Goal: Task Accomplishment & Management: Manage account settings

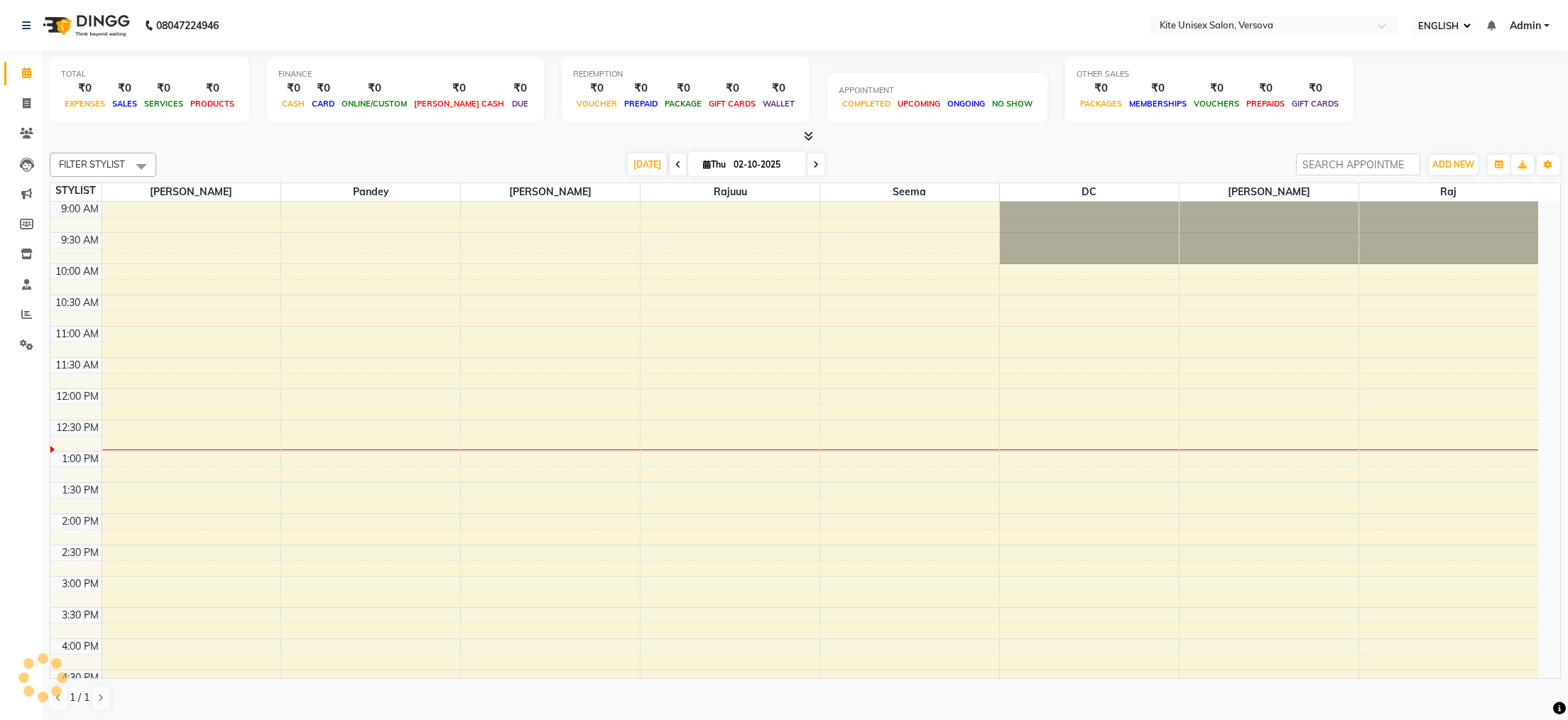
select select "ec"
click at [25, 310] on icon at bounding box center [26, 314] width 10 height 10
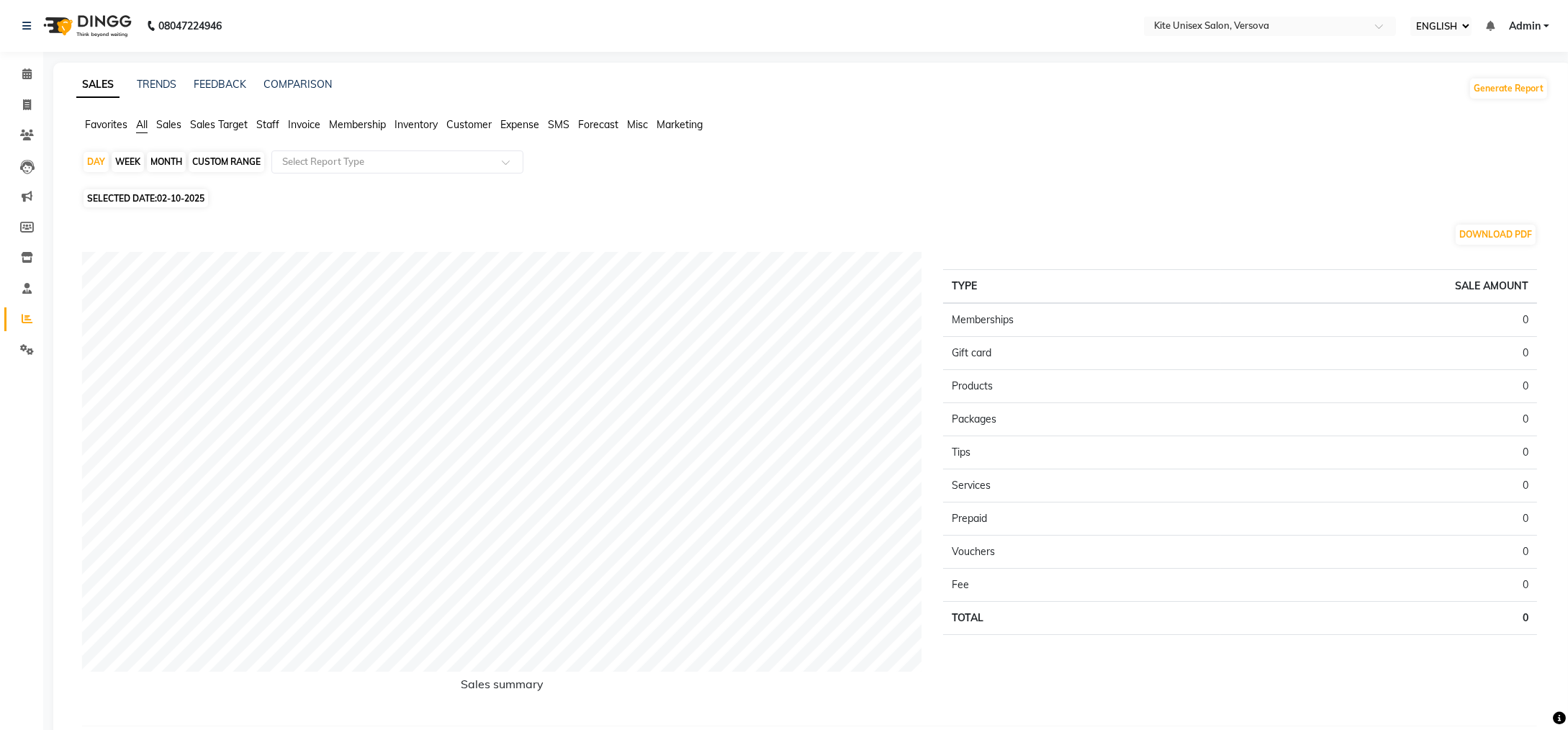
click at [174, 158] on div "MONTH" at bounding box center [166, 162] width 39 height 20
select select "10"
select select "2025"
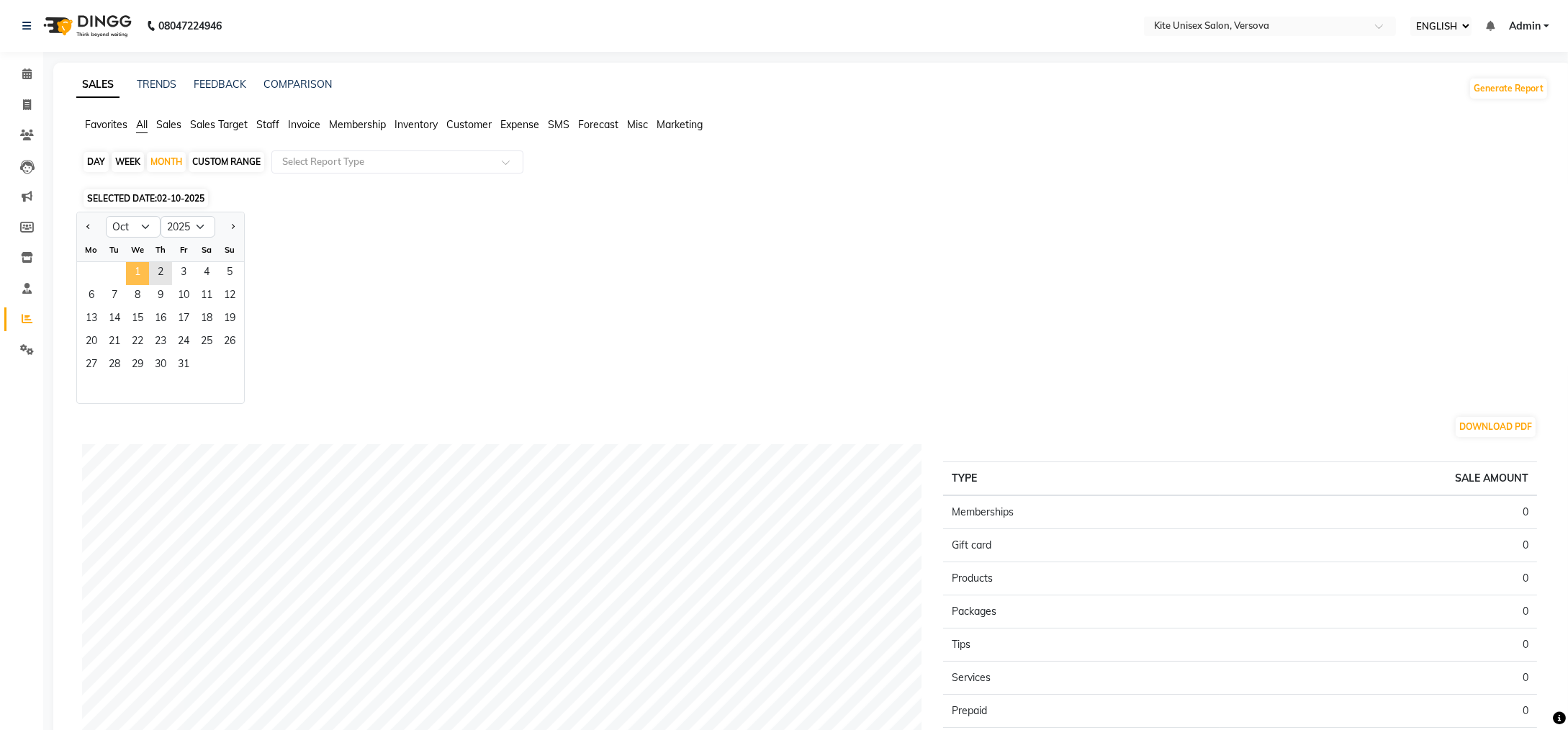
click at [136, 275] on span "1" at bounding box center [138, 274] width 23 height 23
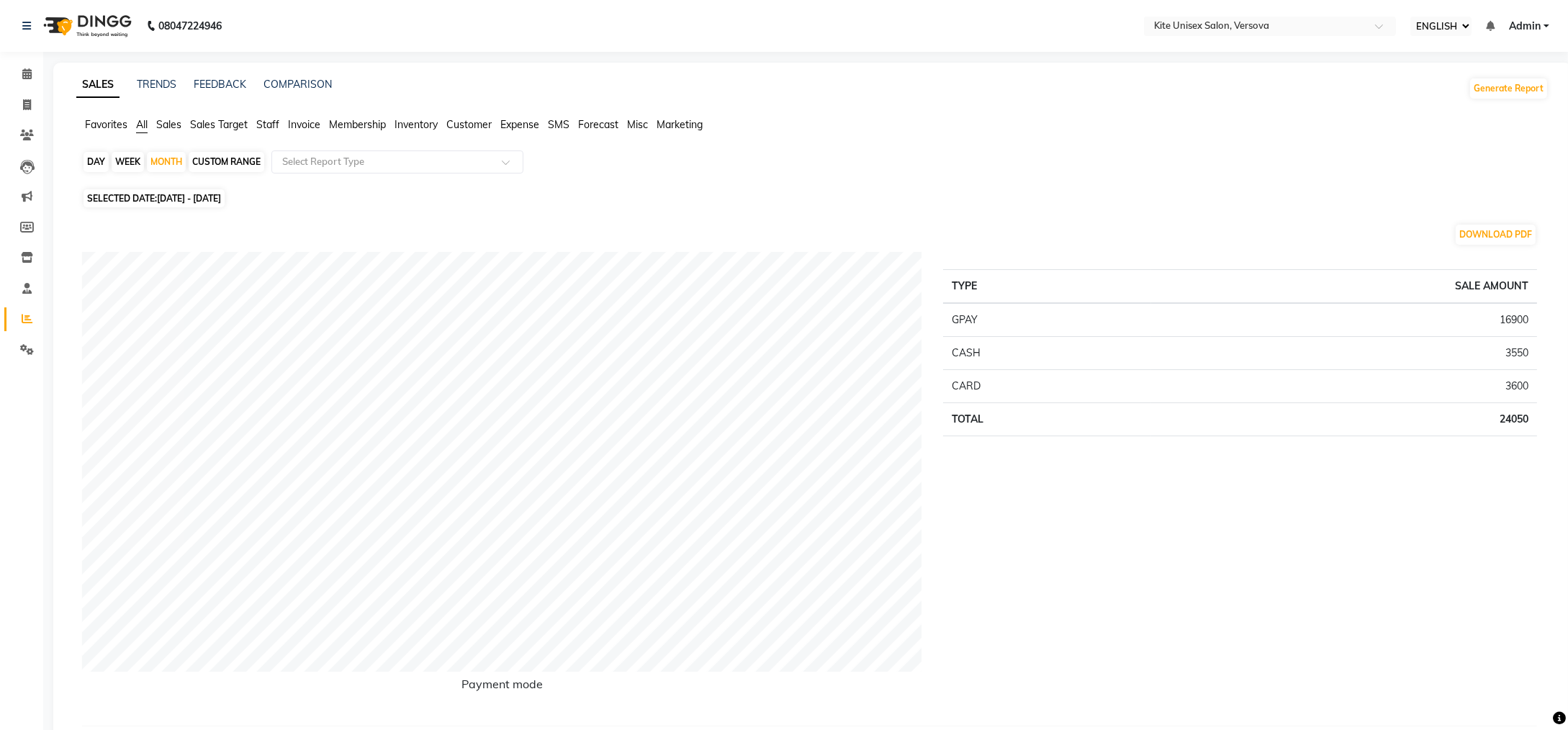
click at [275, 122] on span "Staff" at bounding box center [268, 124] width 23 height 13
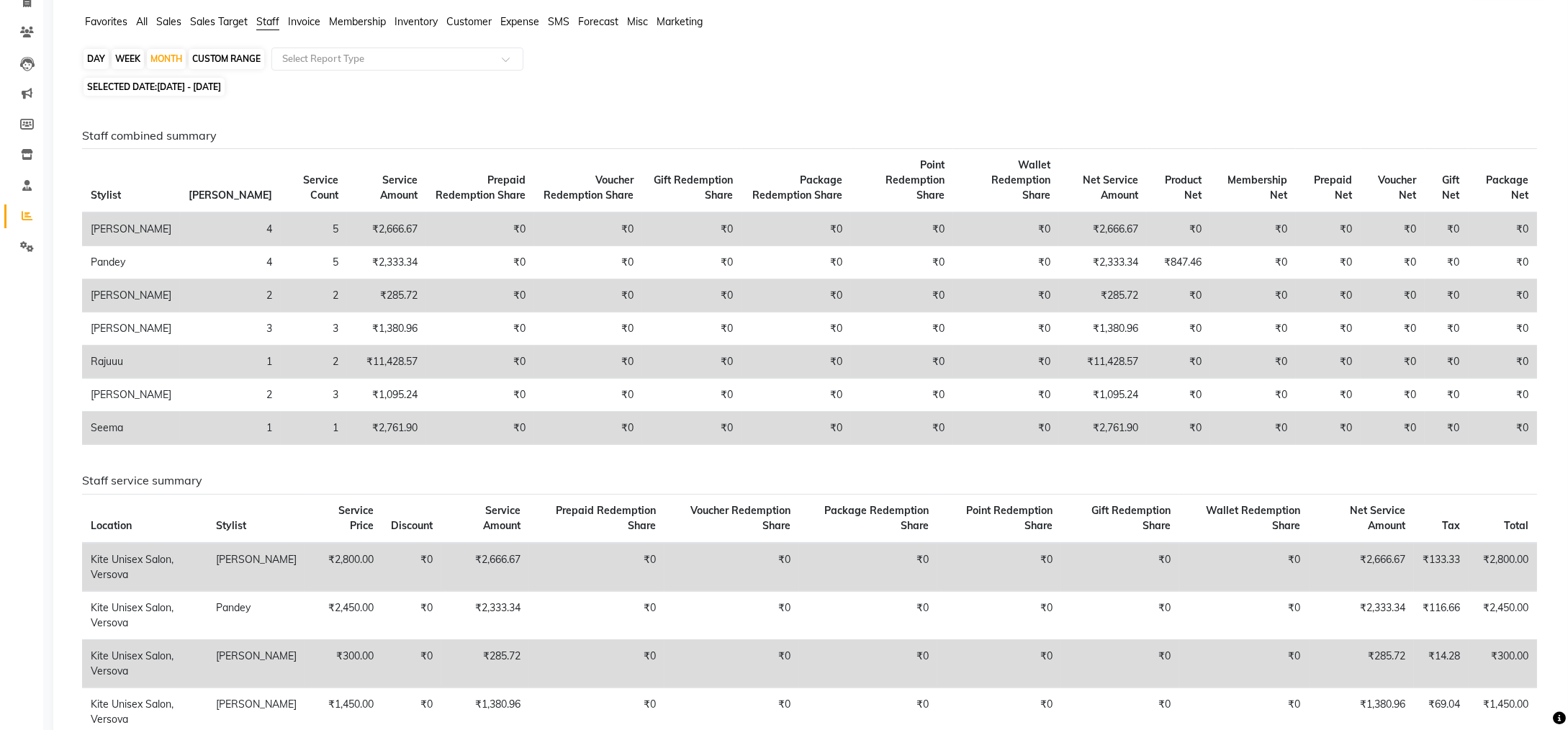
scroll to position [288, 0]
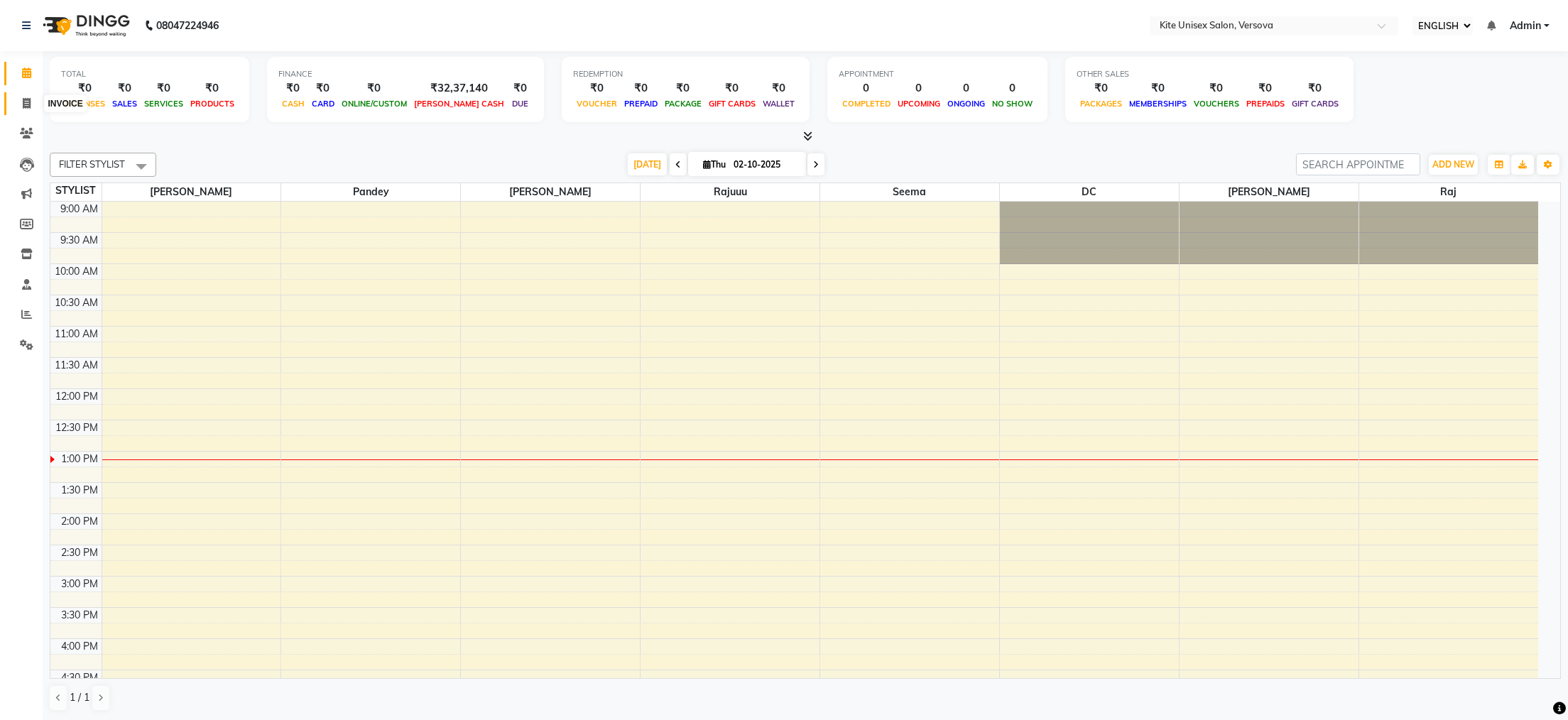
click at [26, 98] on icon at bounding box center [26, 104] width 8 height 10
select select "service"
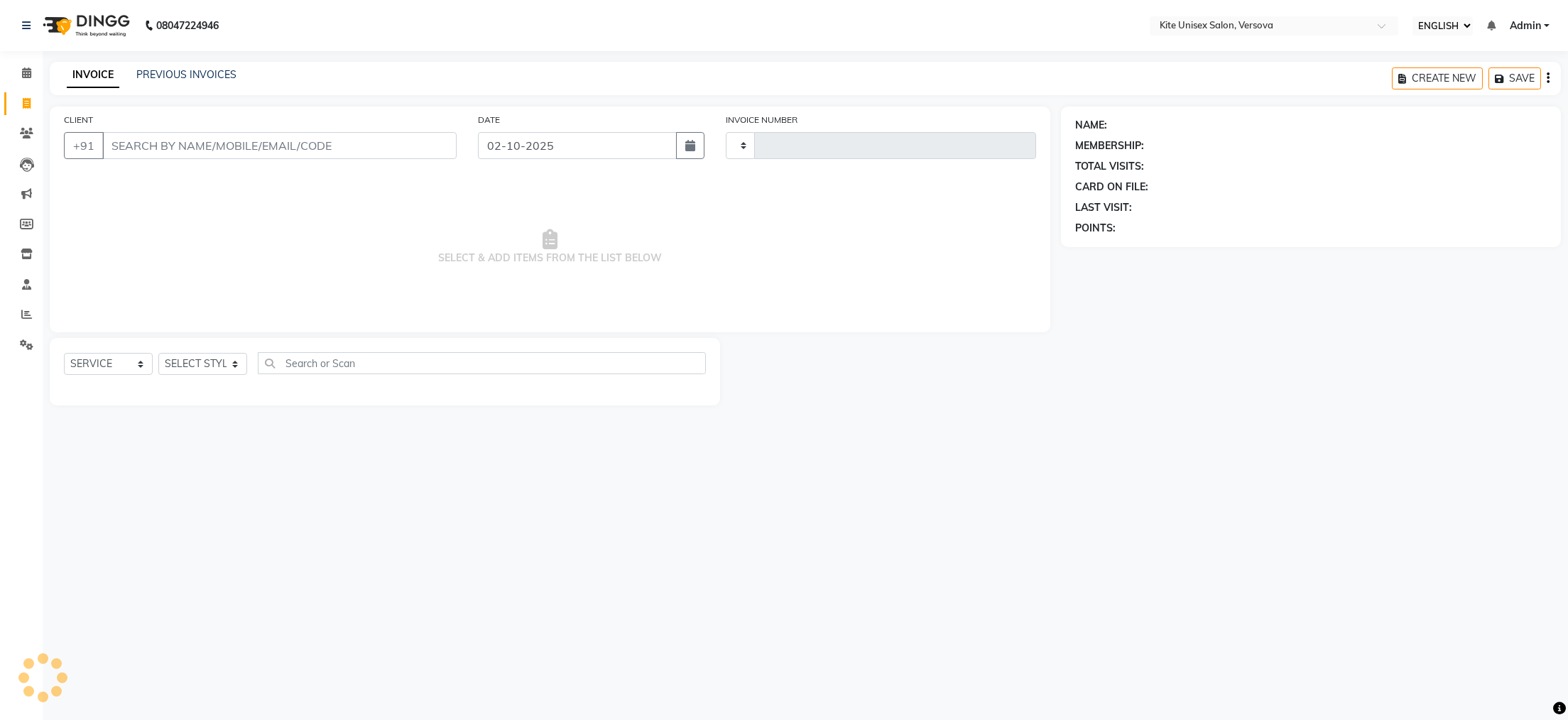
type input "2907"
select select "6093"
click at [157, 145] on input "CLIENT" at bounding box center [279, 145] width 355 height 27
type input "s"
click at [206, 367] on select "SELECT STYLIST [PERSON_NAME] DC [PERSON_NAME] [PERSON_NAME] Rajuuu [PERSON_NAME]" at bounding box center [203, 363] width 89 height 22
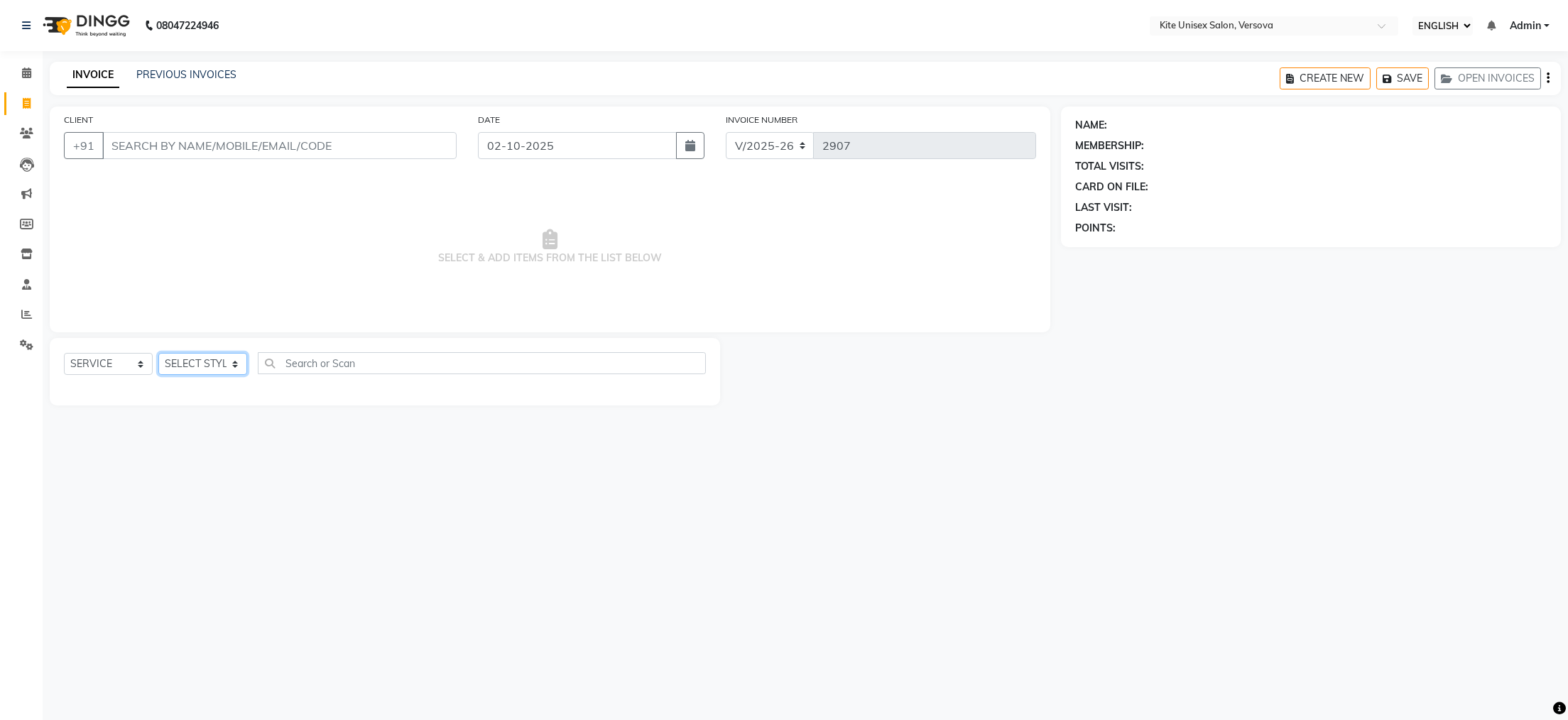
select select "44558"
click at [159, 353] on select "SELECT STYLIST [PERSON_NAME] DC [PERSON_NAME] [PERSON_NAME] Rajuuu [PERSON_NAME]" at bounding box center [203, 363] width 89 height 22
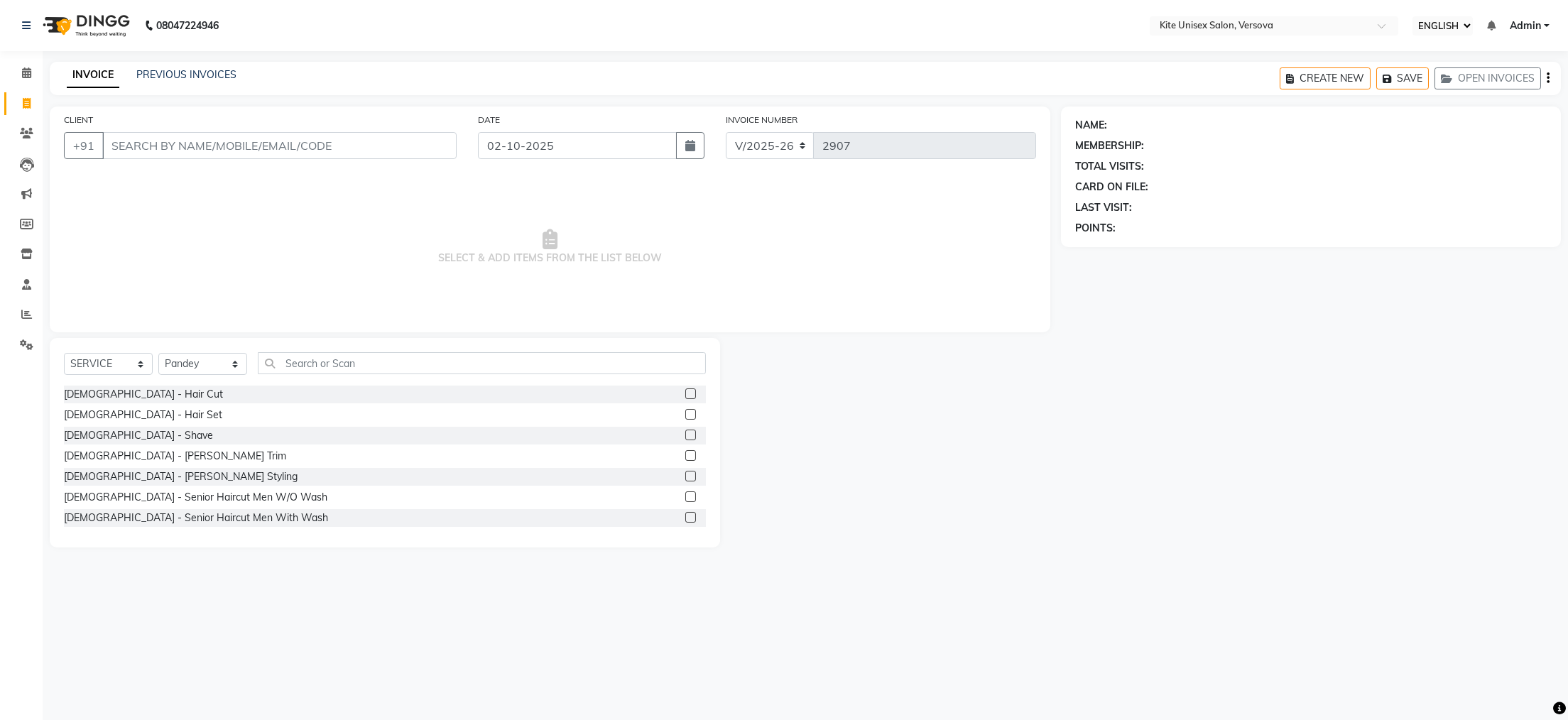
click at [686, 434] on label at bounding box center [691, 434] width 10 height 10
click at [686, 434] on input "checkbox" at bounding box center [690, 435] width 10 height 10
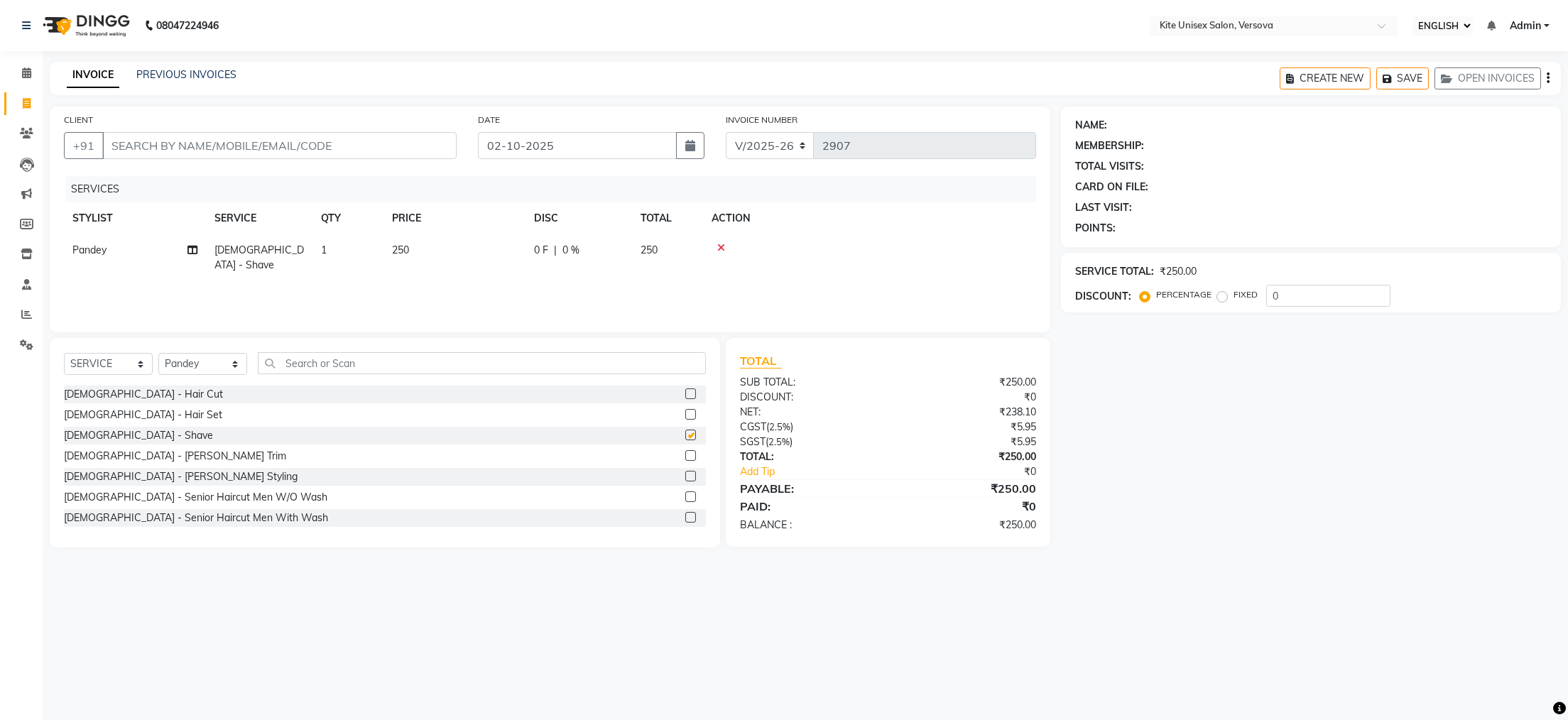
checkbox input "false"
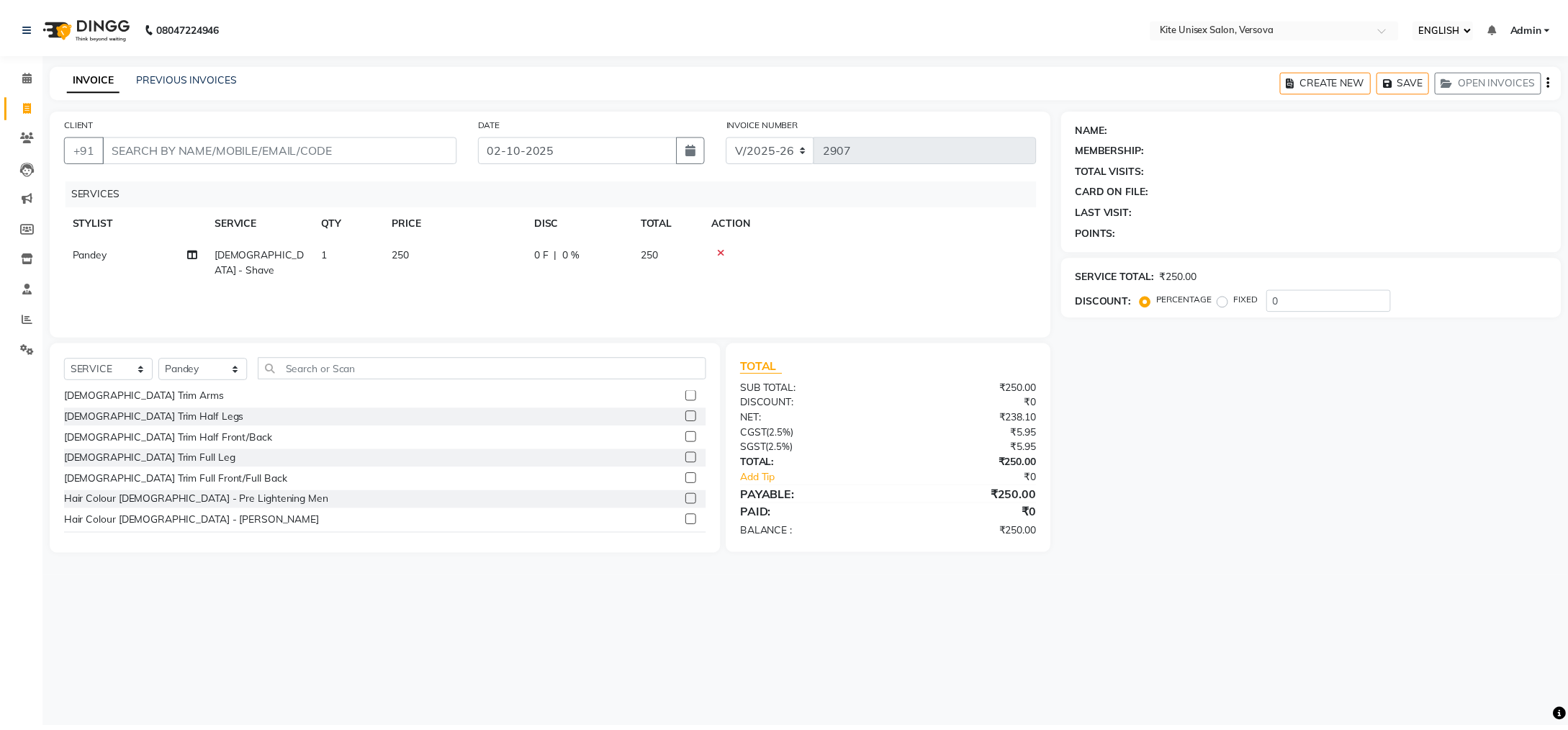
scroll to position [288, 0]
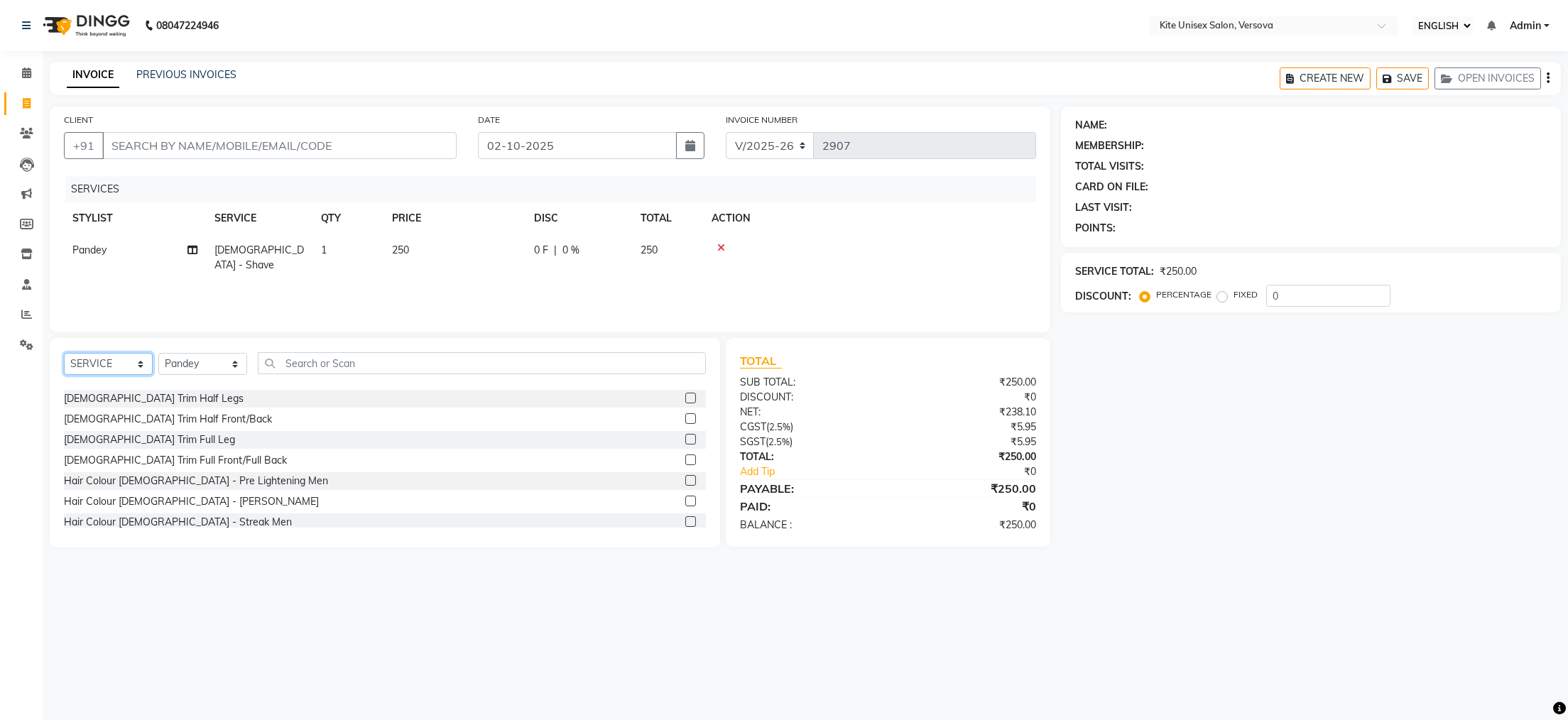
click at [91, 363] on select "SELECT SERVICE PRODUCT MEMBERSHIP PACKAGE VOUCHER PREPAID GIFT CARD" at bounding box center [108, 363] width 89 height 22
click at [203, 139] on input "CLIENT" at bounding box center [279, 145] width 355 height 27
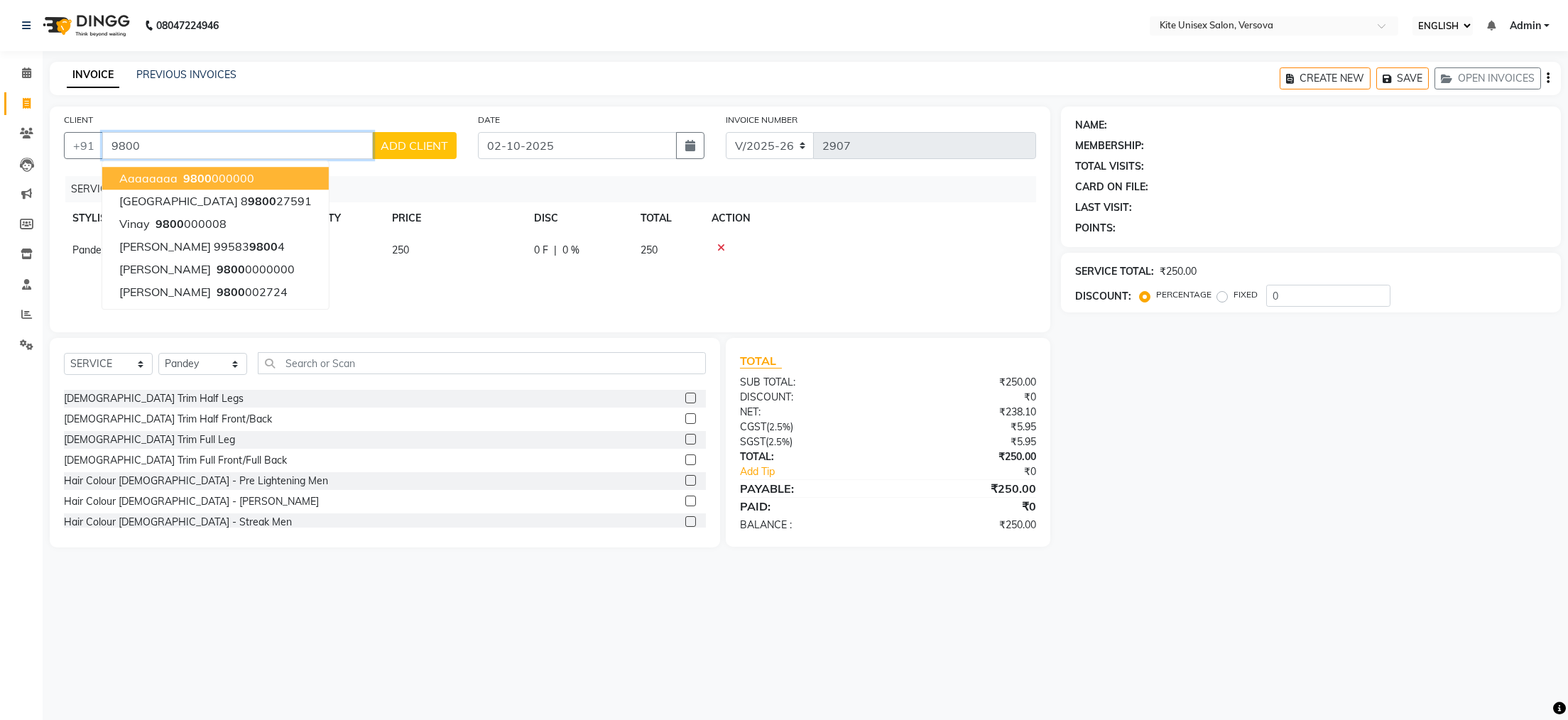
click at [193, 175] on span "9800" at bounding box center [197, 178] width 29 height 14
type input "9800000000"
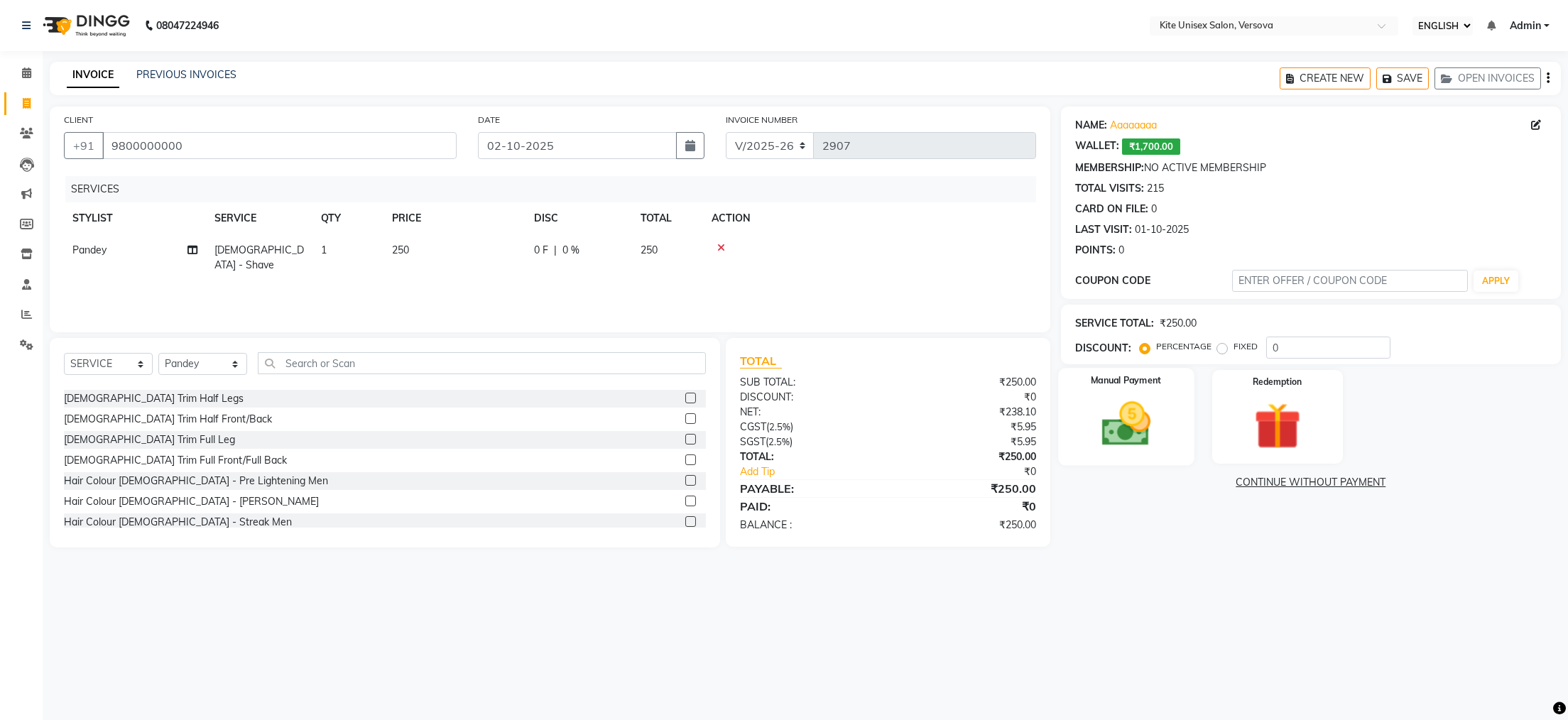
click at [1116, 428] on img at bounding box center [1125, 424] width 79 height 56
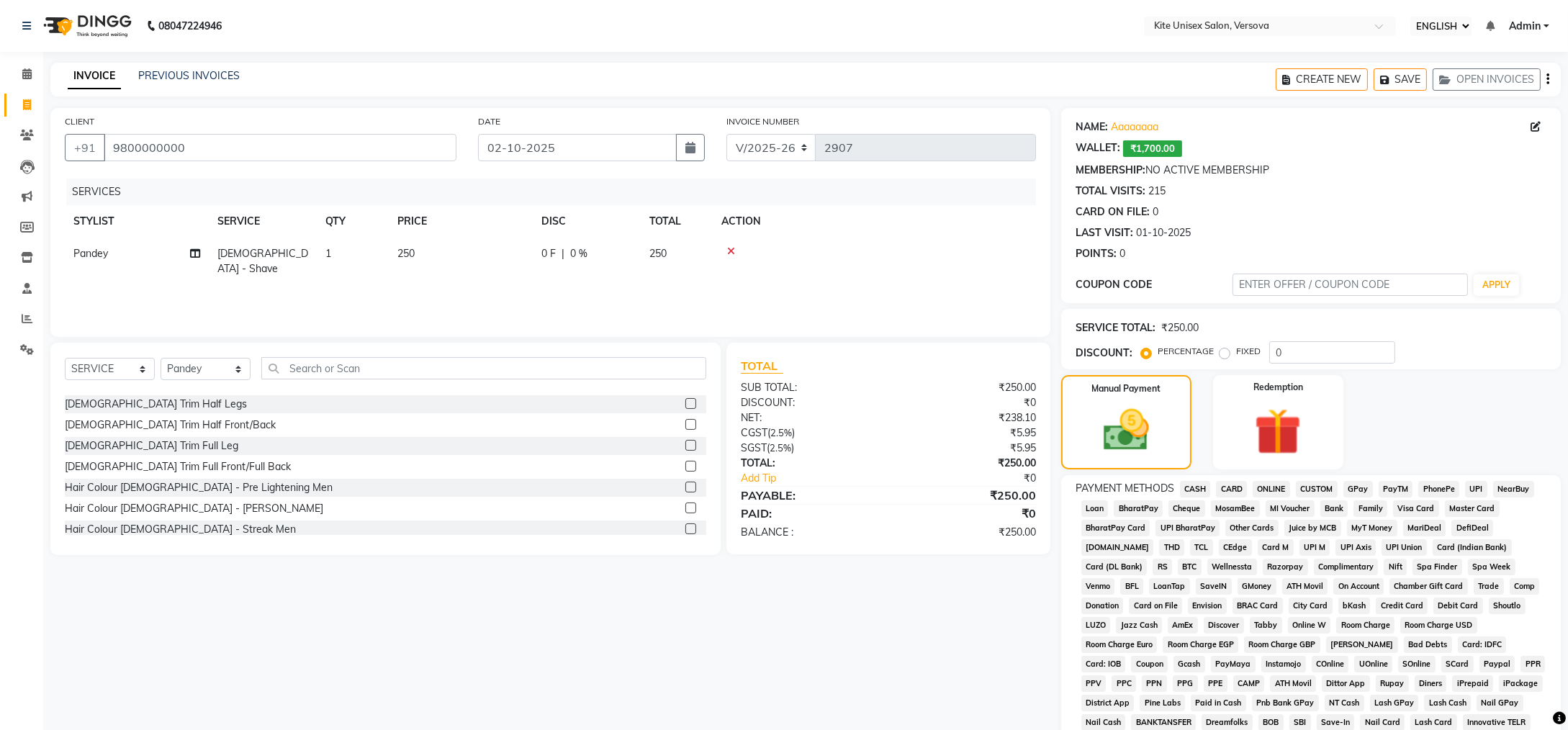
click at [1358, 487] on span "GPay" at bounding box center [1357, 489] width 29 height 17
click at [1353, 487] on span "GPay" at bounding box center [1357, 489] width 29 height 17
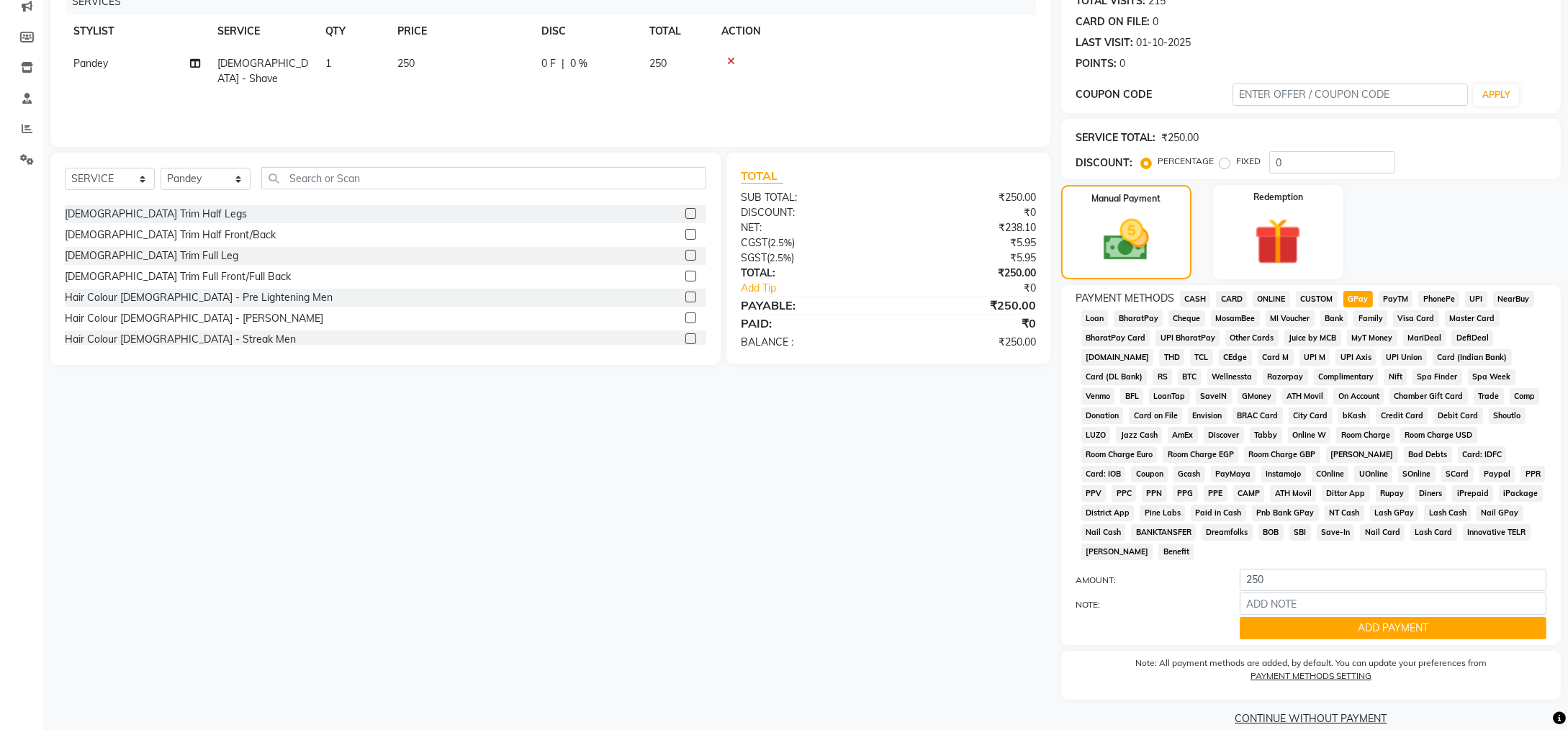
scroll to position [191, 0]
click at [1381, 616] on button "ADD PAYMENT" at bounding box center [1392, 627] width 306 height 22
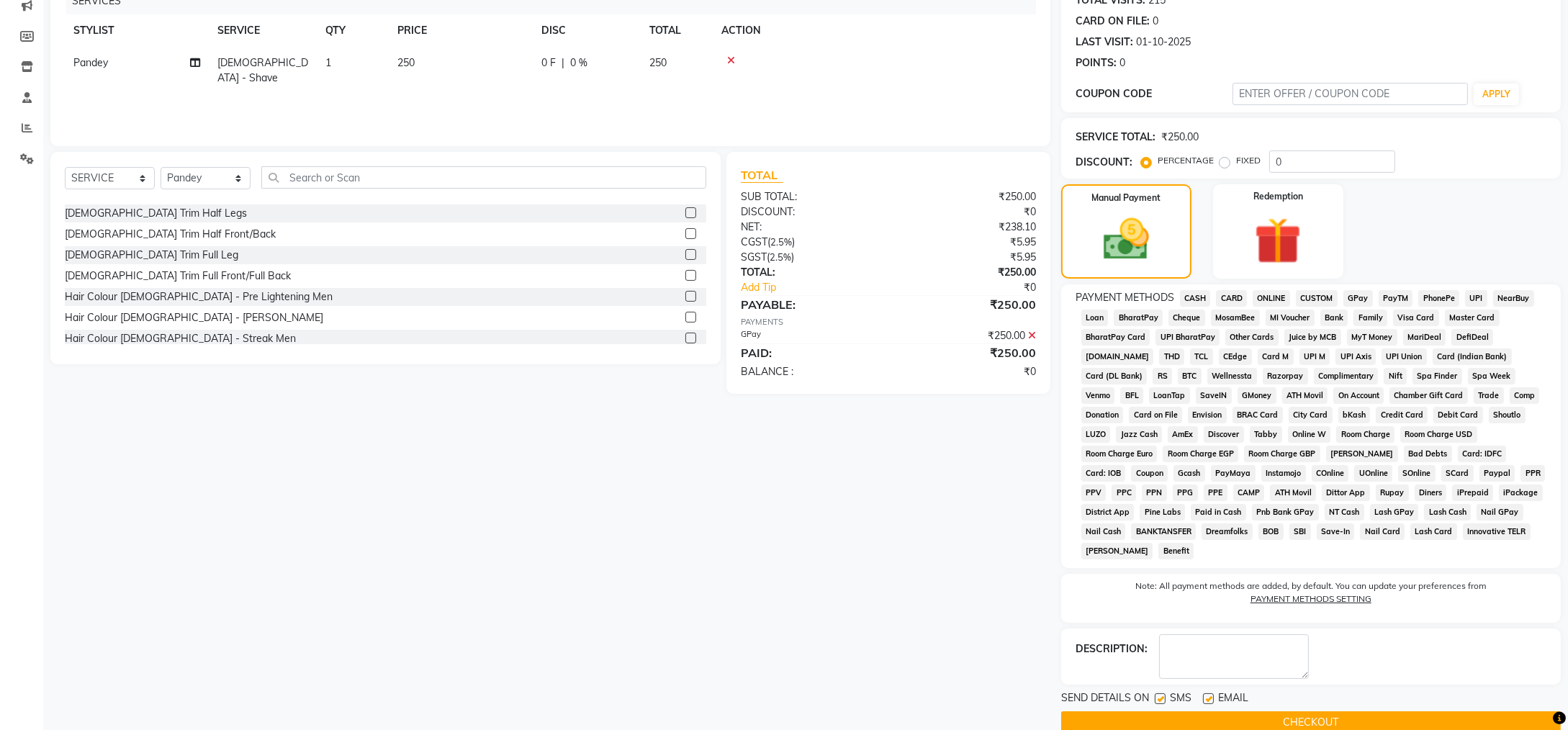
click at [1348, 711] on button "CHECKOUT" at bounding box center [1311, 722] width 500 height 22
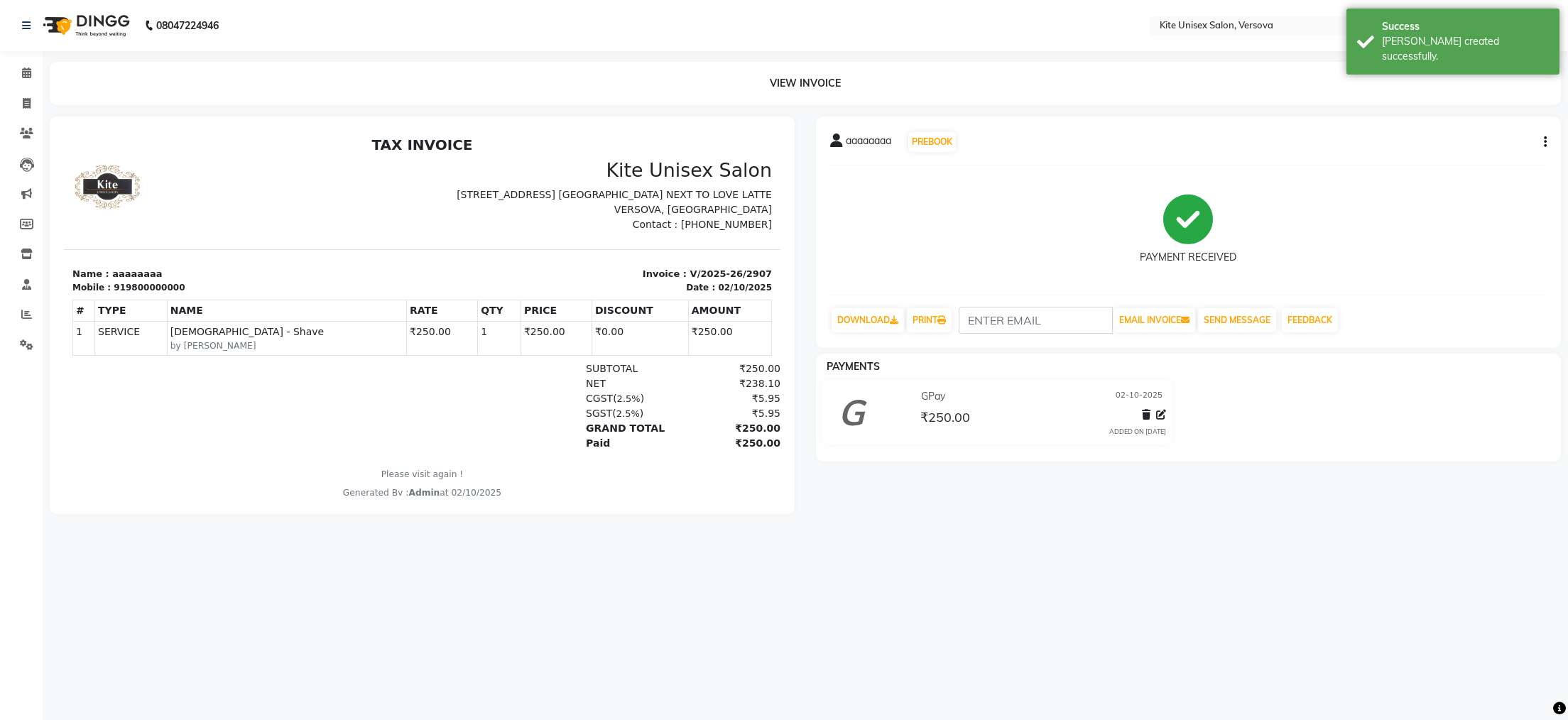
select select "6093"
select select "service"
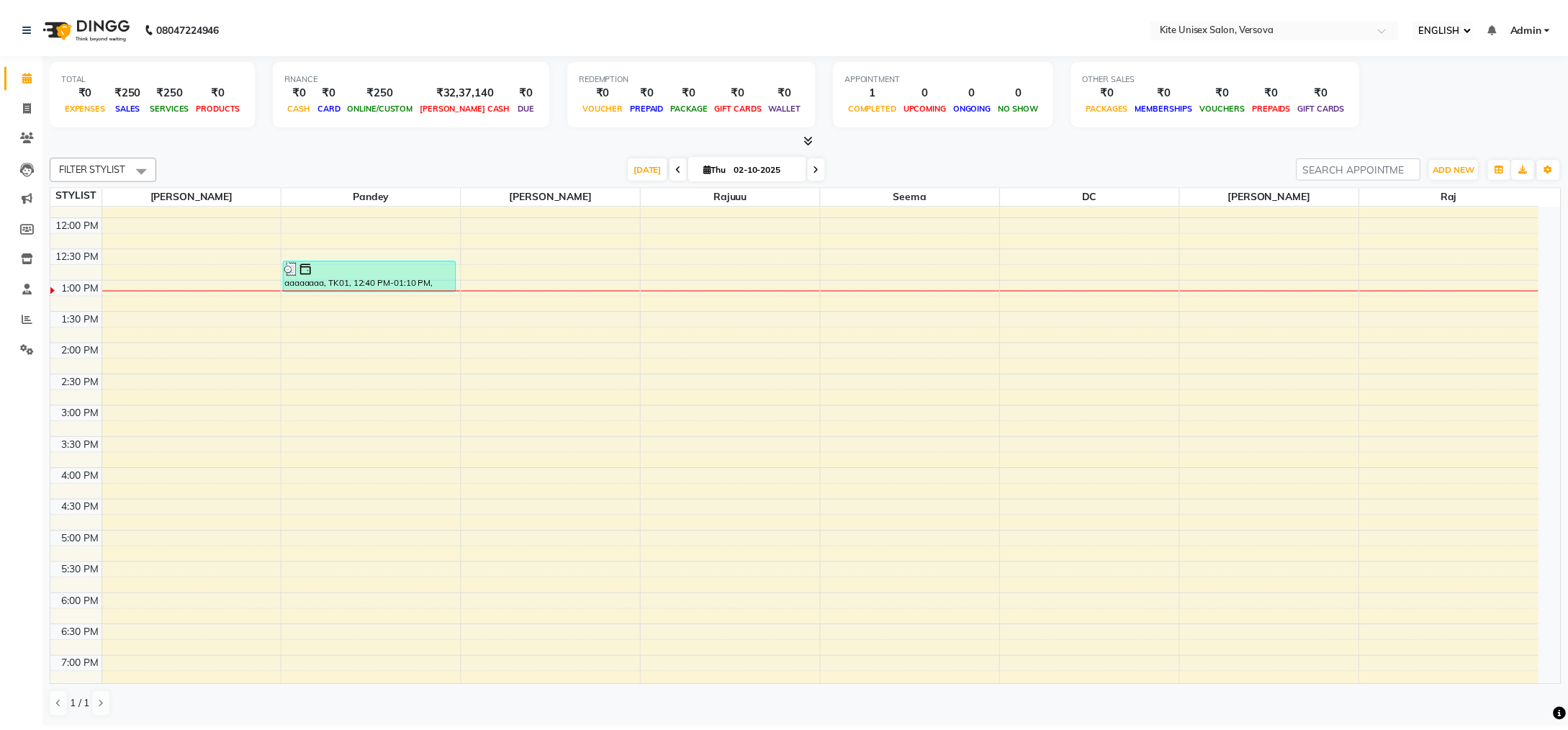
scroll to position [121, 0]
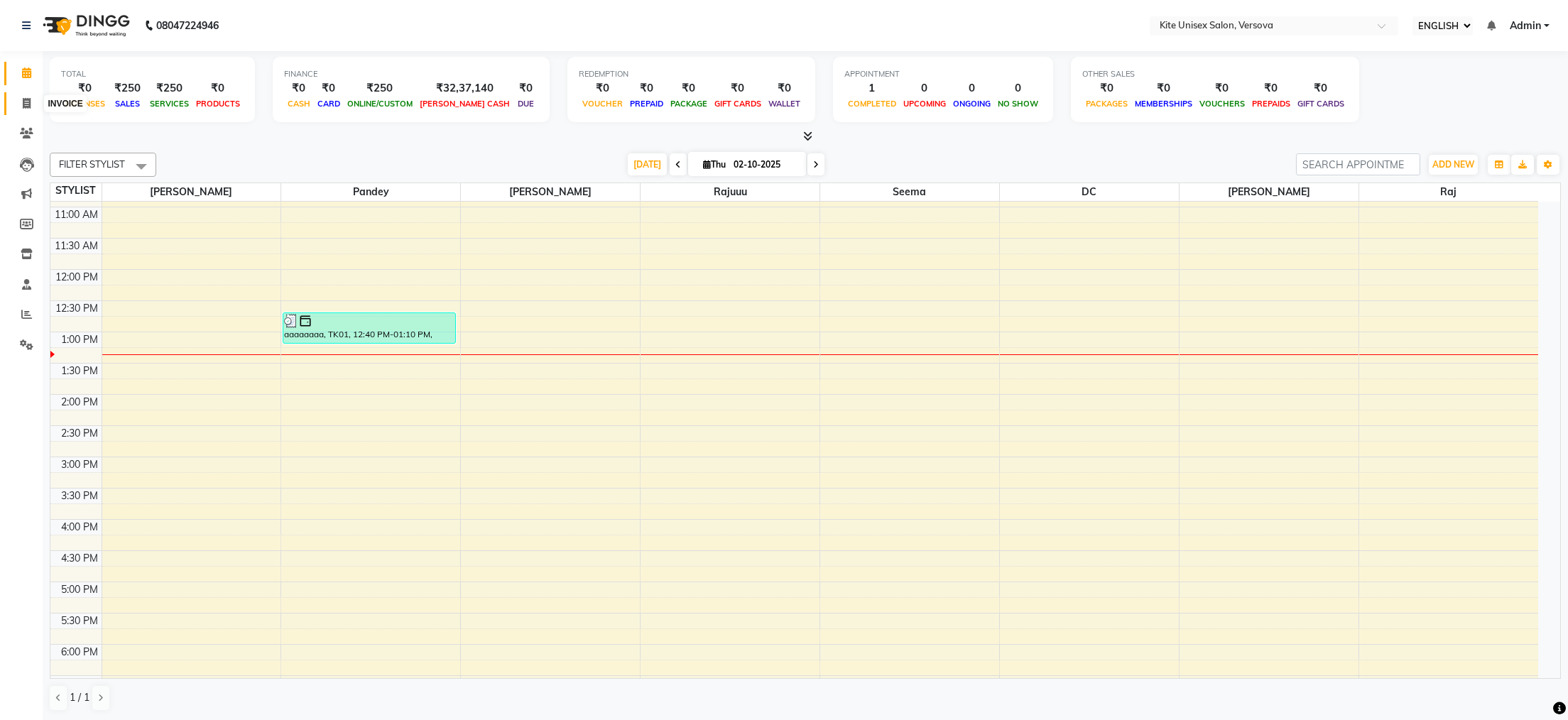
click at [29, 104] on icon at bounding box center [26, 104] width 8 height 10
select select "6093"
select select "service"
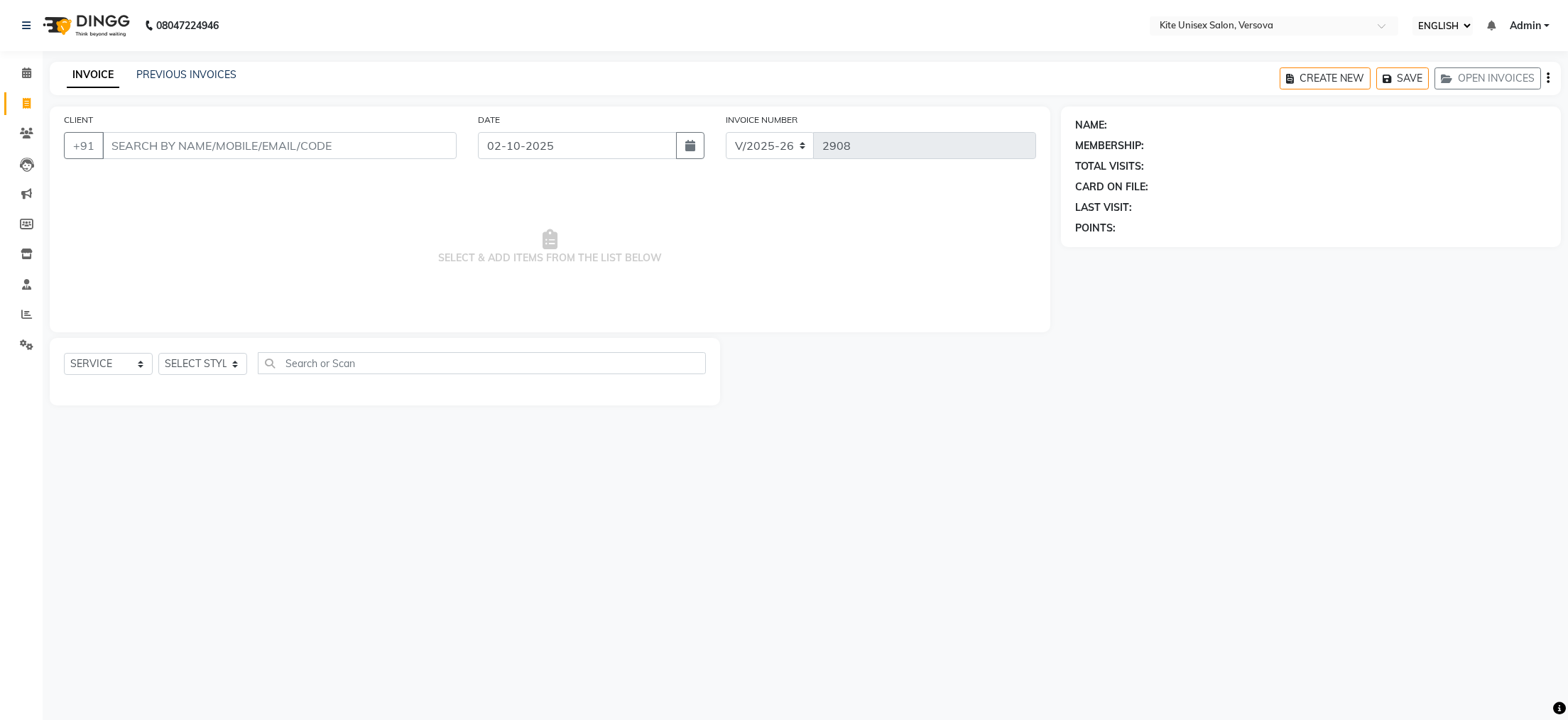
click at [182, 140] on input "CLIENT" at bounding box center [279, 145] width 355 height 27
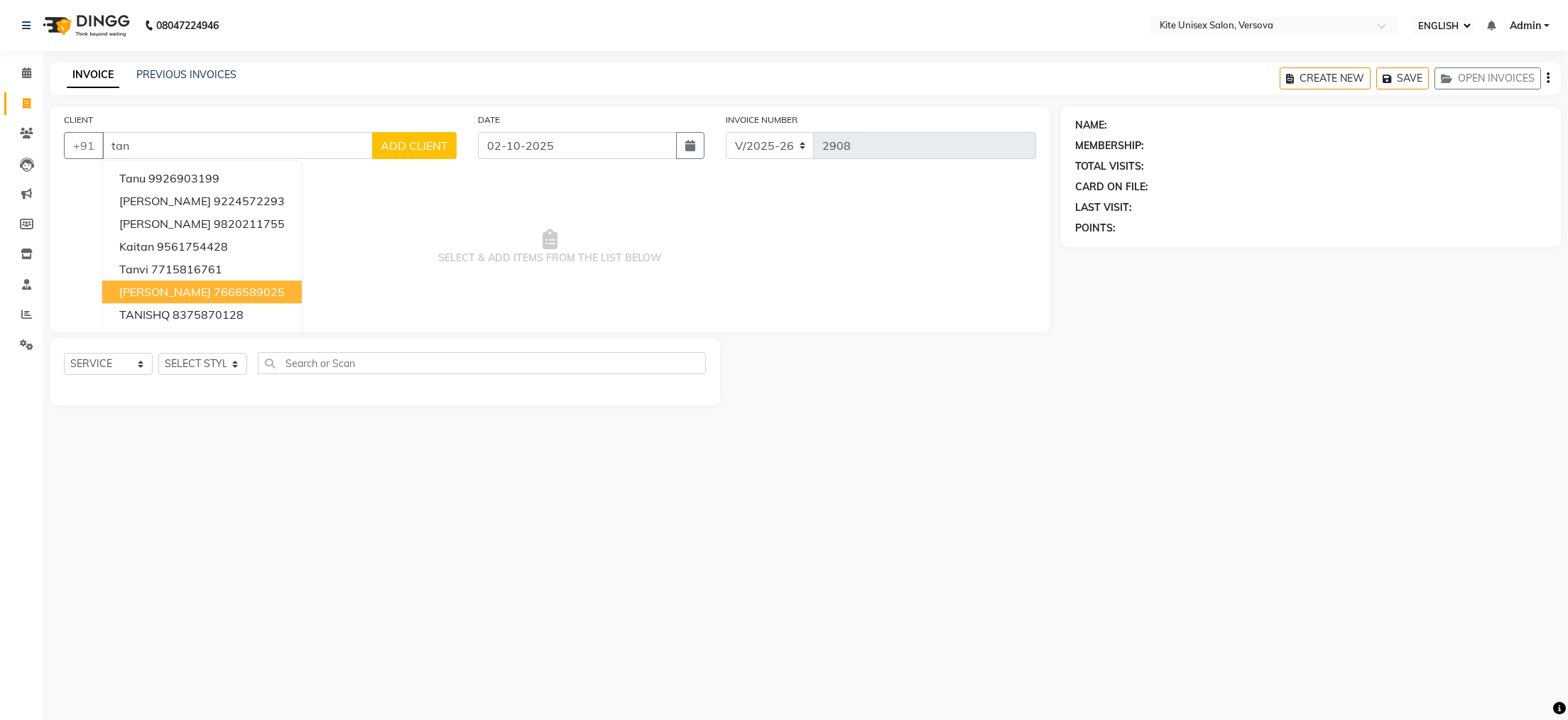
click at [213, 294] on ngb-highlight "7666589025" at bounding box center [249, 292] width 71 height 14
type input "7666589025"
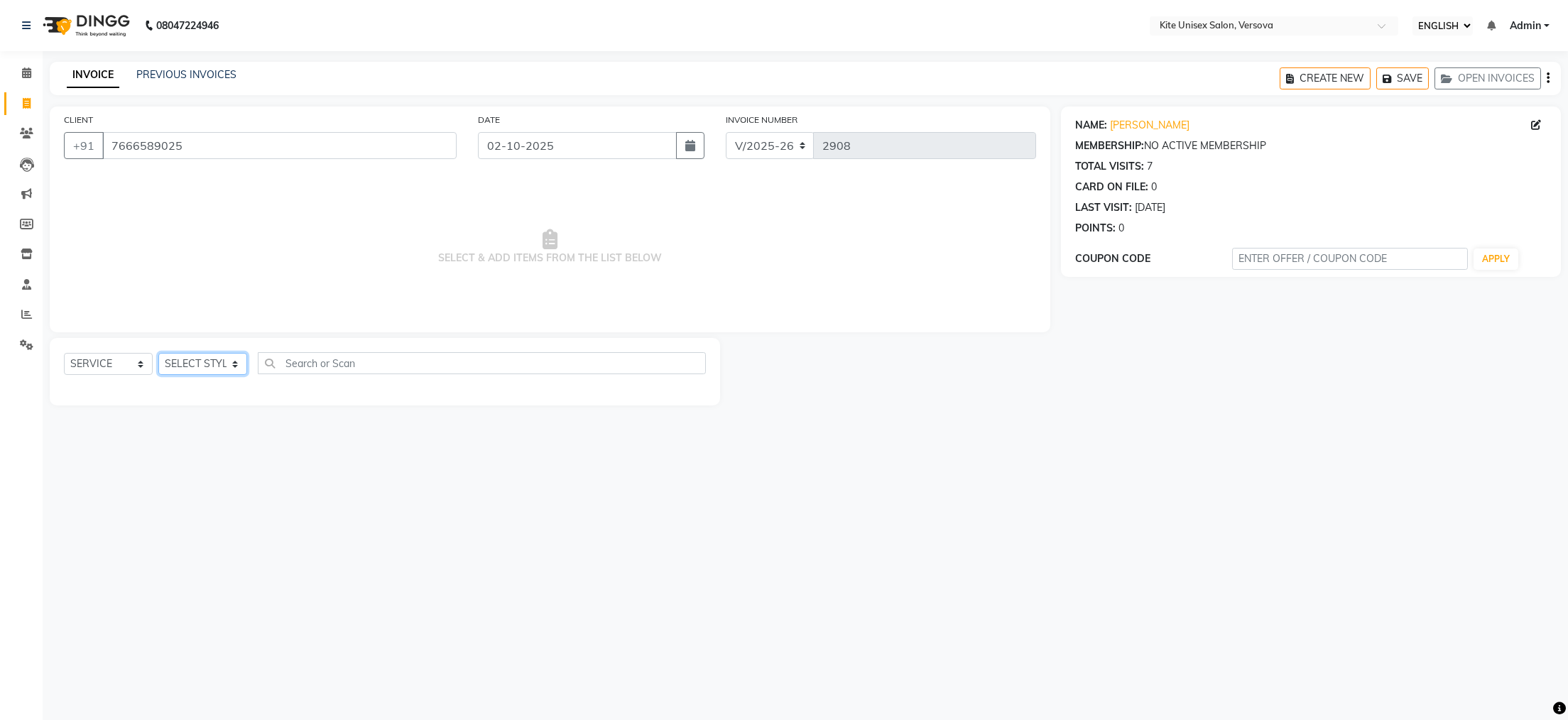
click at [236, 361] on select "SELECT STYLIST [PERSON_NAME] DC [PERSON_NAME] [PERSON_NAME] Rajuuu [PERSON_NAME]" at bounding box center [203, 363] width 89 height 22
select select "50189"
click at [159, 353] on select "SELECT STYLIST [PERSON_NAME] DC [PERSON_NAME] [PERSON_NAME] Rajuuu [PERSON_NAME]" at bounding box center [203, 363] width 89 height 22
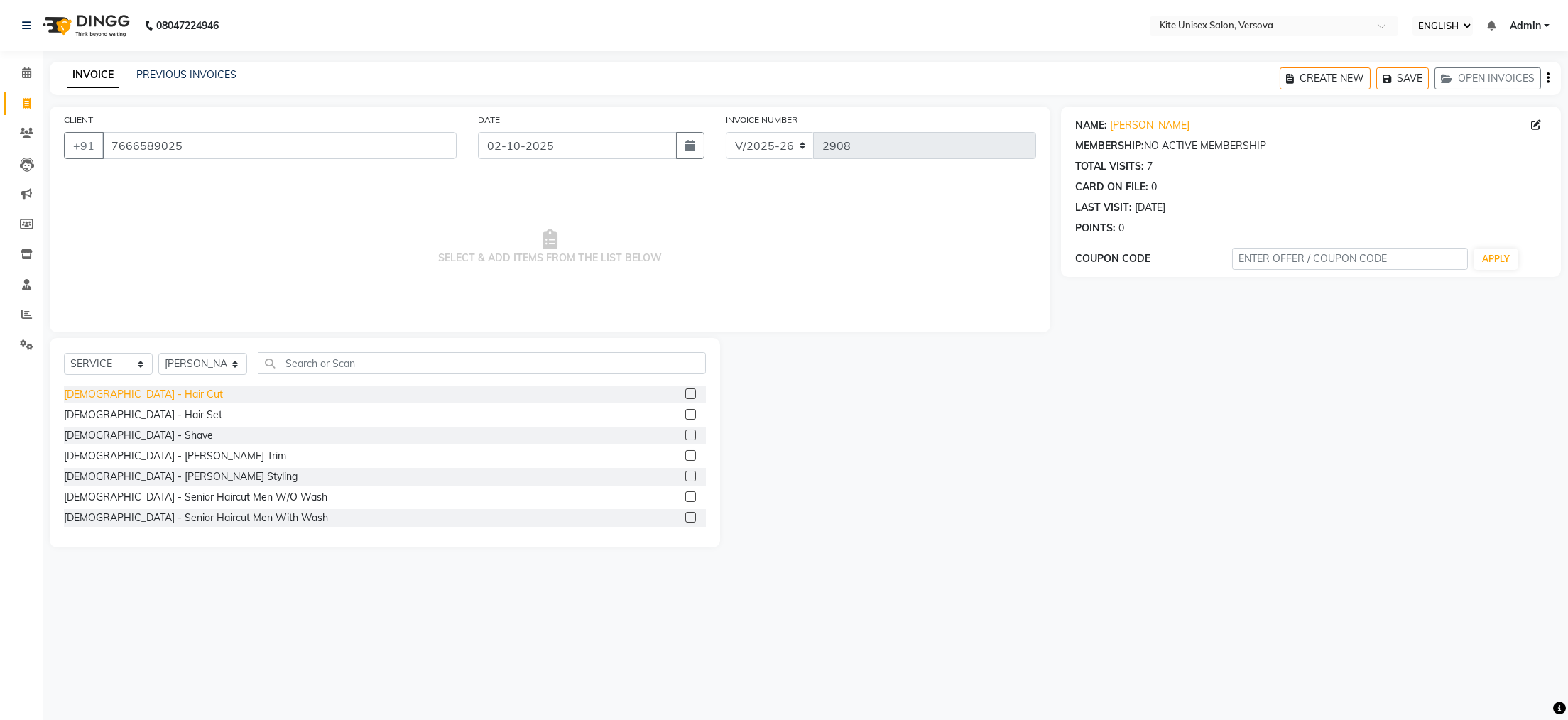
click at [129, 387] on div "[DEMOGRAPHIC_DATA] - Hair Cut" at bounding box center [143, 394] width 159 height 15
checkbox input "false"
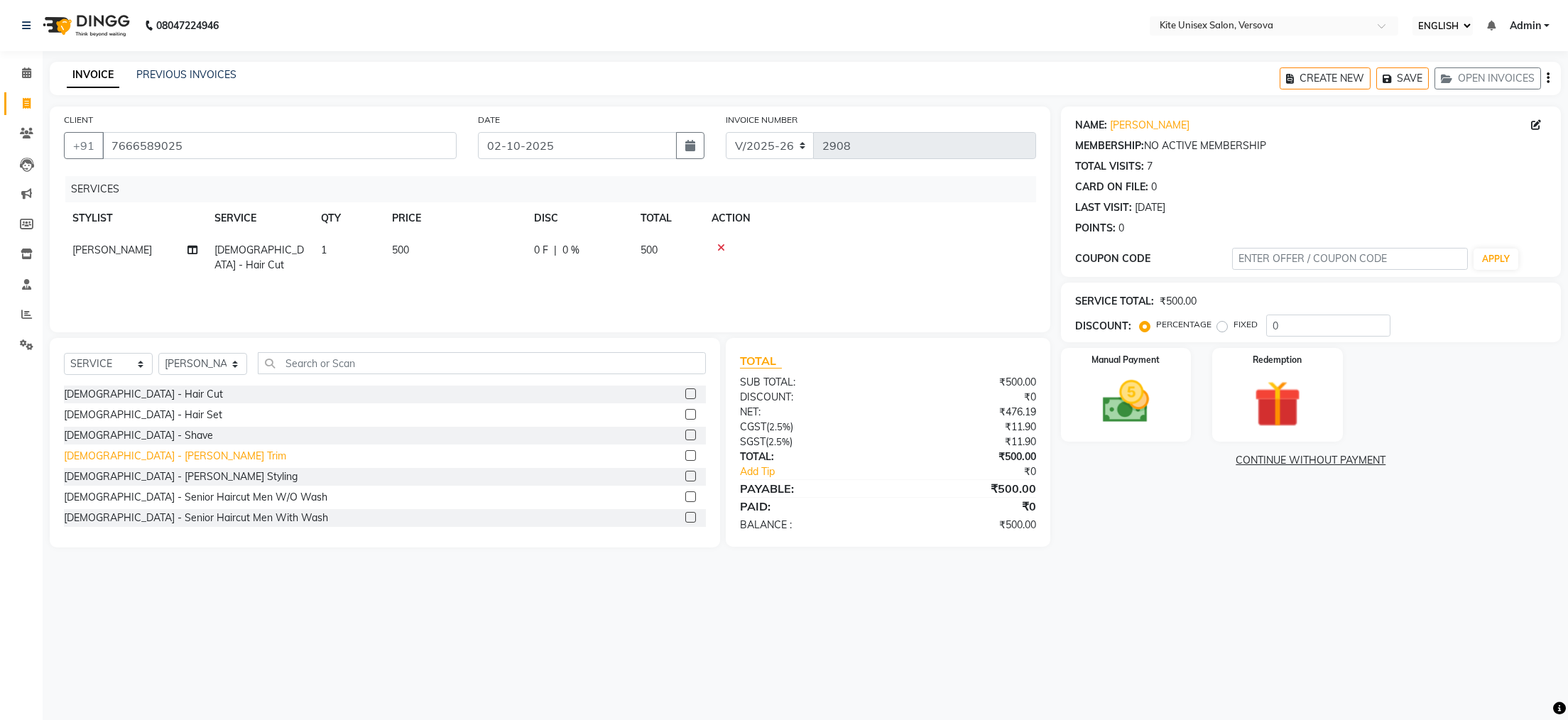
click at [122, 452] on div "[DEMOGRAPHIC_DATA] - [PERSON_NAME] Trim" at bounding box center [174, 455] width 222 height 15
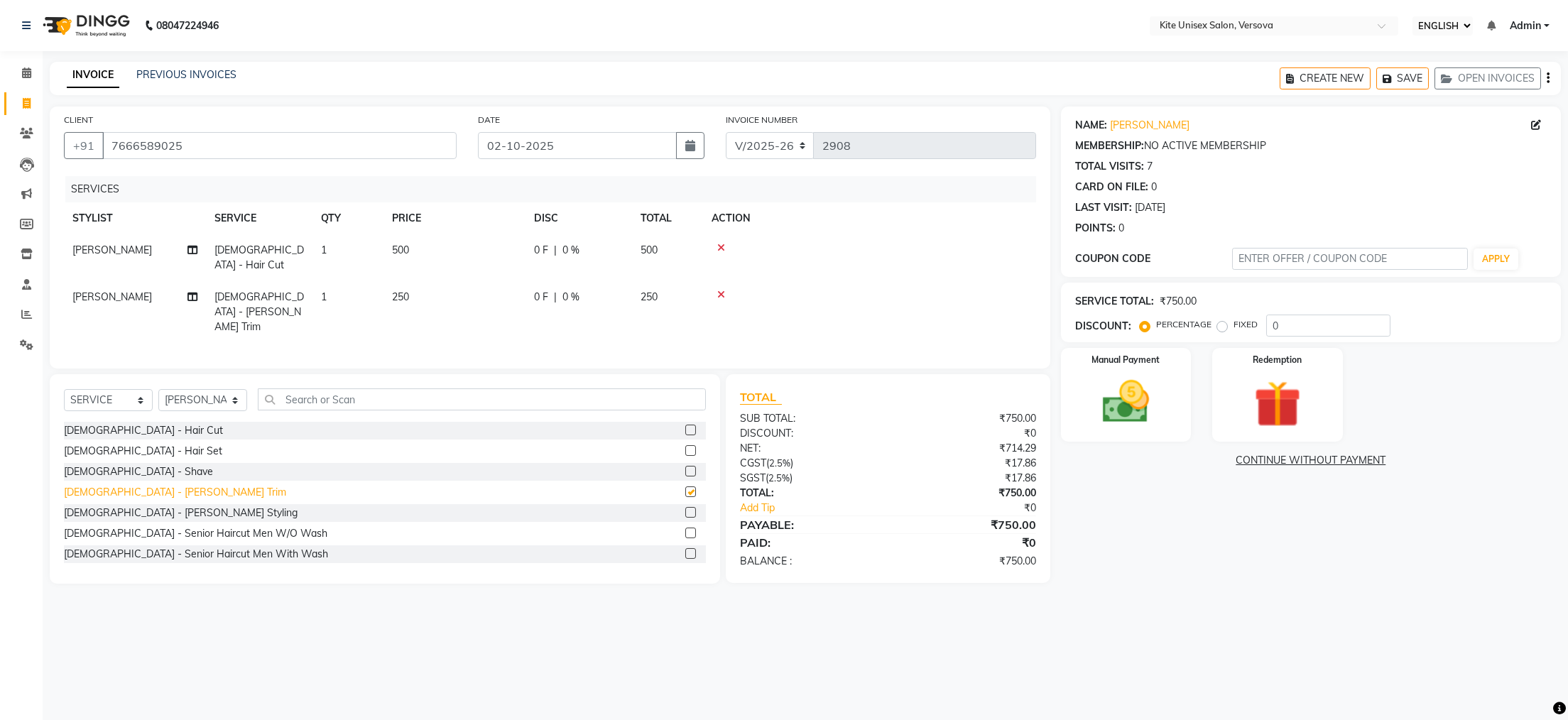
checkbox input "false"
click at [323, 388] on input "text" at bounding box center [482, 399] width 449 height 22
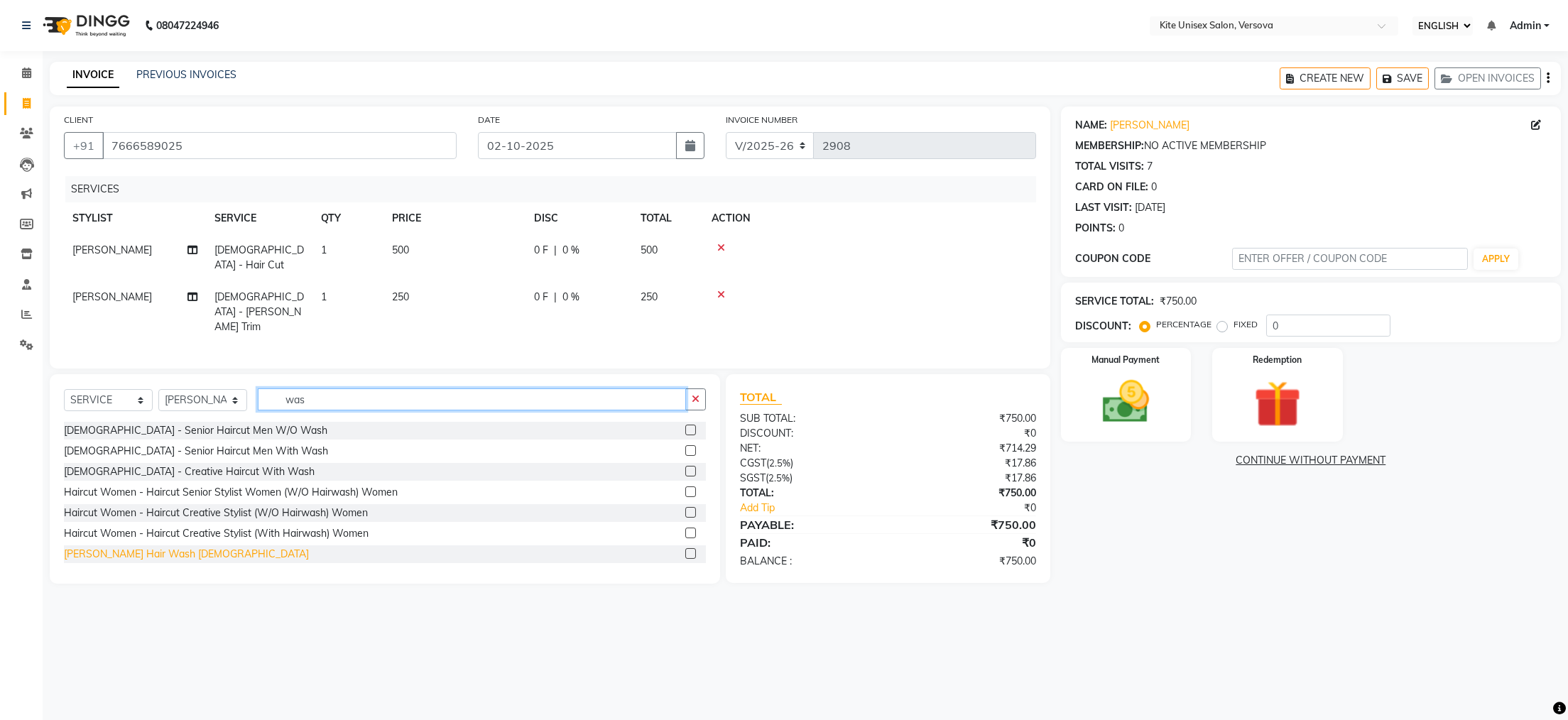
type input "was"
click at [119, 547] on div "[PERSON_NAME] Hair Wash [DEMOGRAPHIC_DATA]" at bounding box center [186, 554] width 245 height 15
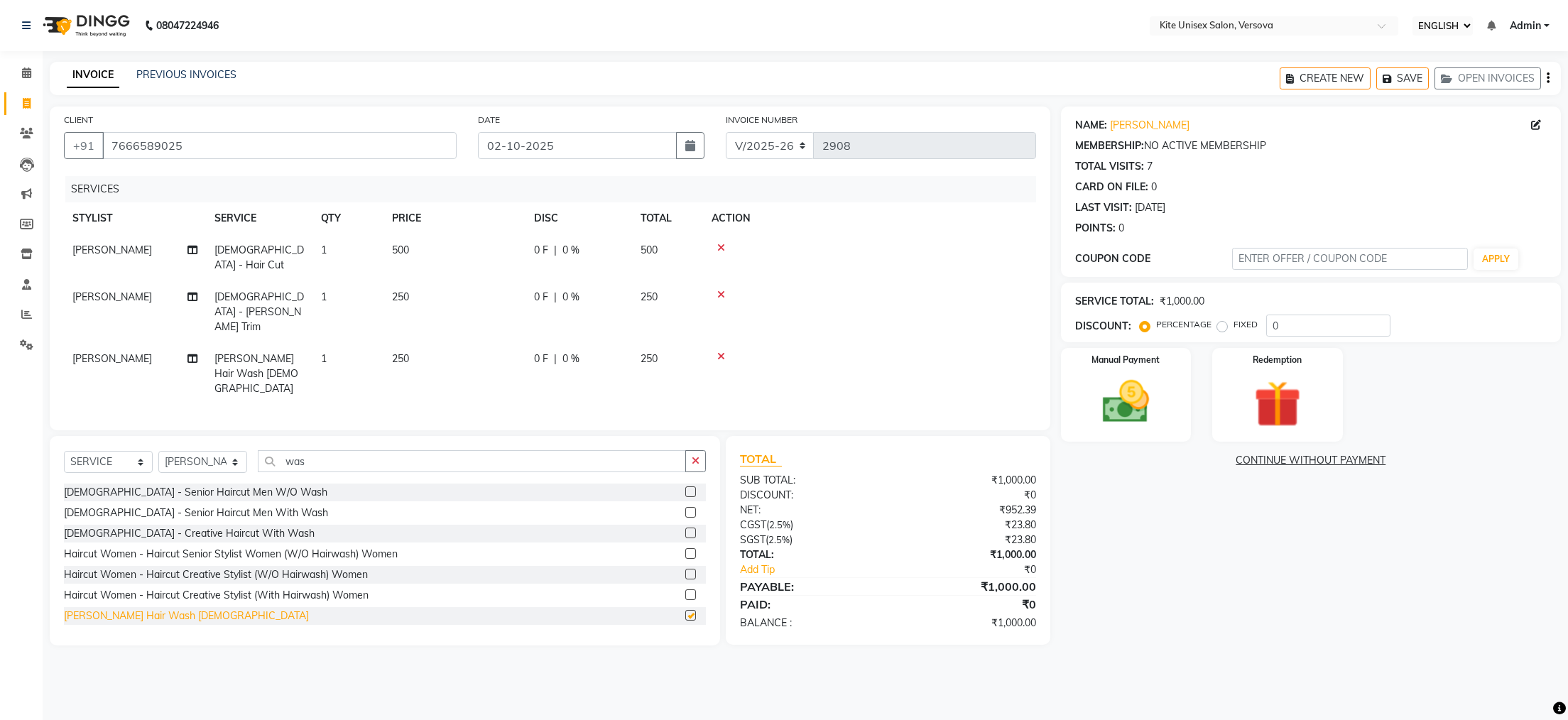
checkbox input "false"
click at [1139, 395] on img at bounding box center [1125, 402] width 79 height 56
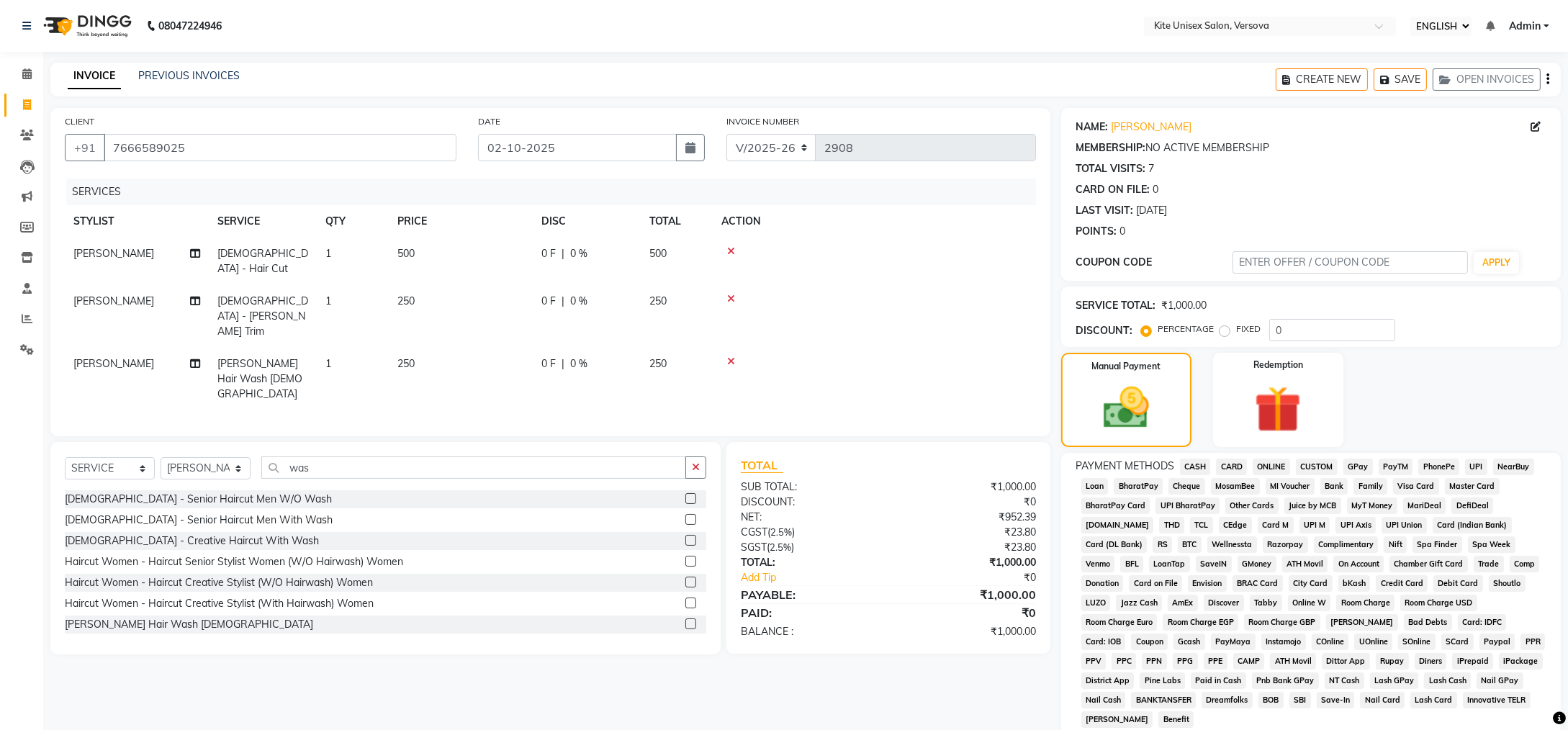
click at [1233, 468] on span "CARD" at bounding box center [1231, 466] width 31 height 17
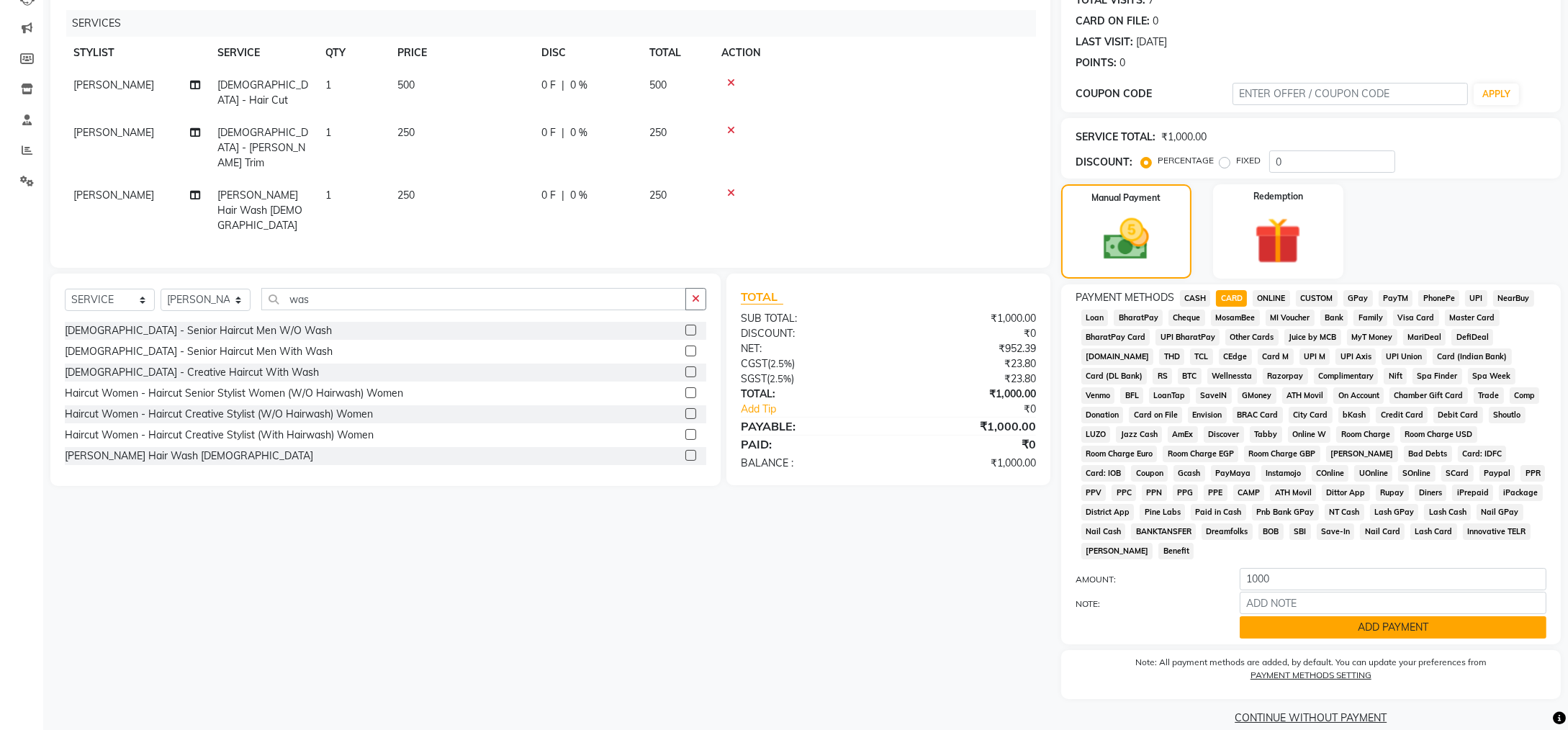
click at [1414, 616] on button "ADD PAYMENT" at bounding box center [1392, 627] width 306 height 22
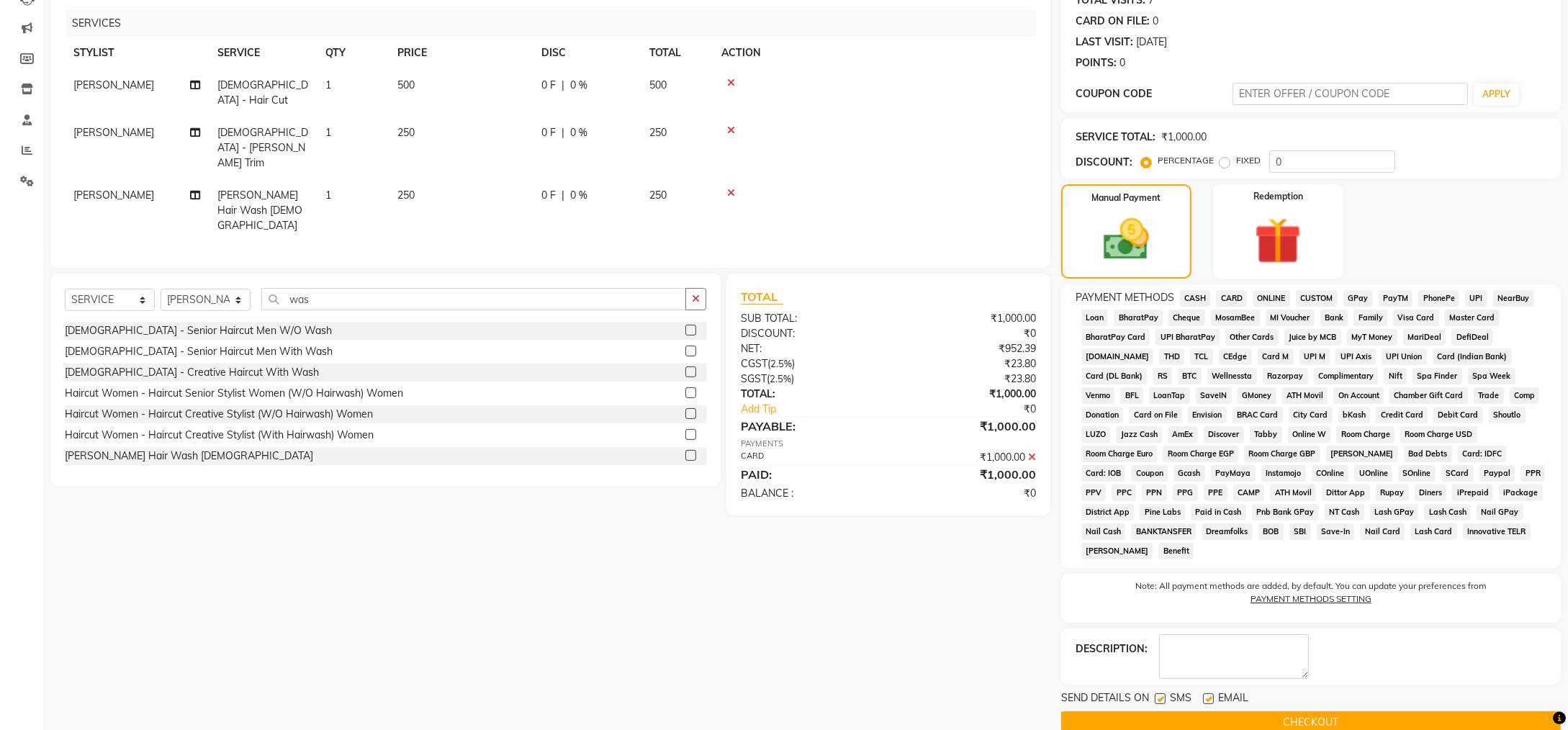
click at [1330, 711] on button "CHECKOUT" at bounding box center [1311, 722] width 500 height 22
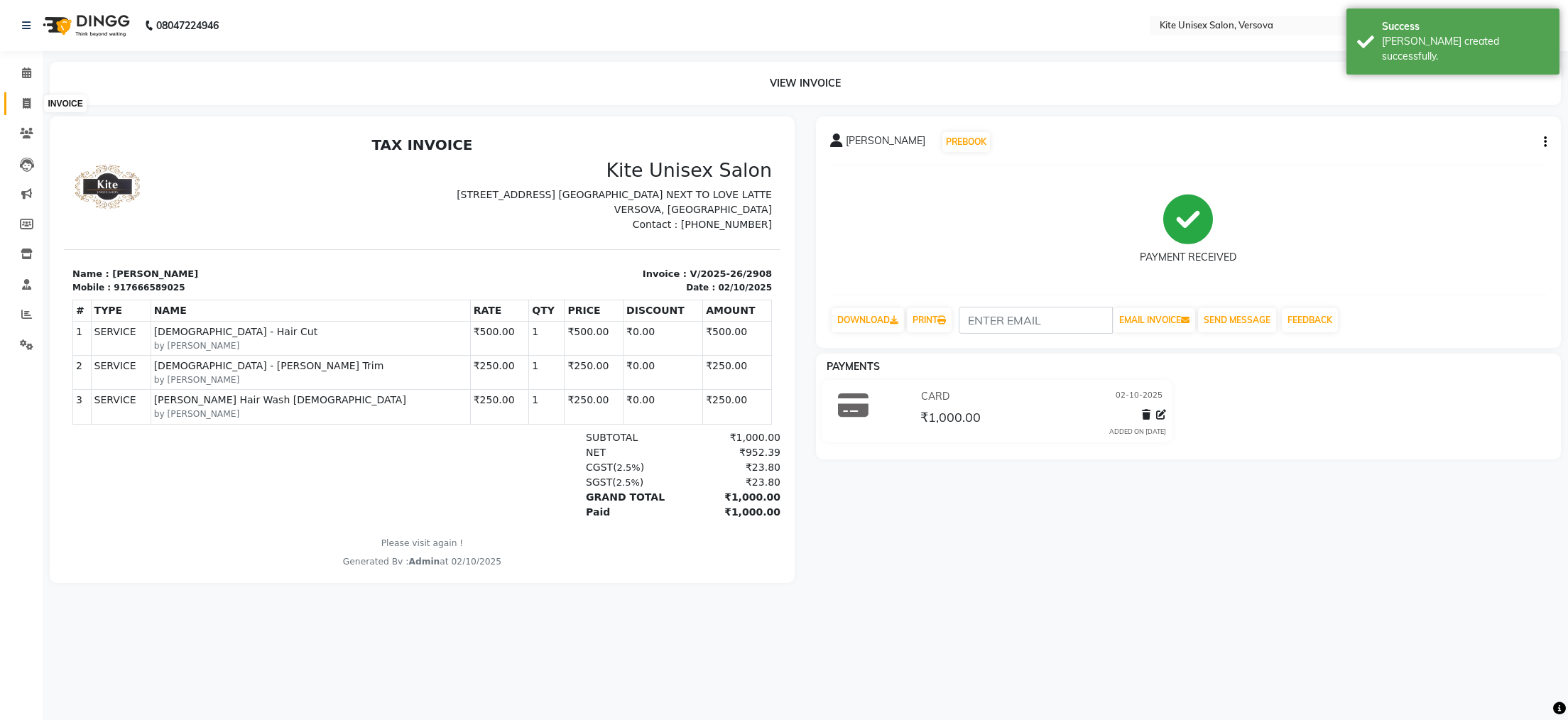
click at [26, 99] on icon at bounding box center [26, 104] width 8 height 10
select select "6093"
select select "service"
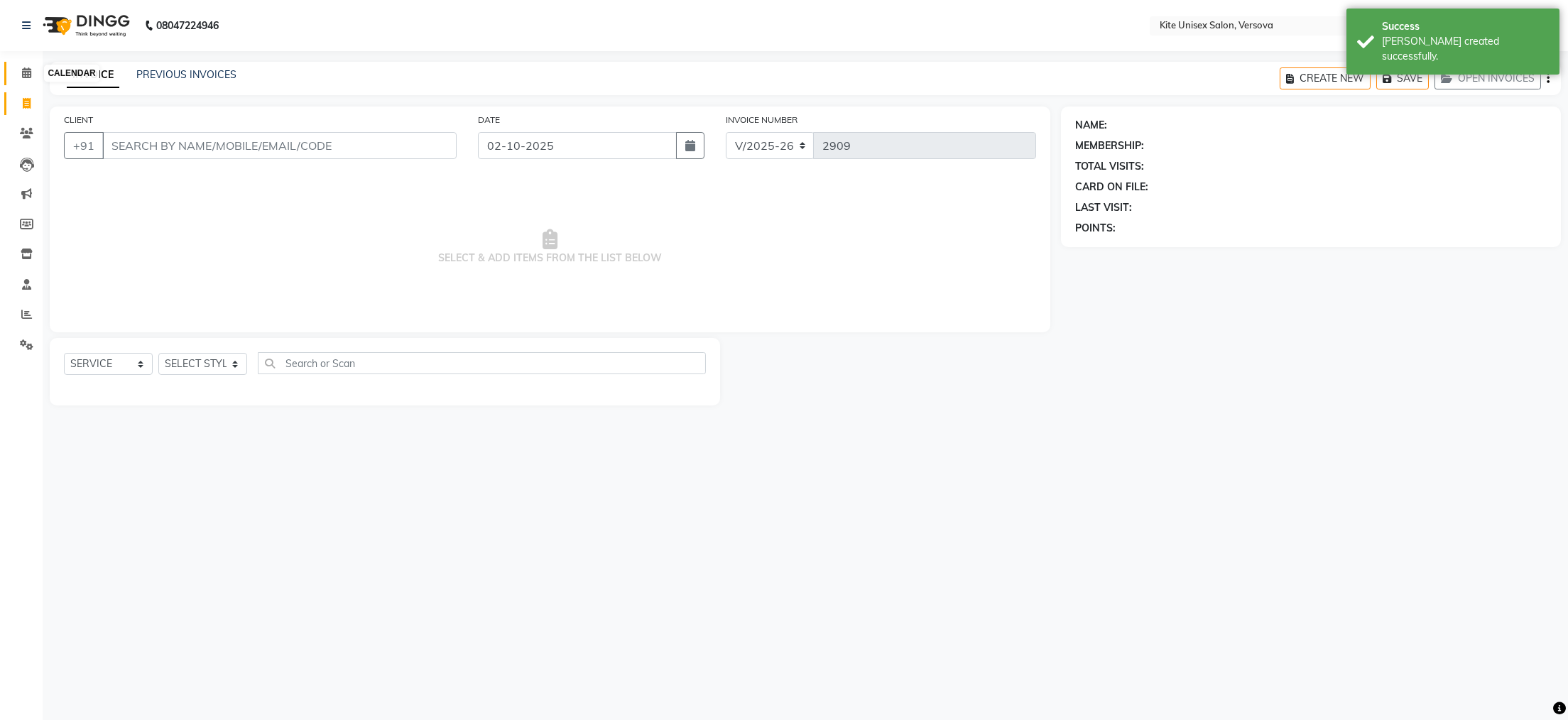
click at [23, 74] on icon at bounding box center [26, 72] width 10 height 10
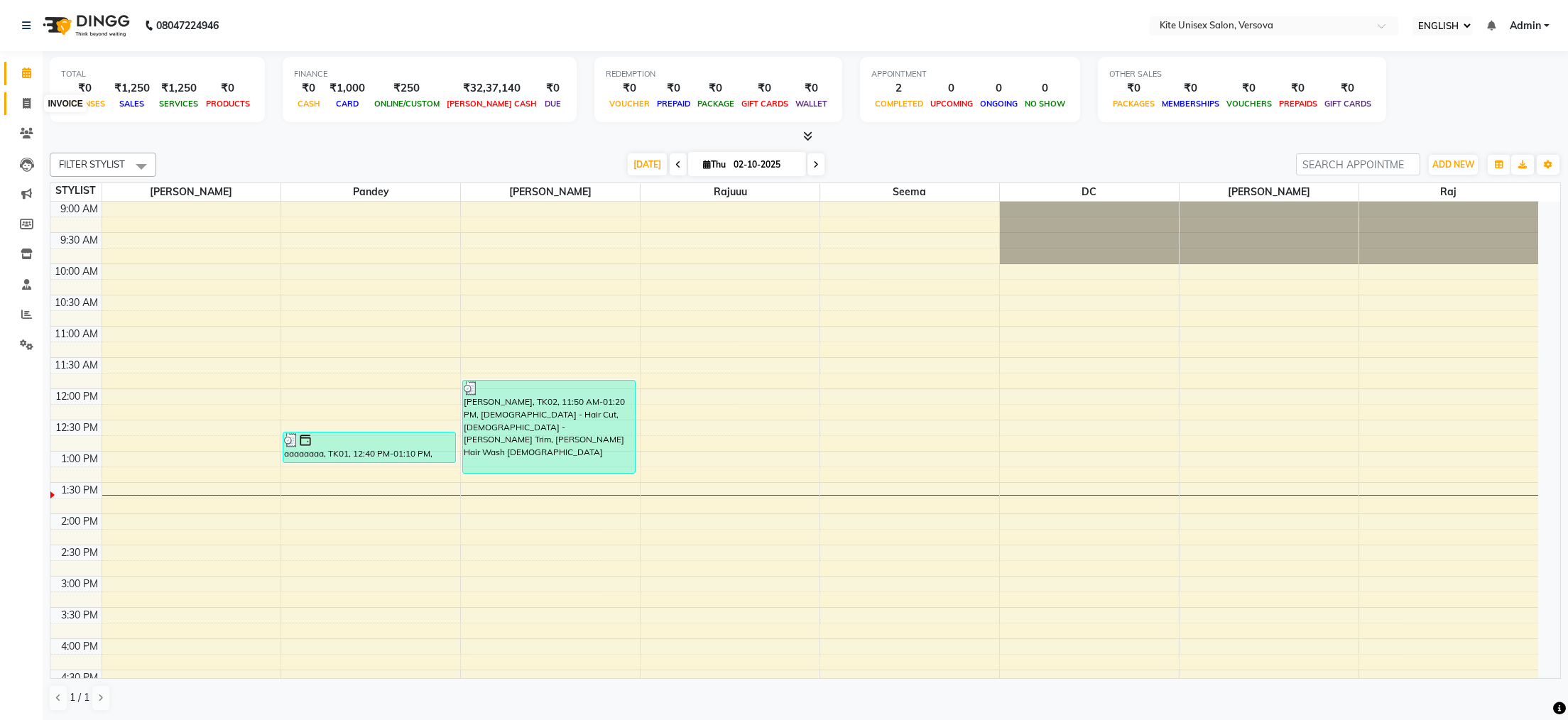
click at [26, 98] on icon at bounding box center [26, 104] width 8 height 10
select select "6093"
select select "service"
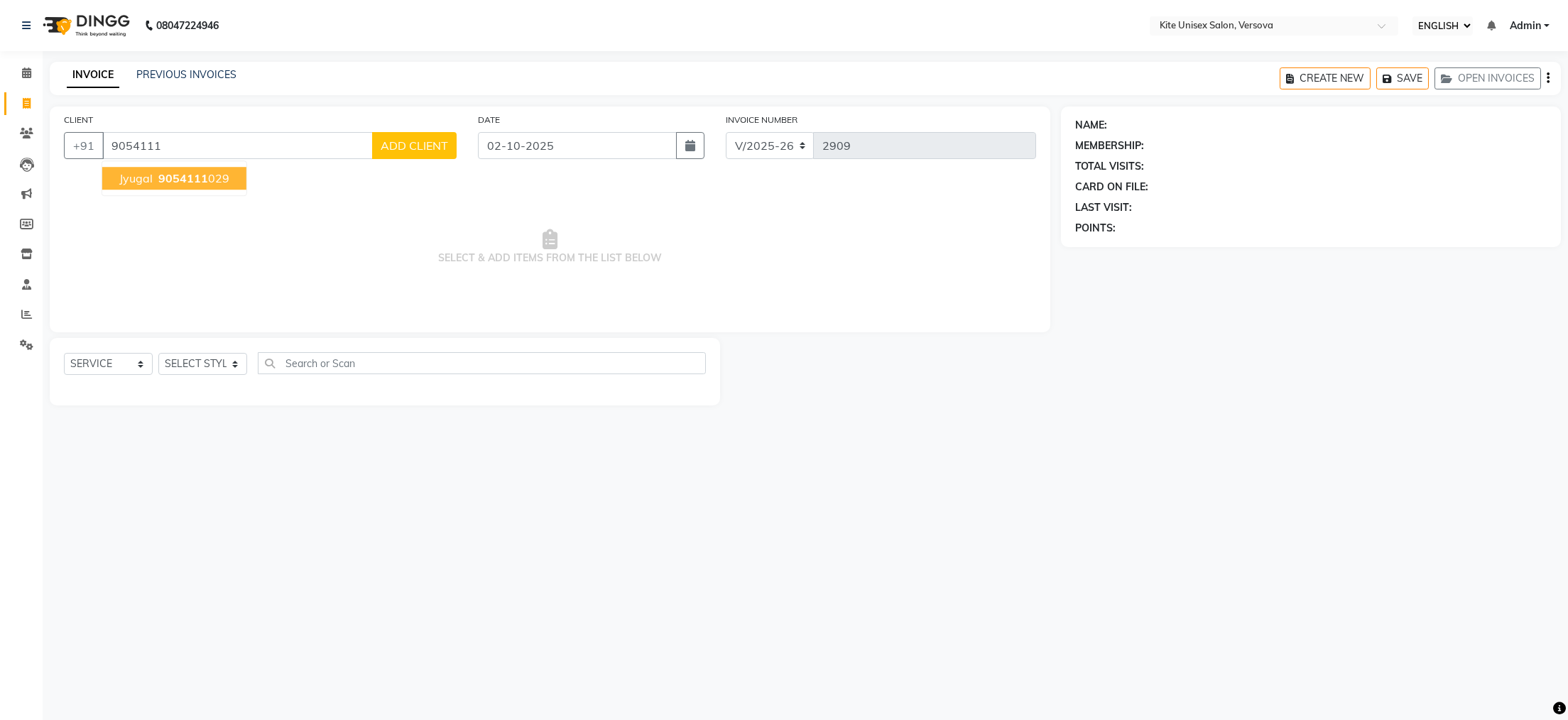
click at [181, 180] on span "9054111" at bounding box center [183, 178] width 50 height 14
type input "9054111029"
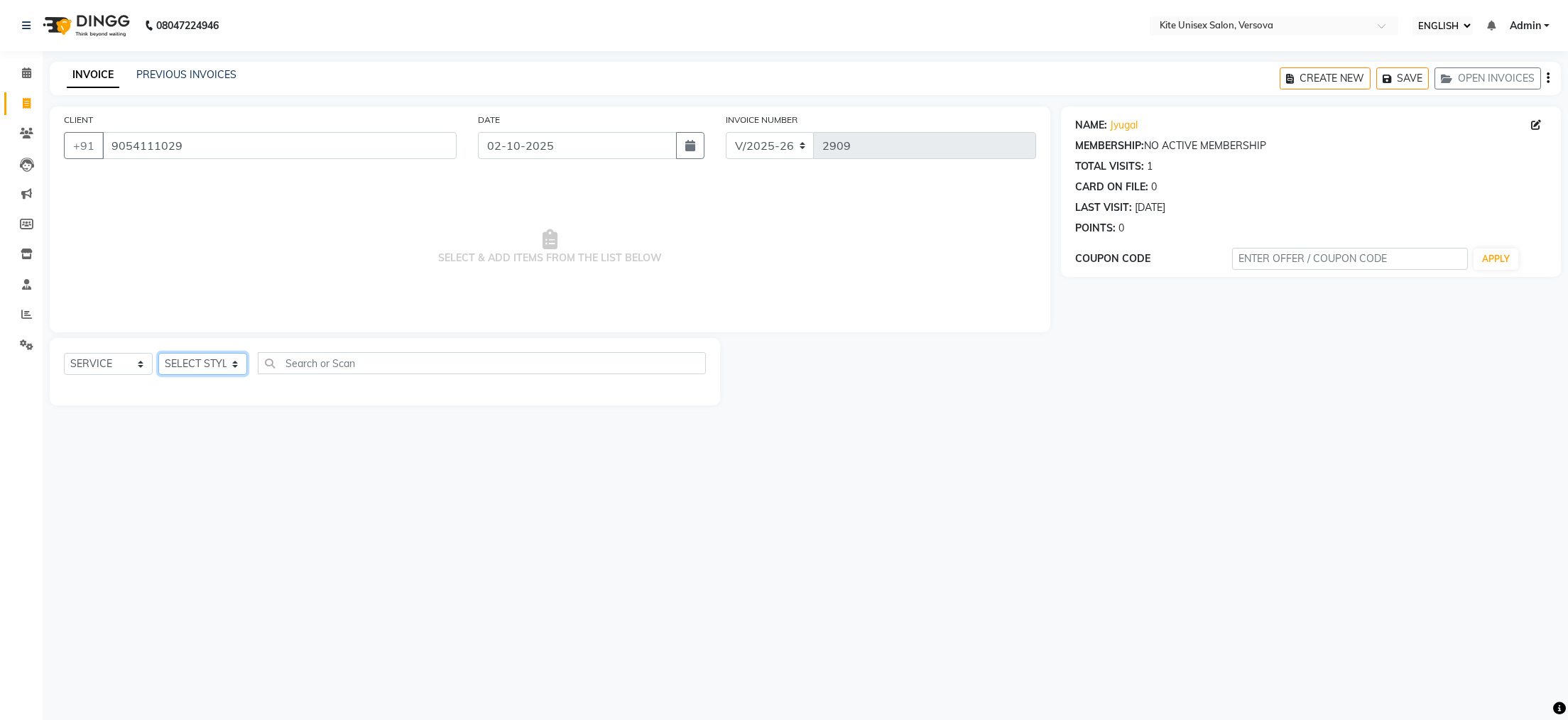
click at [192, 363] on select "SELECT STYLIST [PERSON_NAME] DC [PERSON_NAME] [PERSON_NAME] Rajuuu [PERSON_NAME]" at bounding box center [203, 363] width 89 height 22
select select "44558"
click at [159, 353] on select "SELECT STYLIST [PERSON_NAME] DC [PERSON_NAME] [PERSON_NAME] Rajuuu [PERSON_NAME]" at bounding box center [203, 363] width 89 height 22
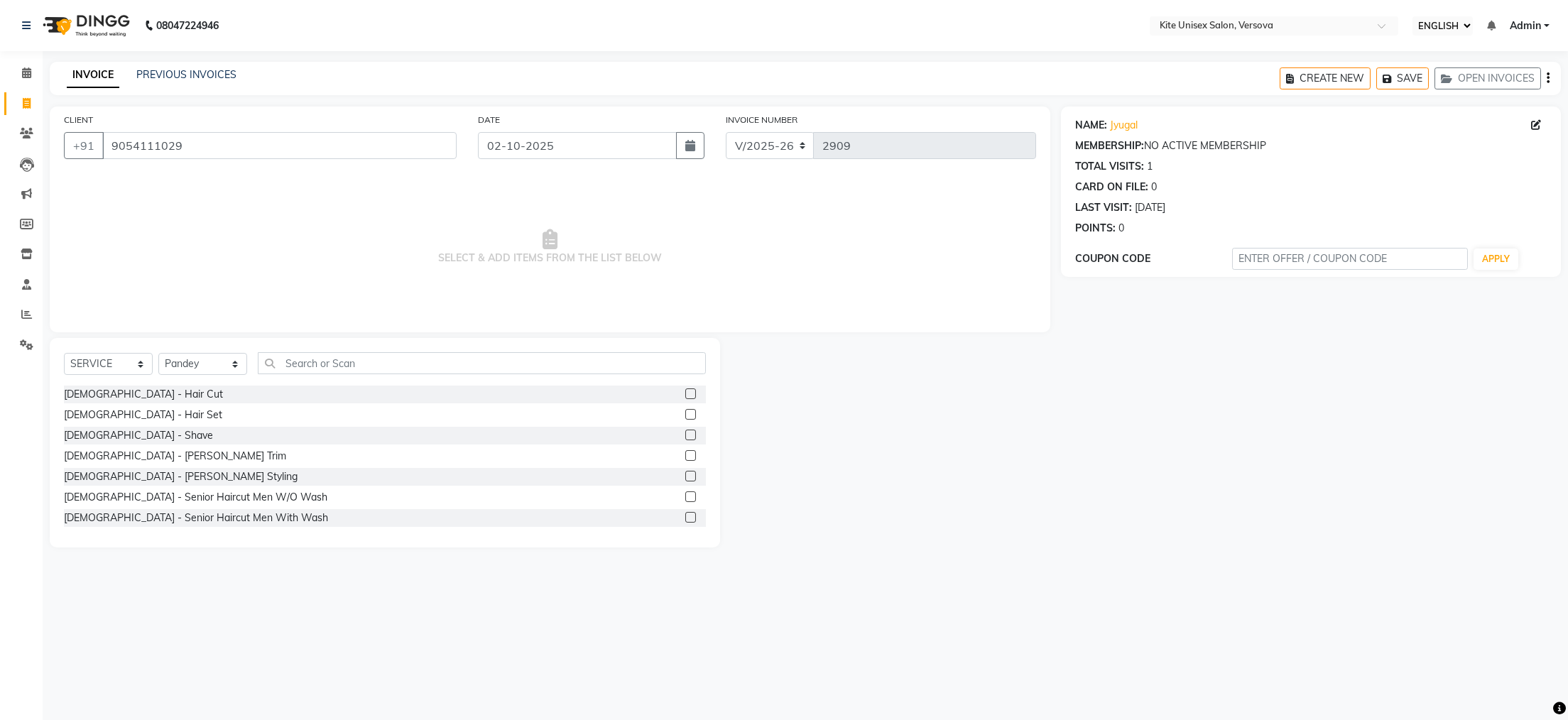
click at [686, 459] on label at bounding box center [691, 455] width 10 height 10
click at [686, 459] on input "checkbox" at bounding box center [690, 456] width 10 height 10
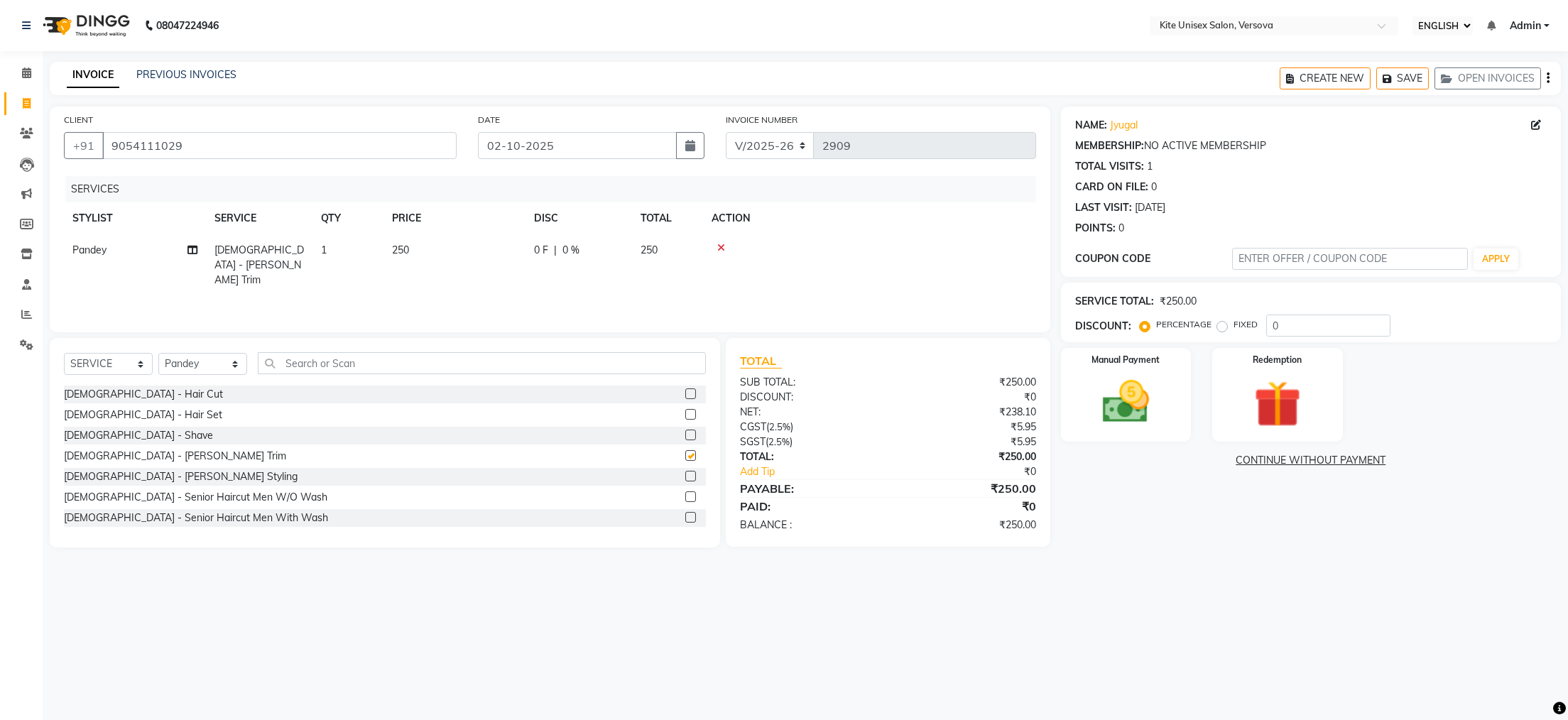
checkbox input "false"
click at [1125, 430] on div "Manual Payment" at bounding box center [1126, 394] width 136 height 98
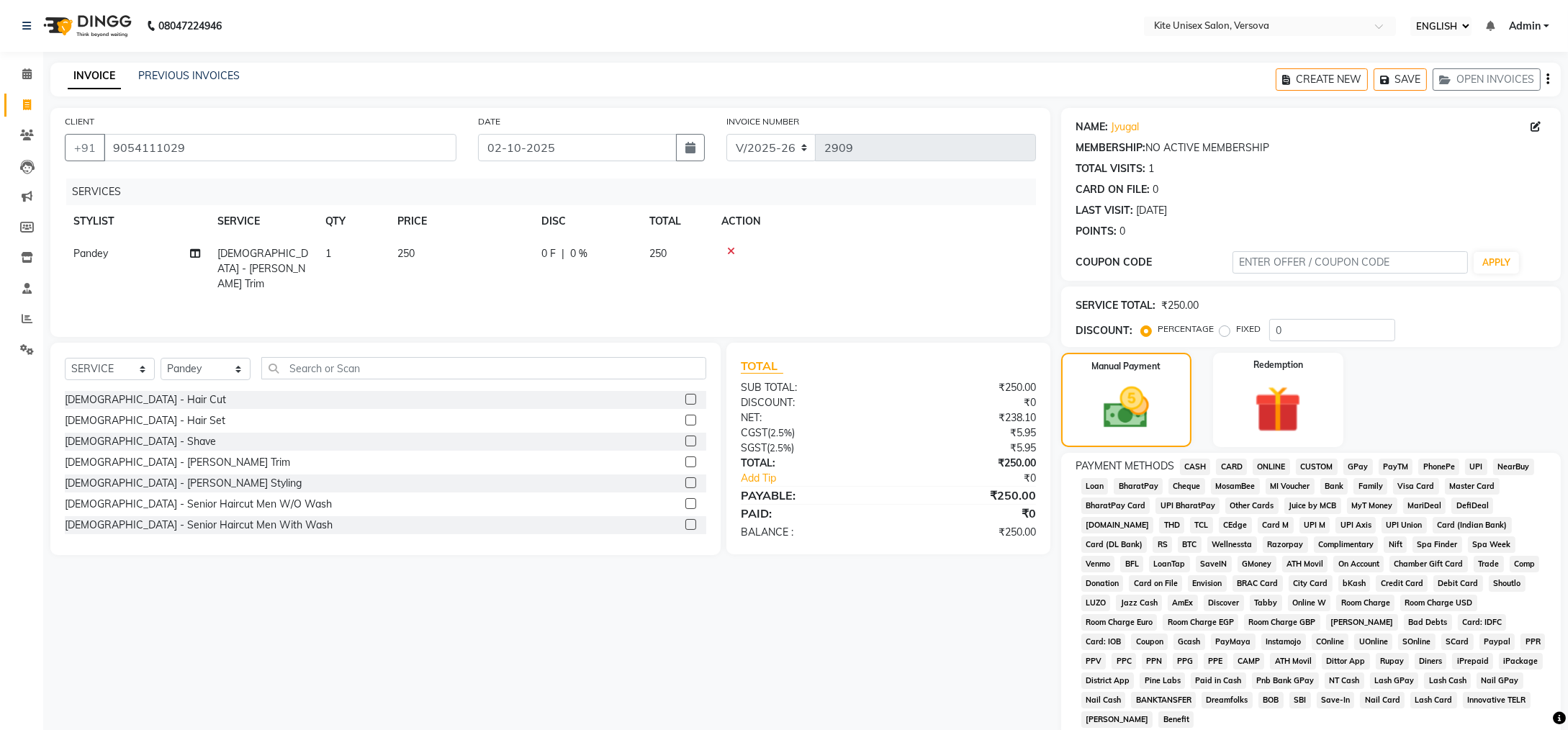
drag, startPoint x: 1242, startPoint y: 462, endPoint x: 1172, endPoint y: 606, distance: 160.1
drag, startPoint x: 1172, startPoint y: 606, endPoint x: 1353, endPoint y: 468, distance: 227.6
click at [1353, 468] on span "GPay" at bounding box center [1357, 466] width 29 height 17
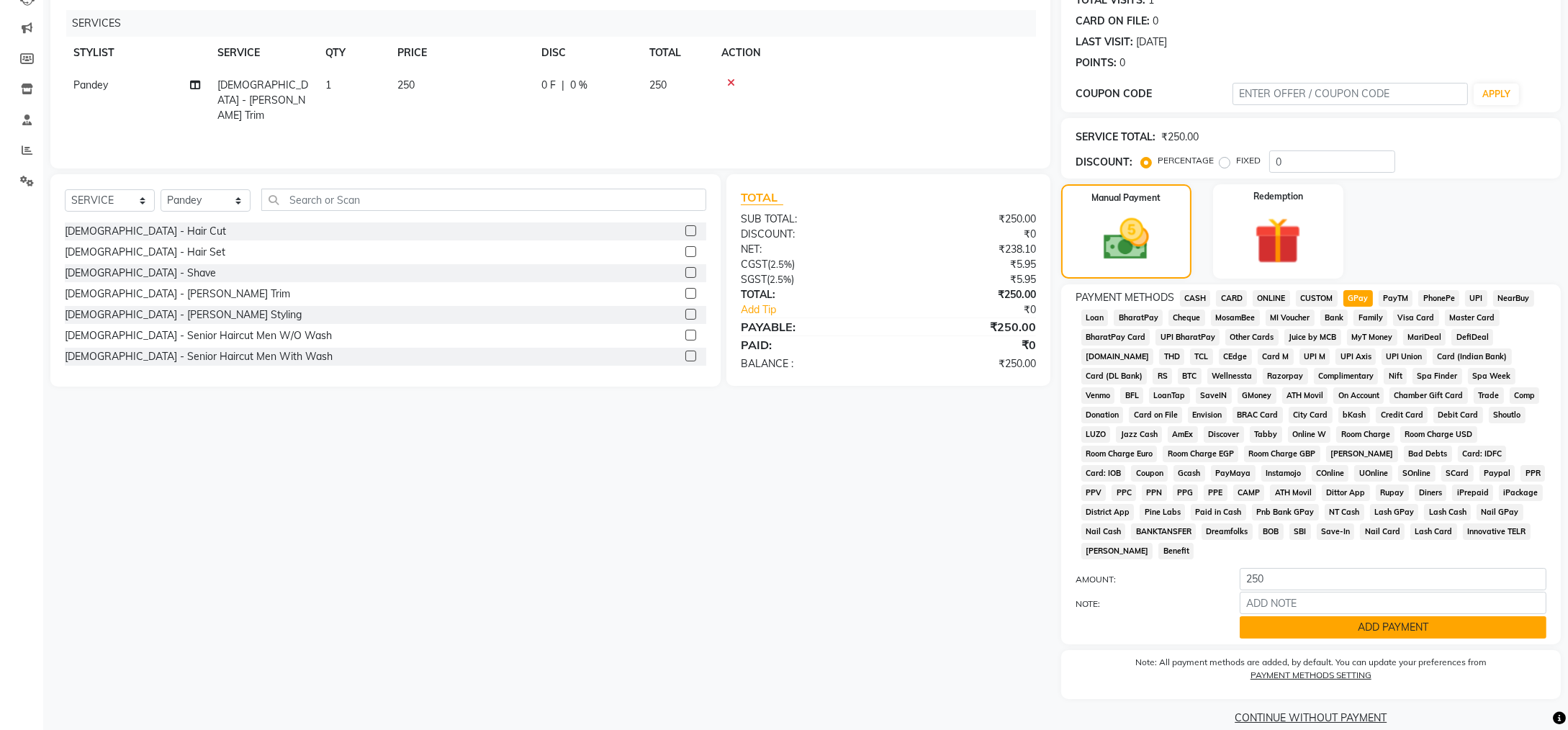
click at [1369, 616] on button "ADD PAYMENT" at bounding box center [1392, 627] width 306 height 22
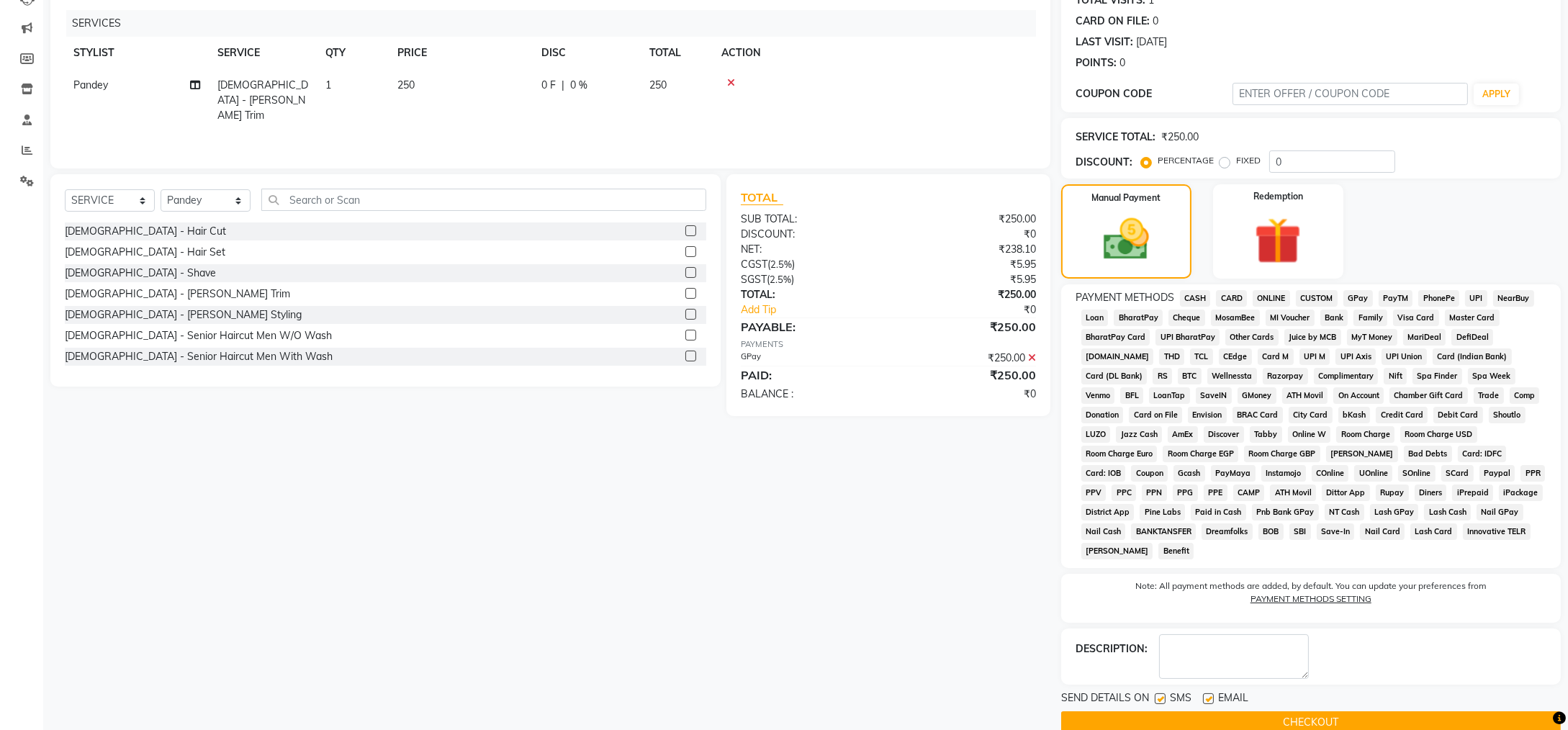
click at [1349, 711] on button "CHECKOUT" at bounding box center [1311, 722] width 500 height 22
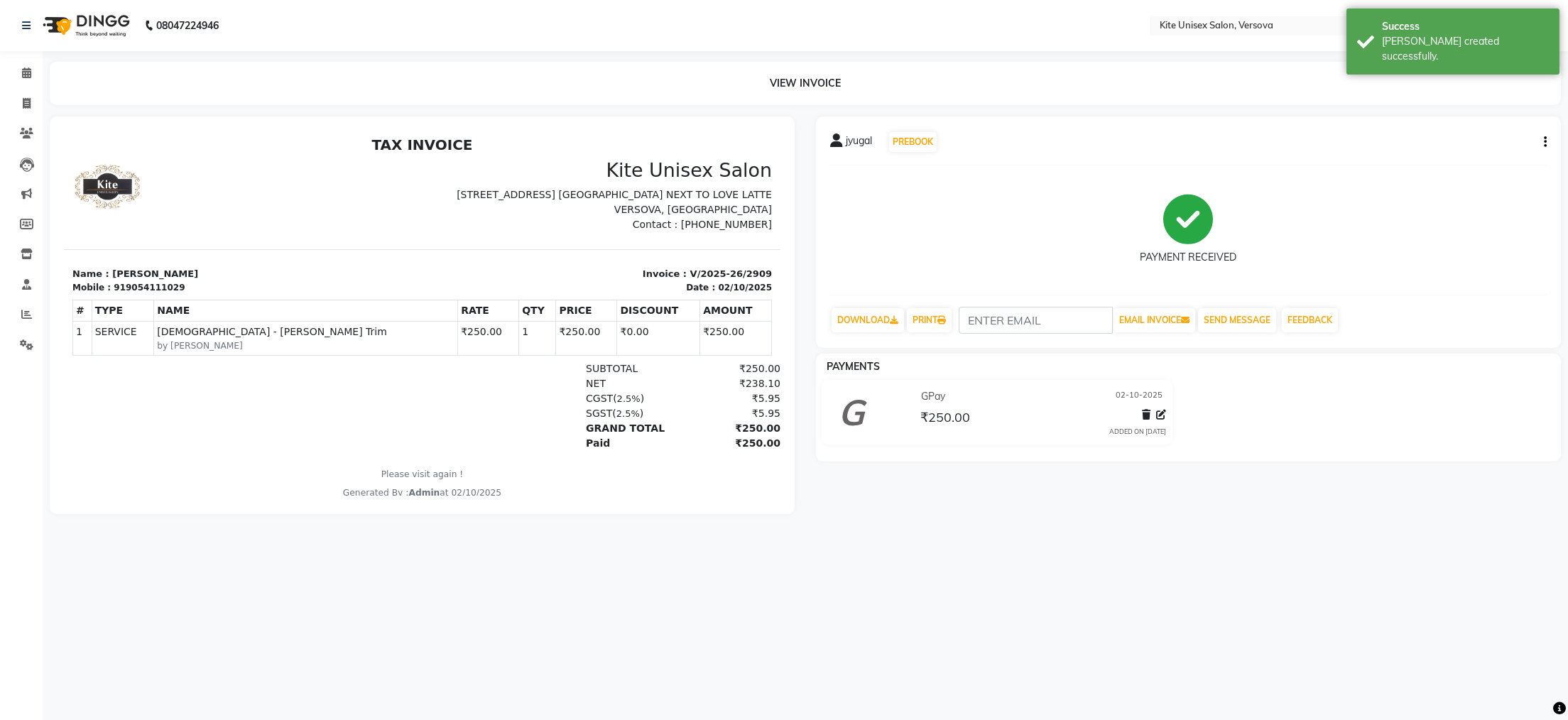
select select "6093"
select select "service"
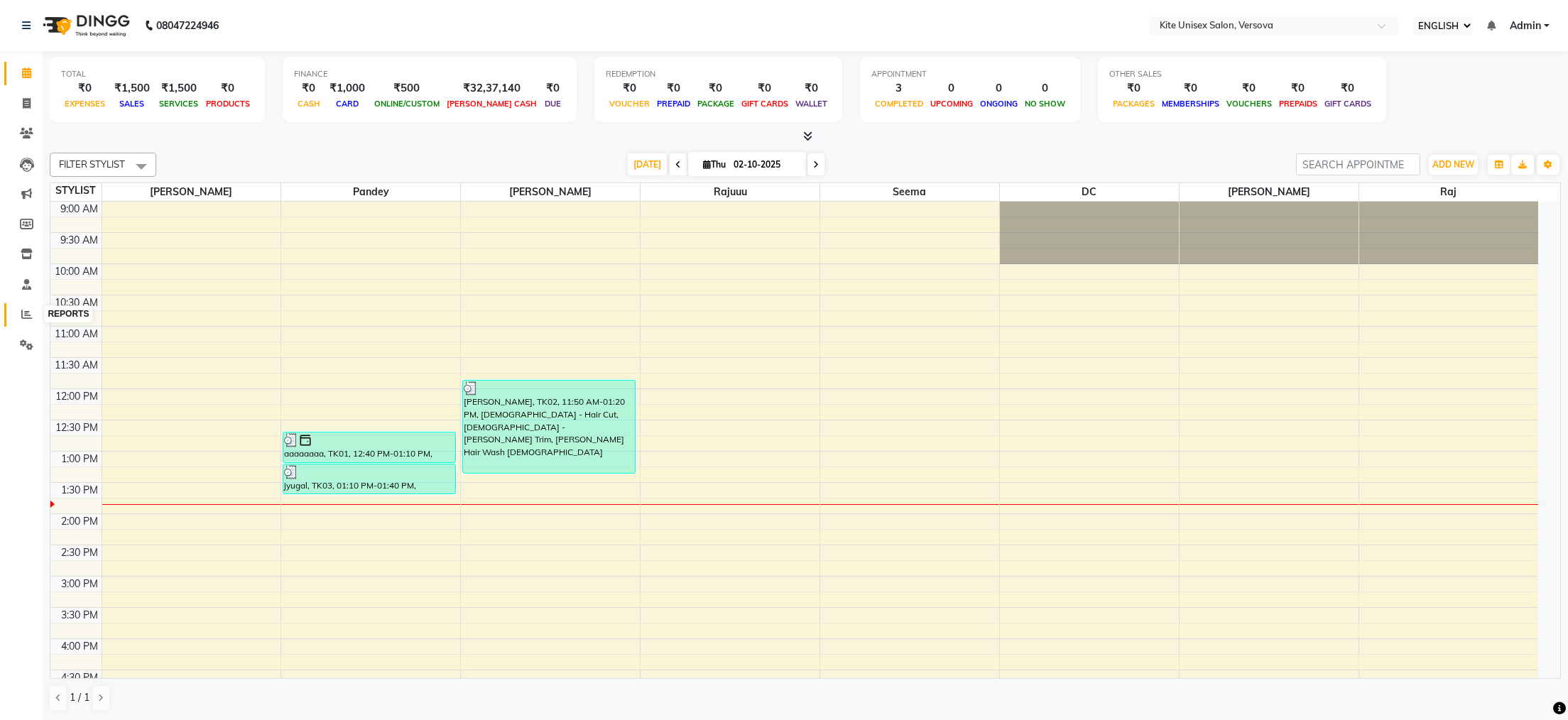
click at [25, 312] on icon at bounding box center [26, 314] width 10 height 10
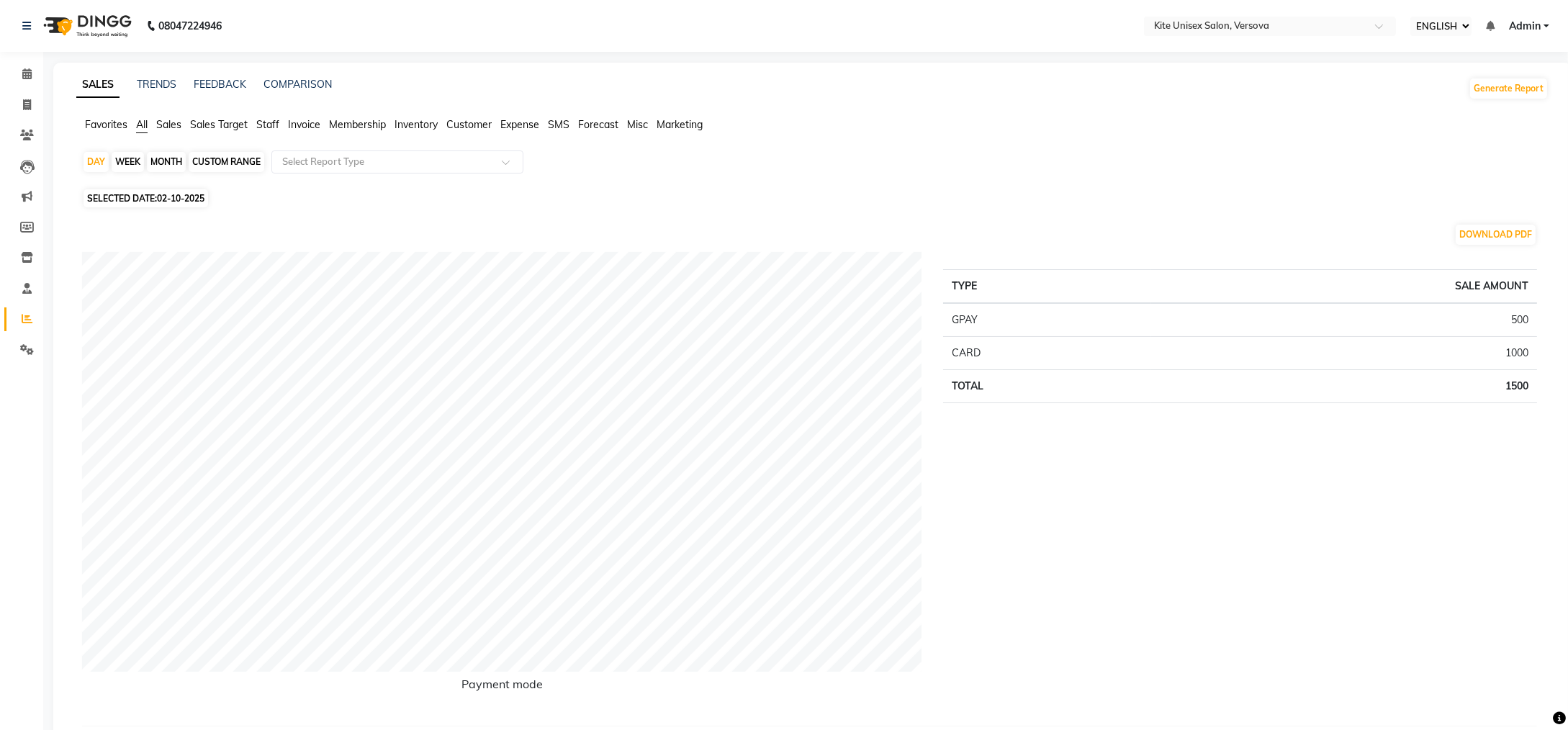
click at [164, 158] on div "MONTH" at bounding box center [166, 162] width 39 height 20
select select "10"
select select "2025"
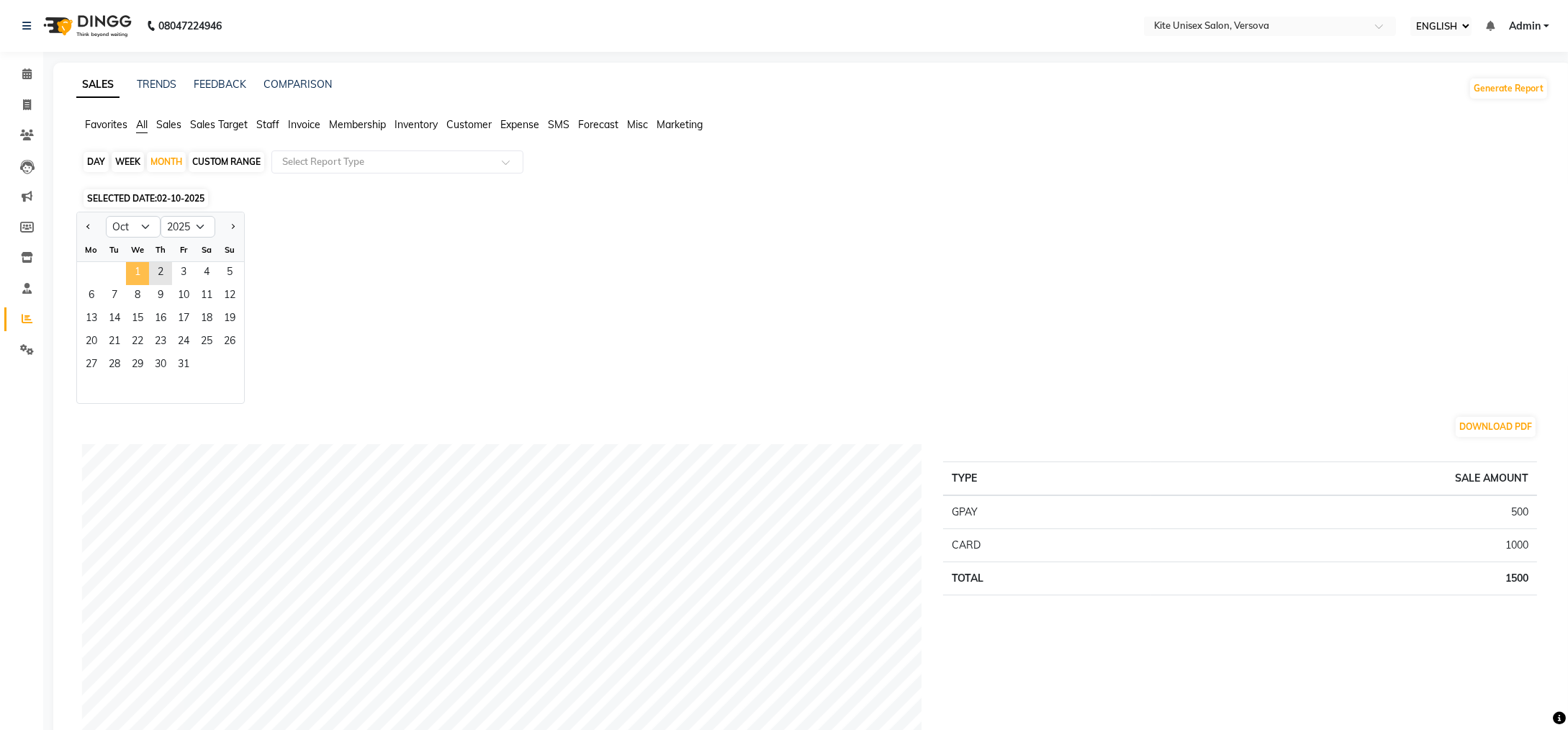
click at [137, 269] on span "1" at bounding box center [138, 274] width 23 height 23
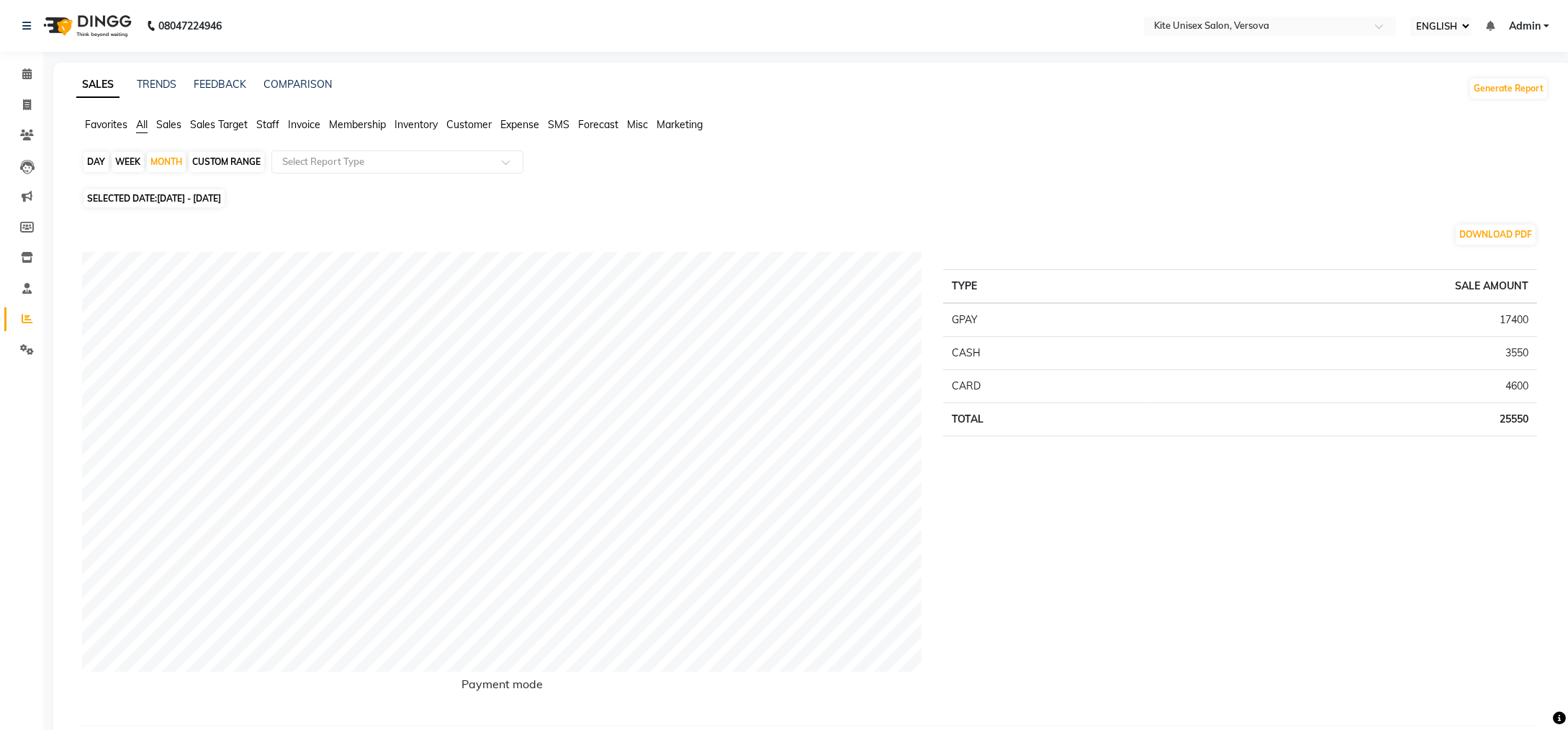
click at [259, 118] on span "Staff" at bounding box center [268, 124] width 23 height 13
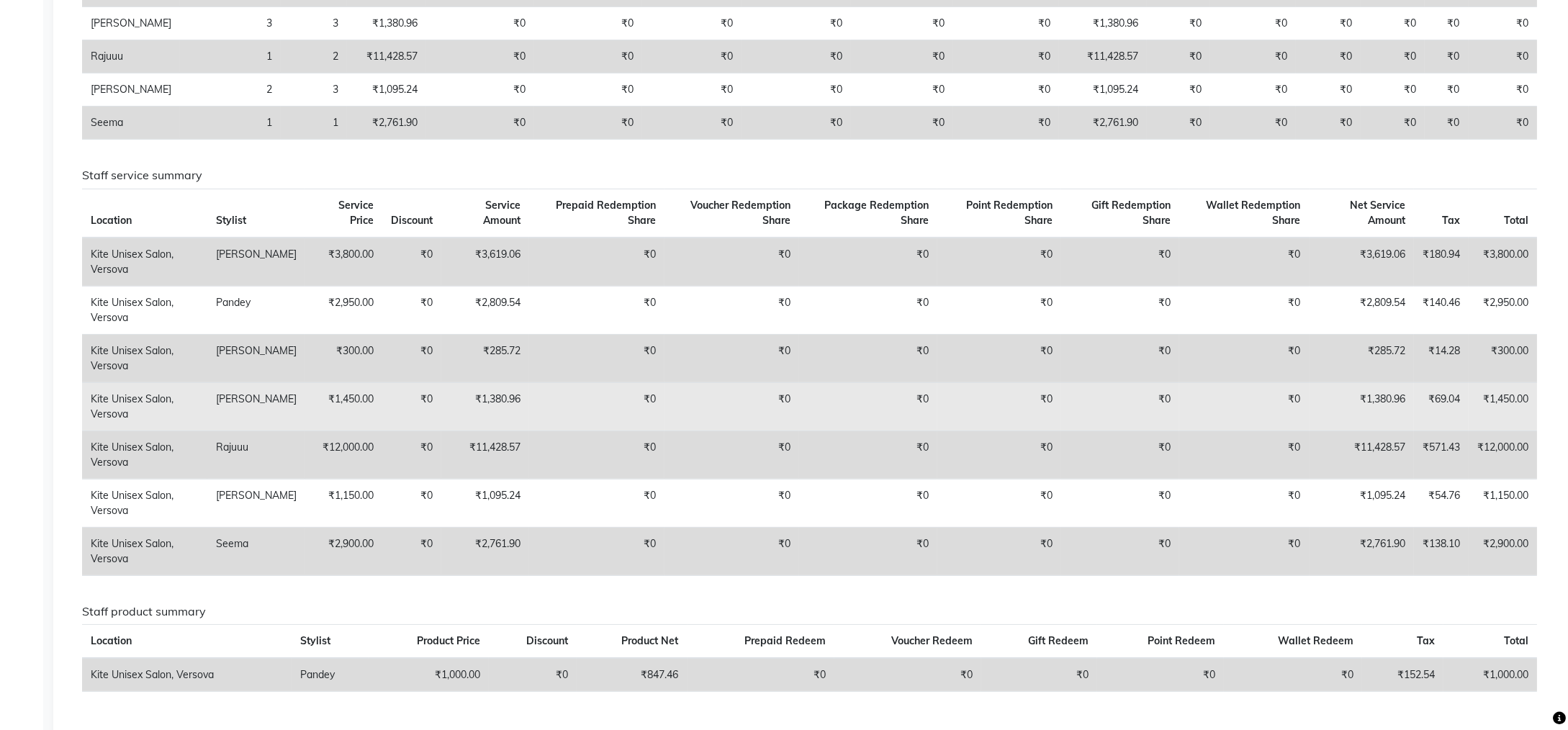
scroll to position [356, 0]
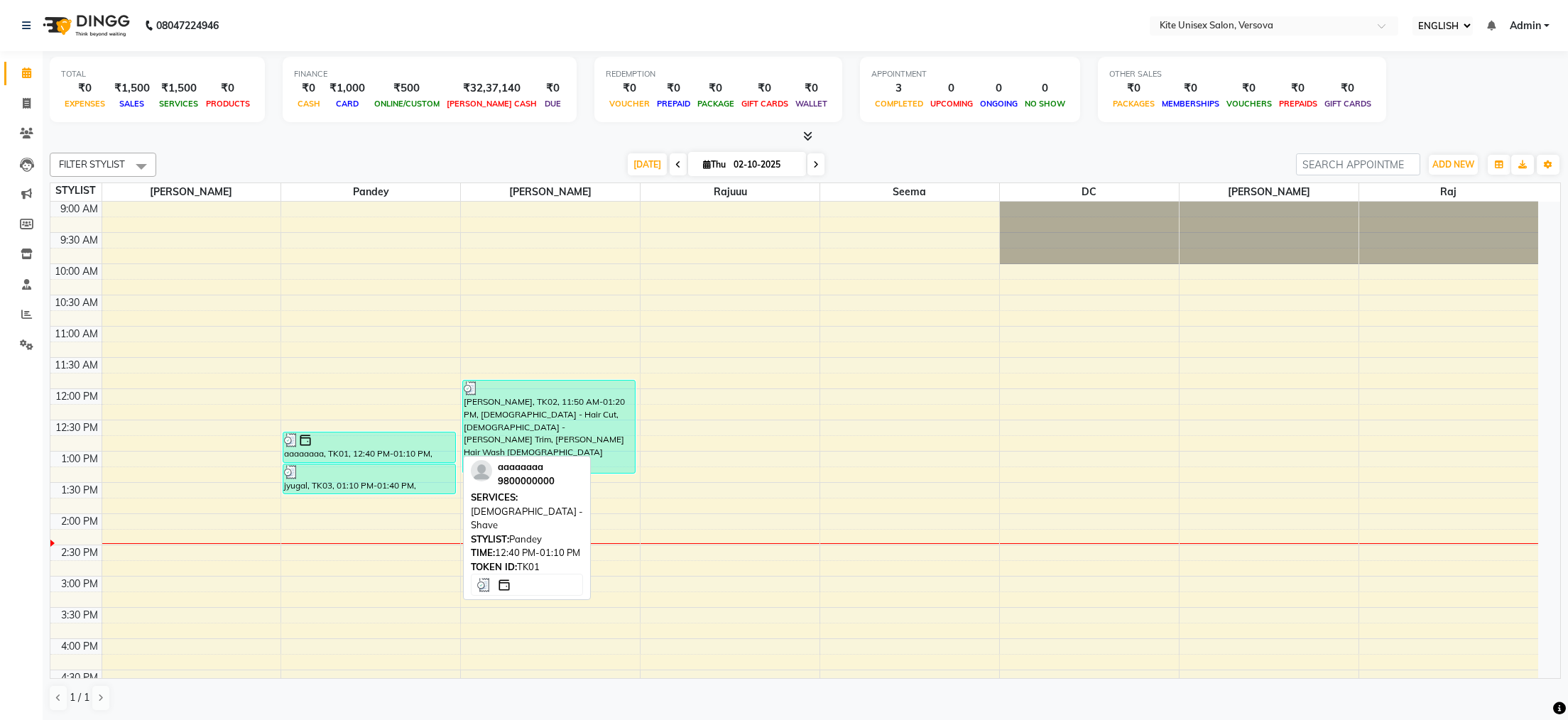
click at [400, 441] on div at bounding box center [369, 440] width 171 height 14
select select "3"
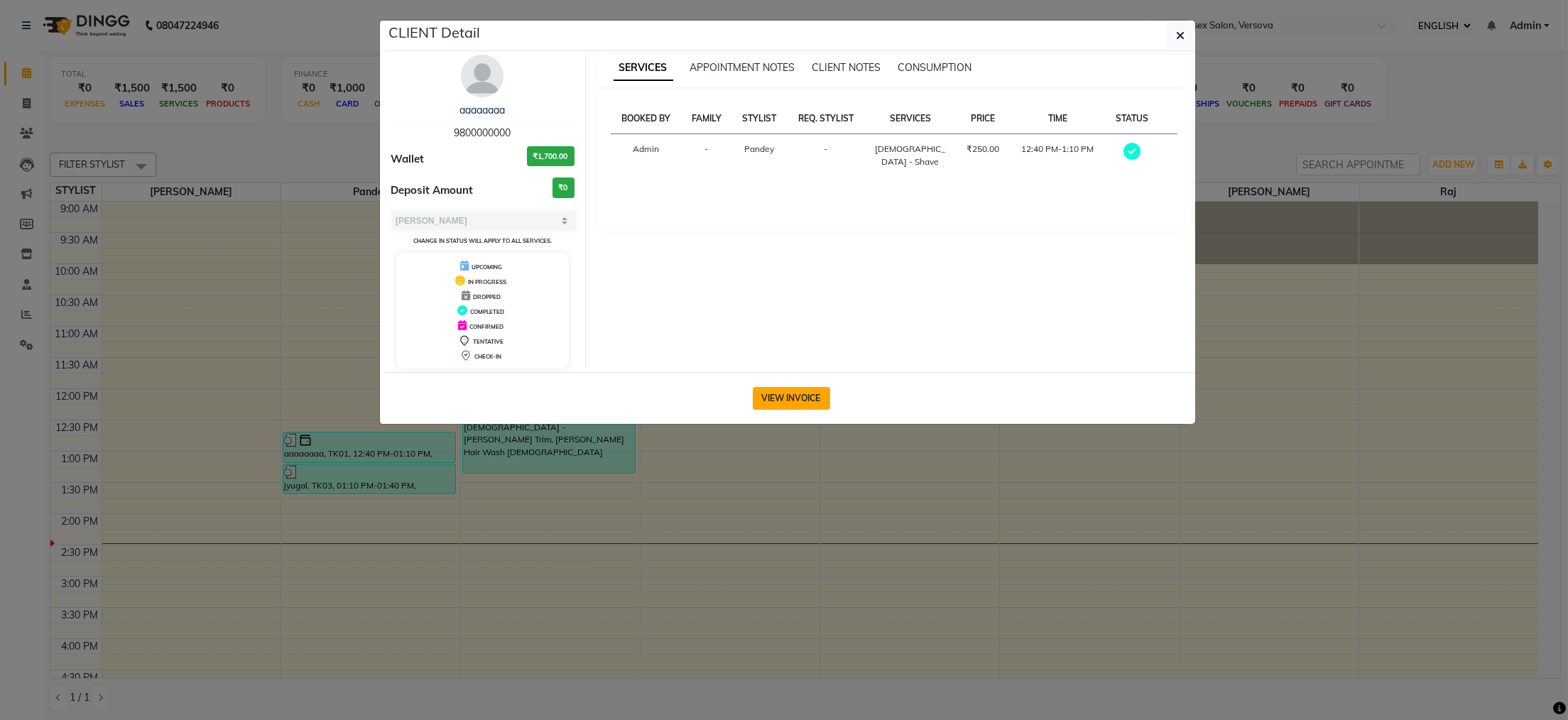
click at [783, 389] on button "VIEW INVOICE" at bounding box center [791, 398] width 78 height 23
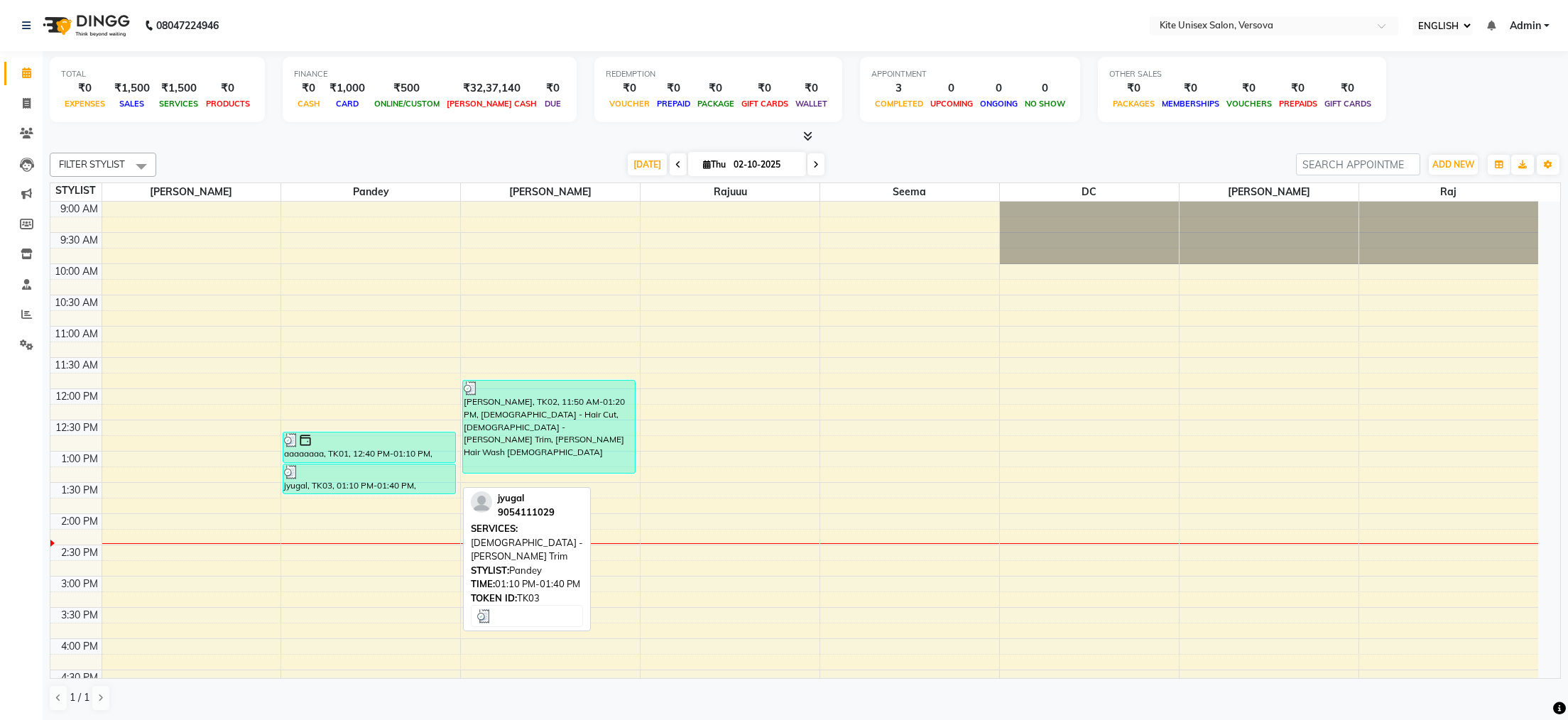
click at [342, 479] on div at bounding box center [369, 472] width 171 height 14
select select "3"
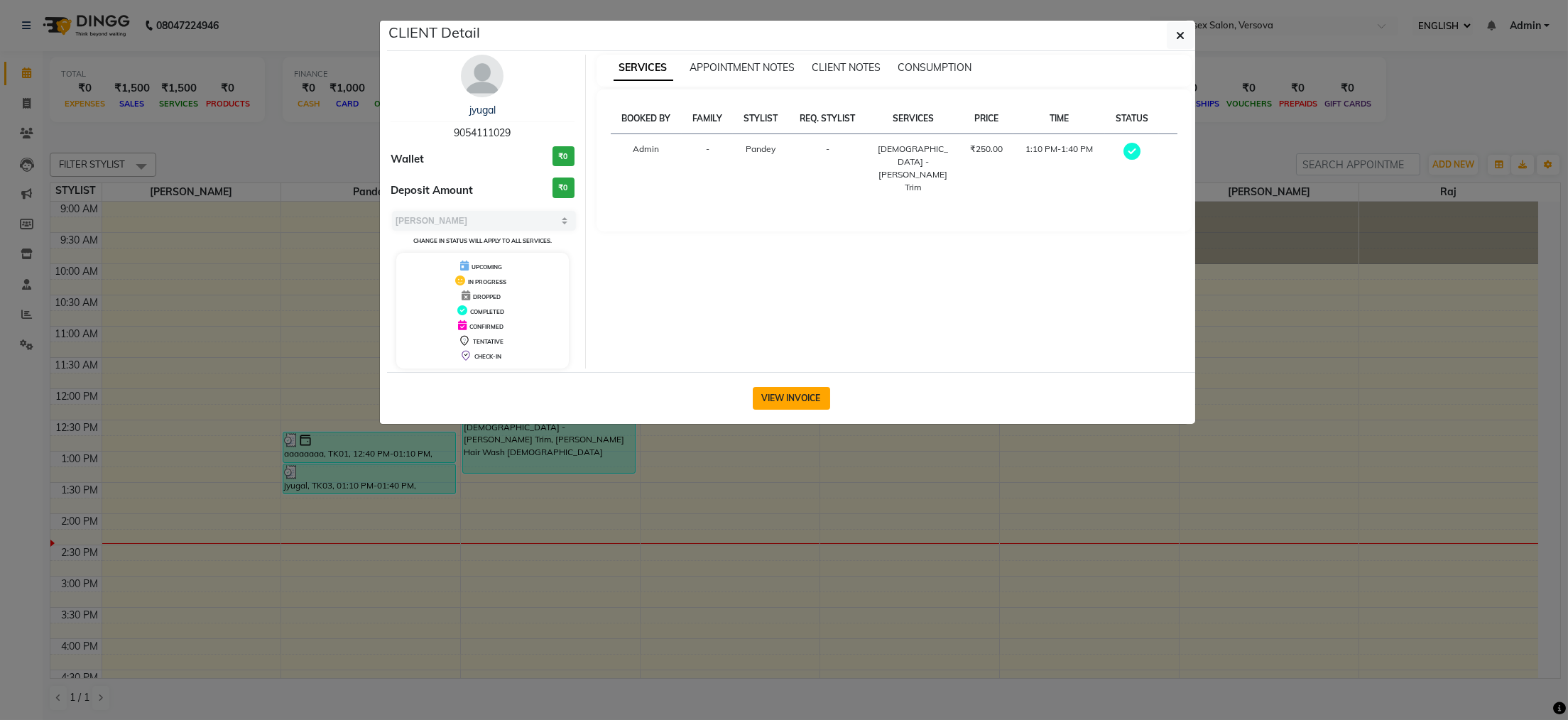
click at [801, 398] on button "VIEW INVOICE" at bounding box center [791, 398] width 78 height 23
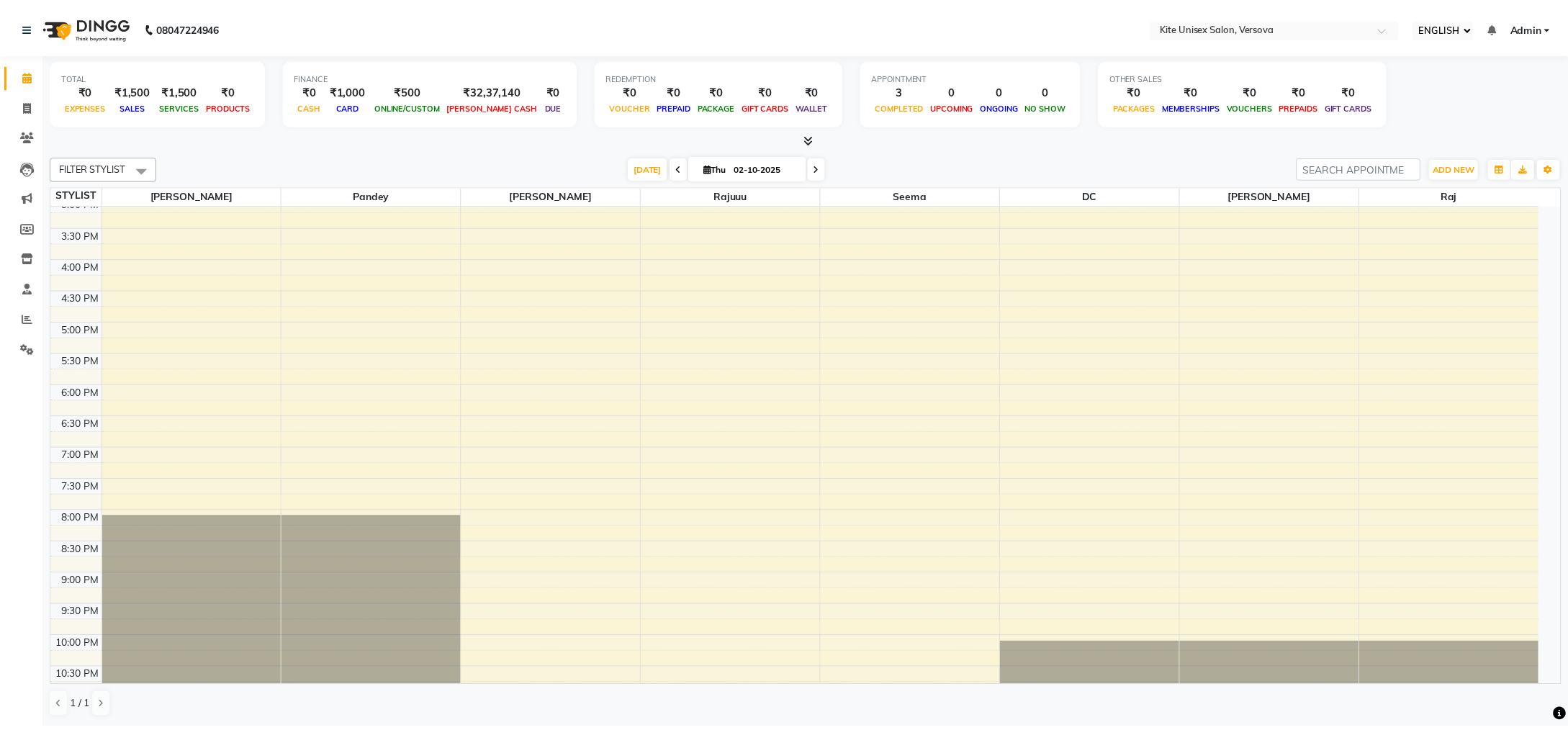
scroll to position [409, 0]
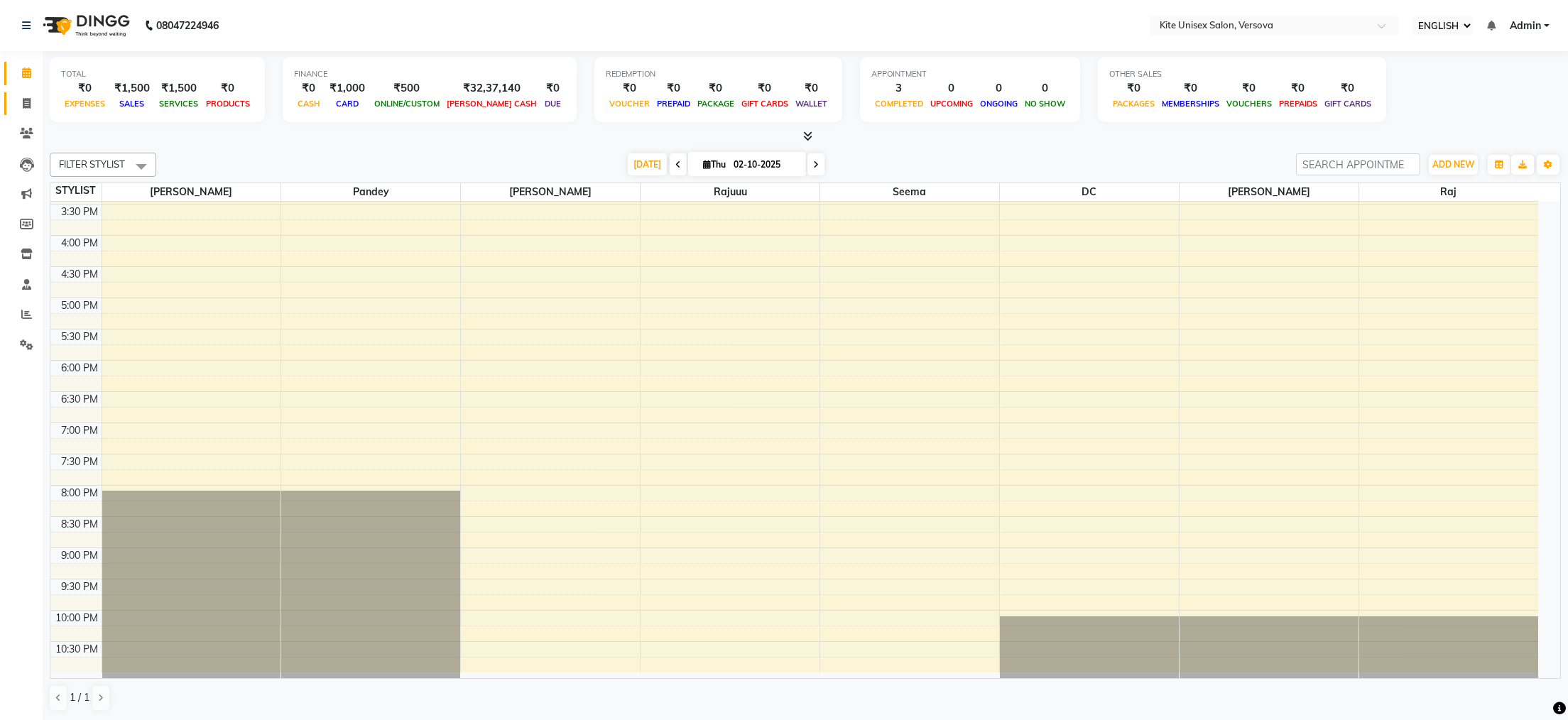
click at [25, 102] on icon at bounding box center [26, 104] width 8 height 10
select select "6093"
select select "service"
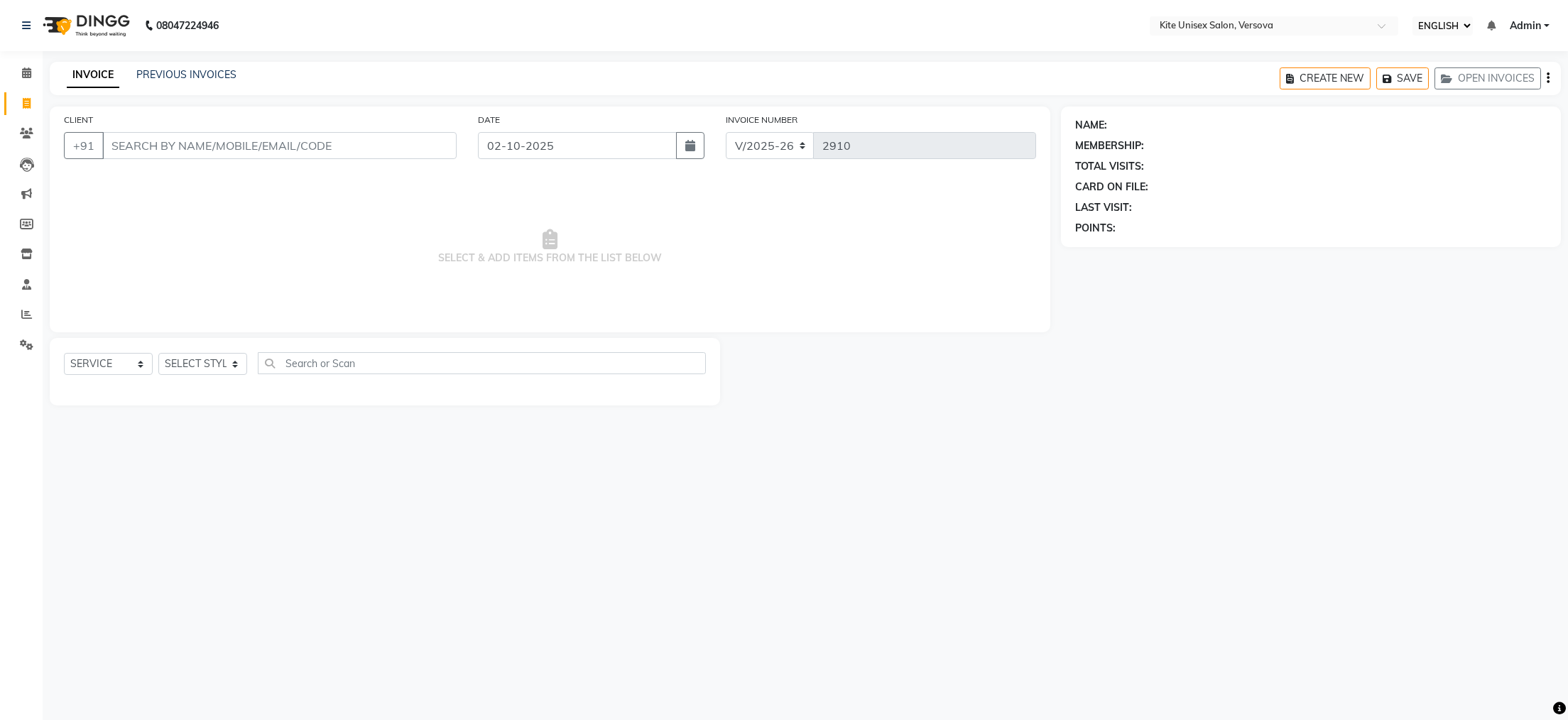
click at [121, 148] on input "CLIENT" at bounding box center [279, 145] width 355 height 27
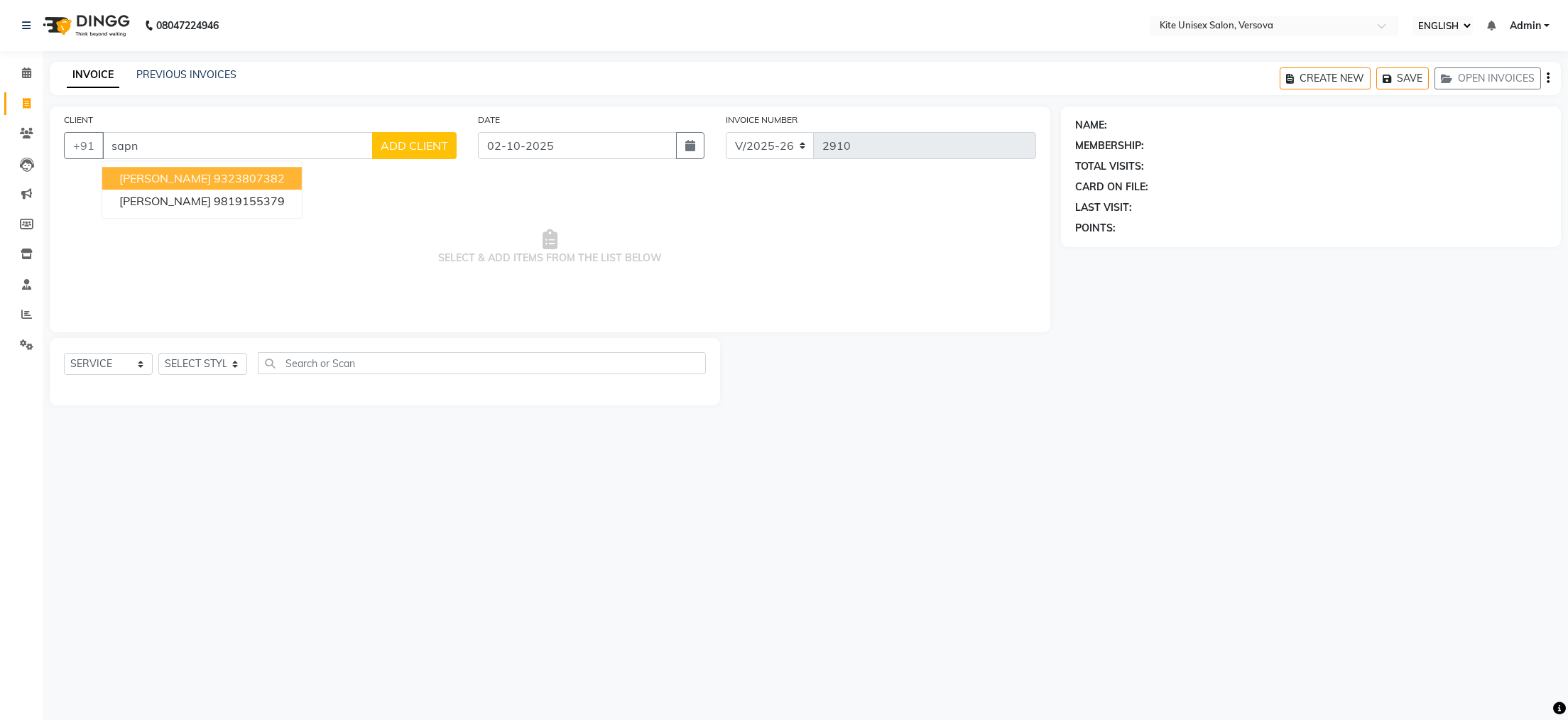
click at [213, 178] on ngb-highlight "9323807382" at bounding box center [249, 178] width 71 height 14
type input "9323807382"
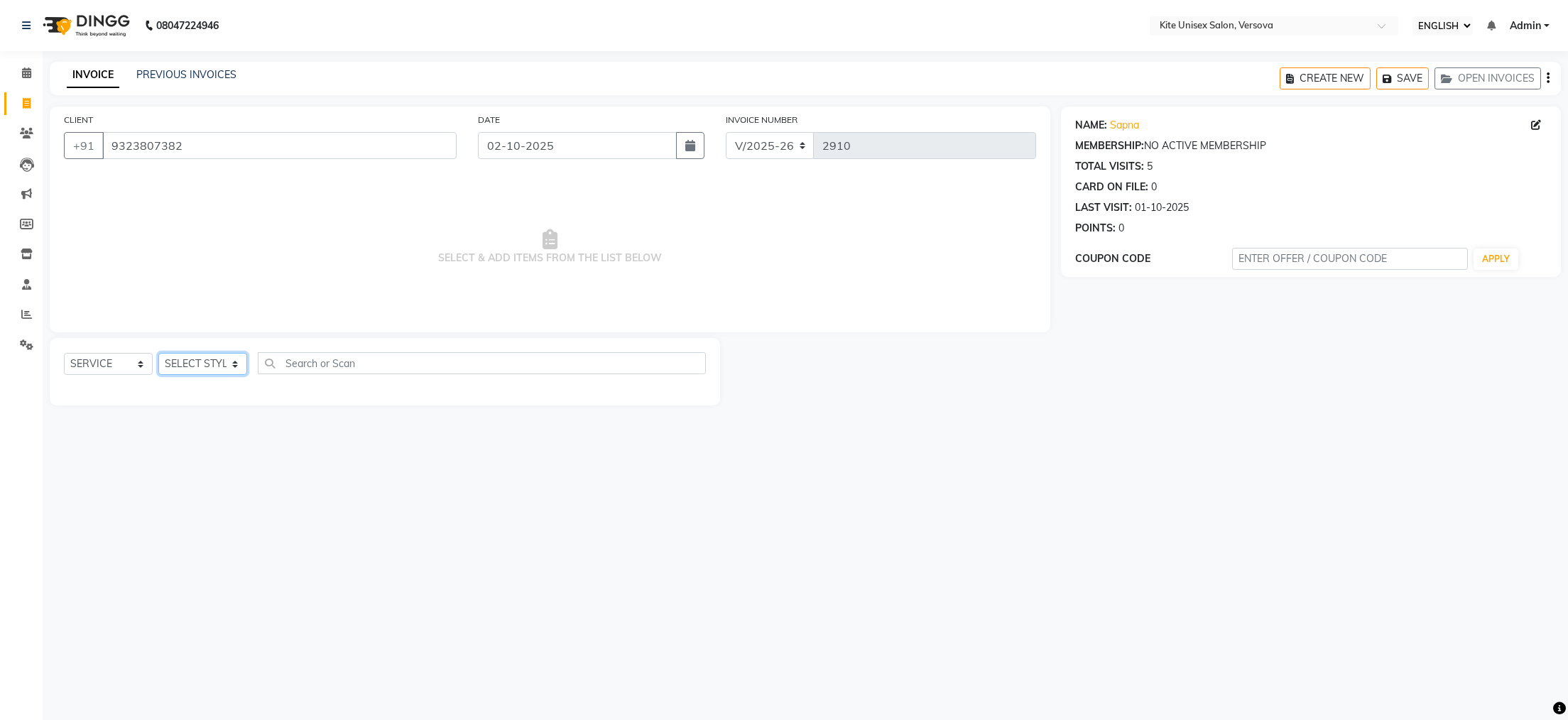
click at [236, 363] on select "SELECT STYLIST [PERSON_NAME] DC [PERSON_NAME] [PERSON_NAME] Rajuuu [PERSON_NAME]" at bounding box center [203, 363] width 89 height 22
select select "88898"
click at [159, 353] on select "SELECT STYLIST [PERSON_NAME] DC [PERSON_NAME] [PERSON_NAME] Rajuuu [PERSON_NAME]" at bounding box center [203, 363] width 89 height 22
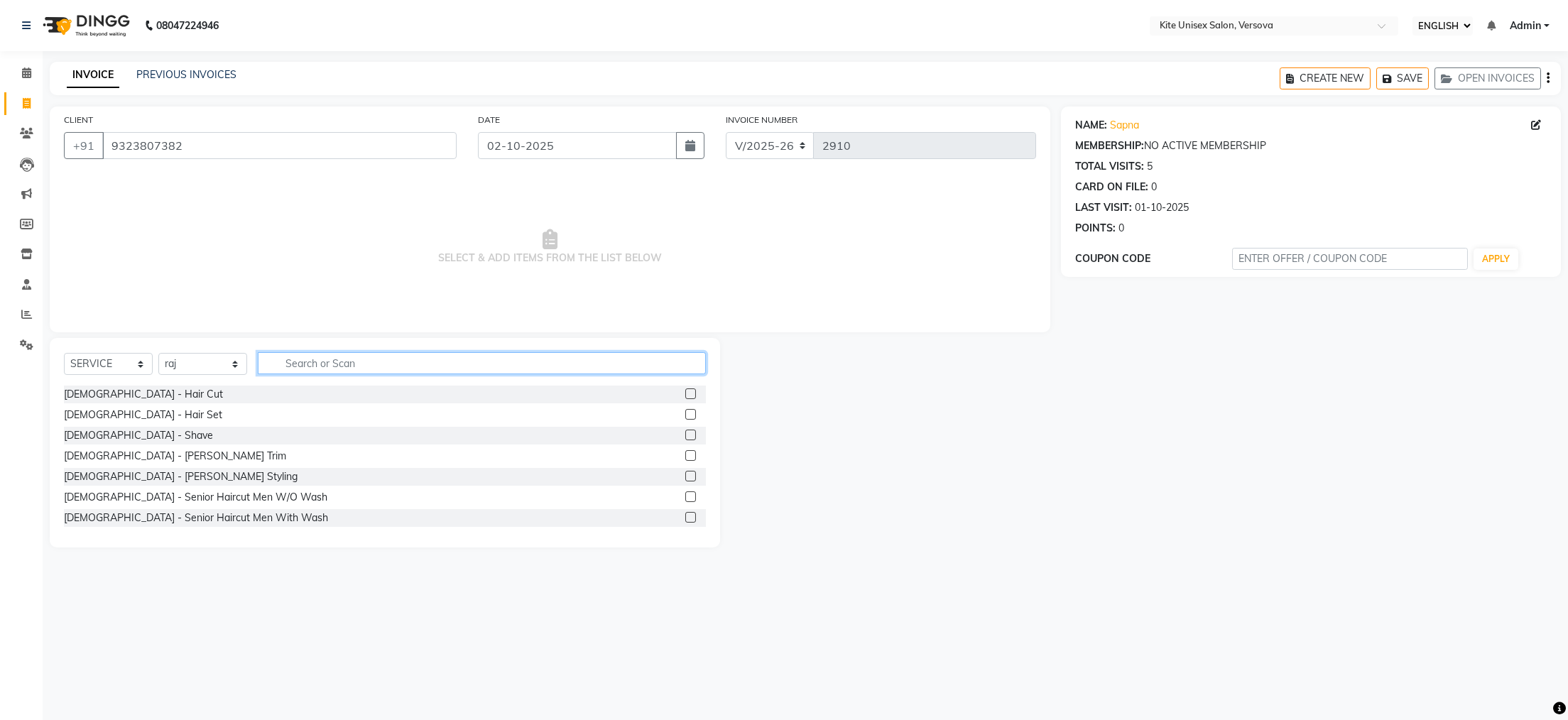
click at [294, 366] on input "text" at bounding box center [482, 362] width 449 height 22
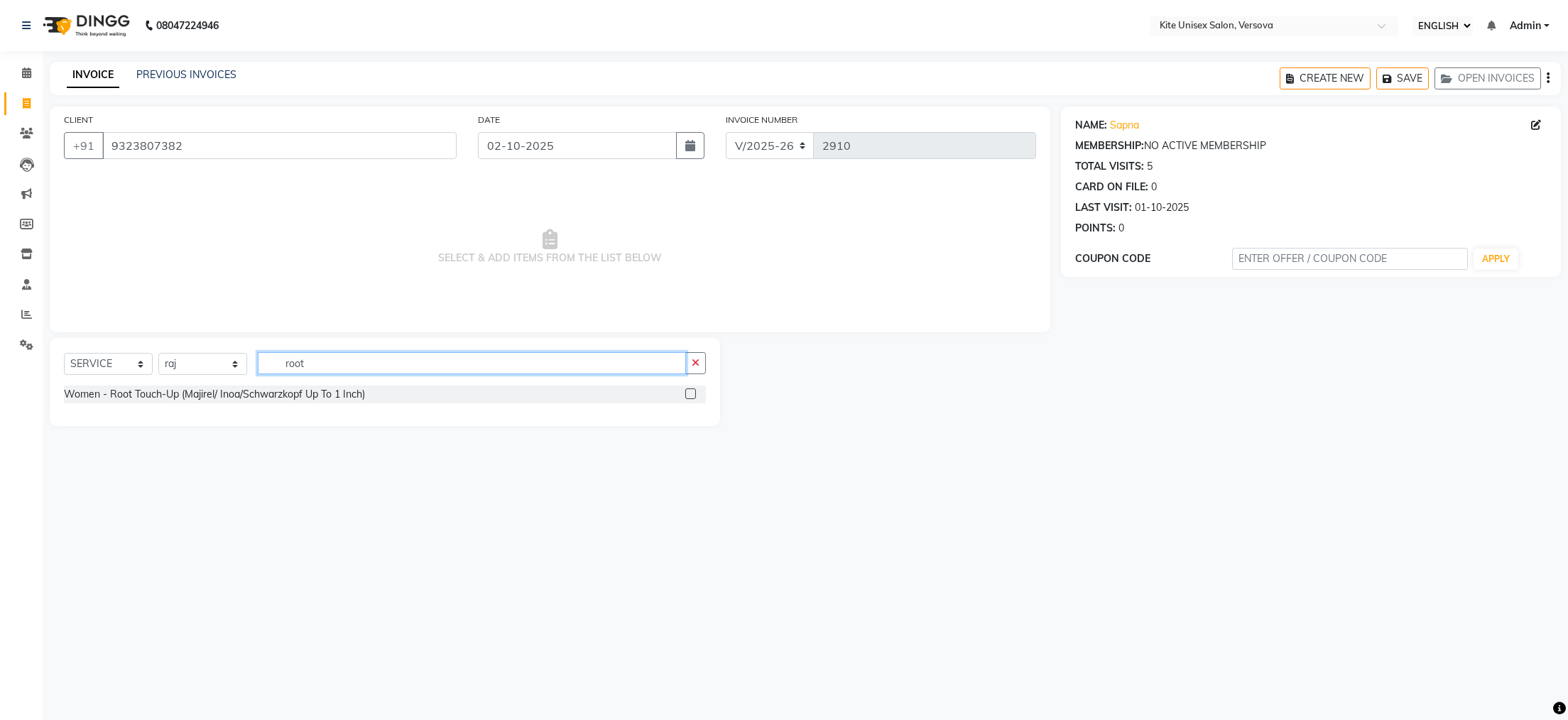
type input "root"
click at [691, 397] on label at bounding box center [691, 394] width 10 height 10
click at [691, 397] on input "checkbox" at bounding box center [690, 394] width 10 height 10
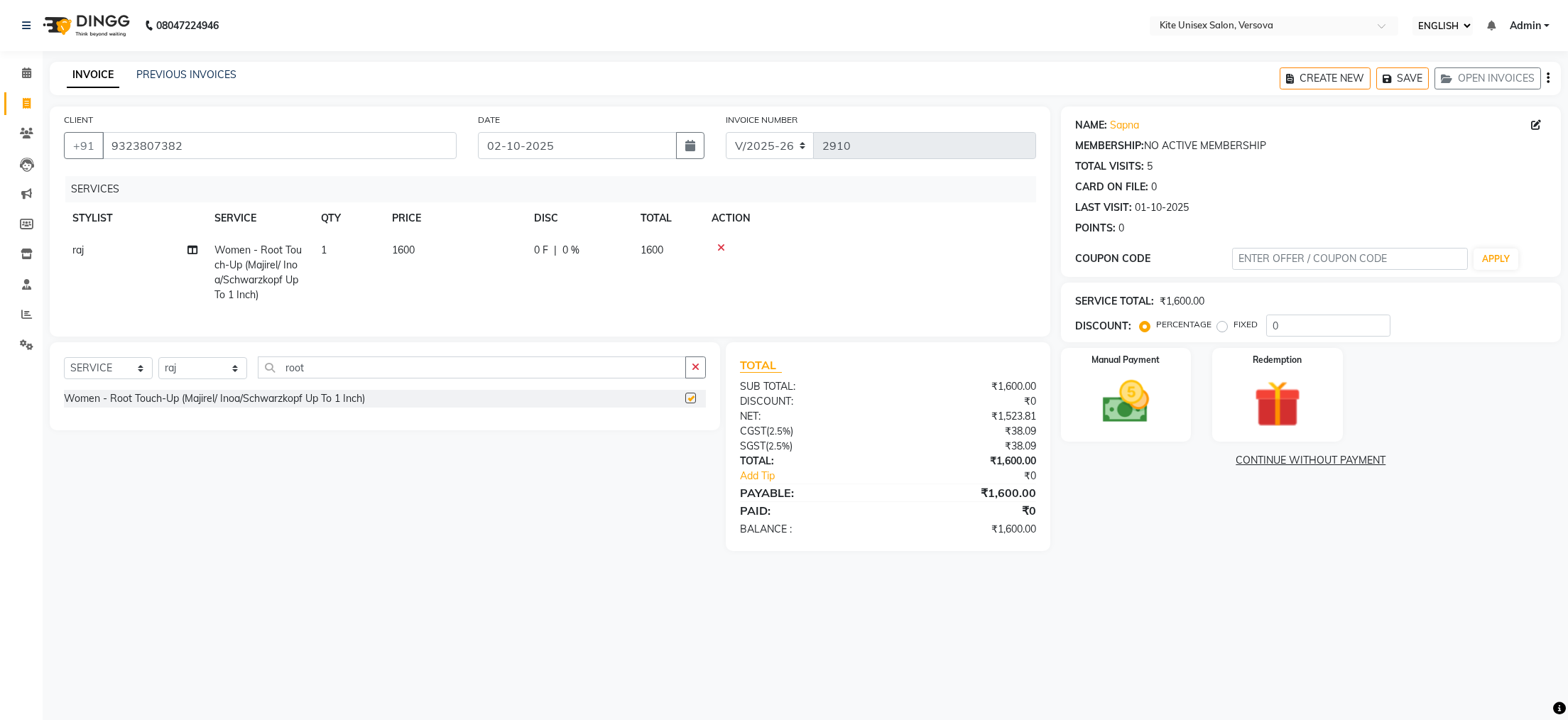
checkbox input "false"
click at [670, 253] on td "1600" at bounding box center [668, 273] width 71 height 77
select select "88898"
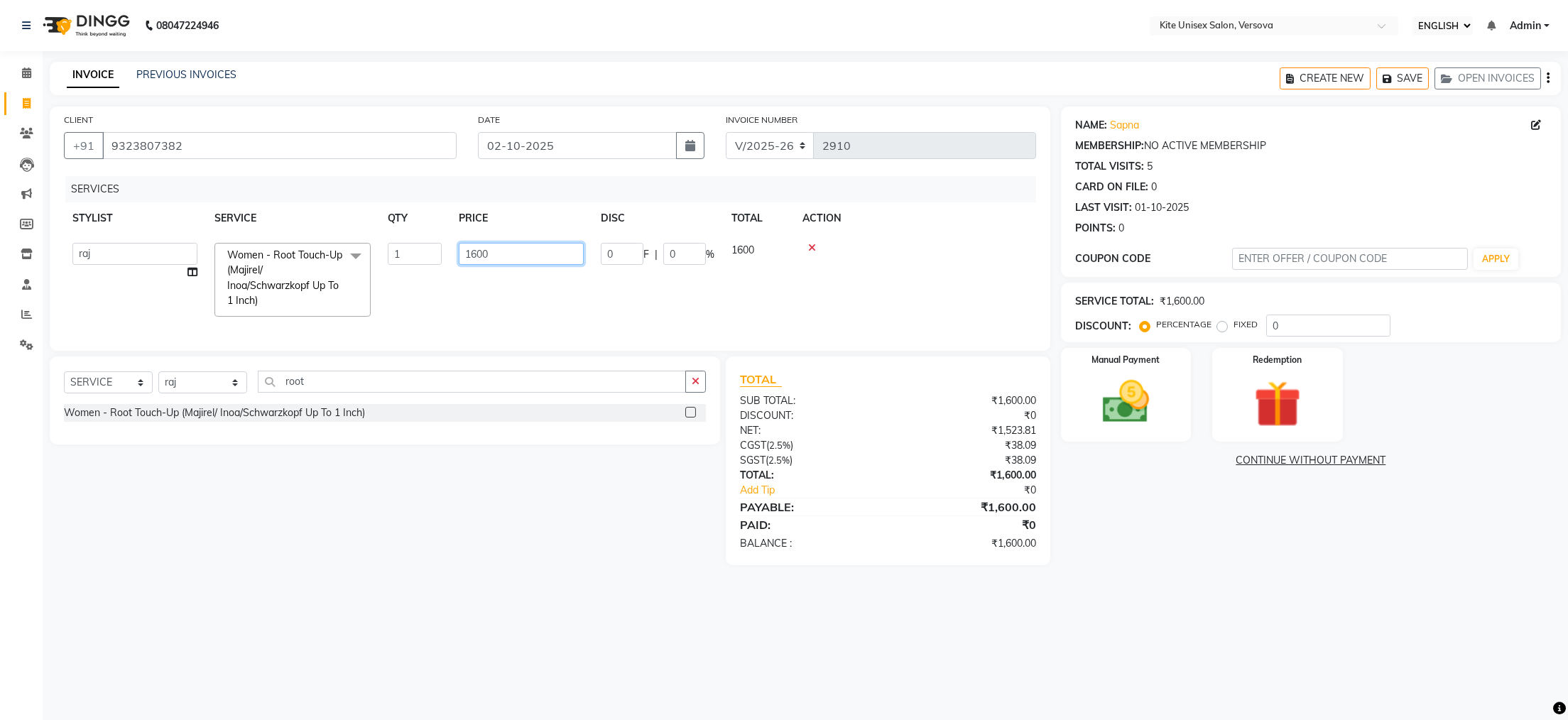
click at [571, 256] on input "1600" at bounding box center [522, 253] width 125 height 22
type input "1"
type input "1200"
click at [231, 404] on div "SELECT SERVICE PRODUCT MEMBERSHIP PACKAGE VOUCHER PREPAID GIFT CARD SELECT STYL…" at bounding box center [384, 387] width 642 height 33
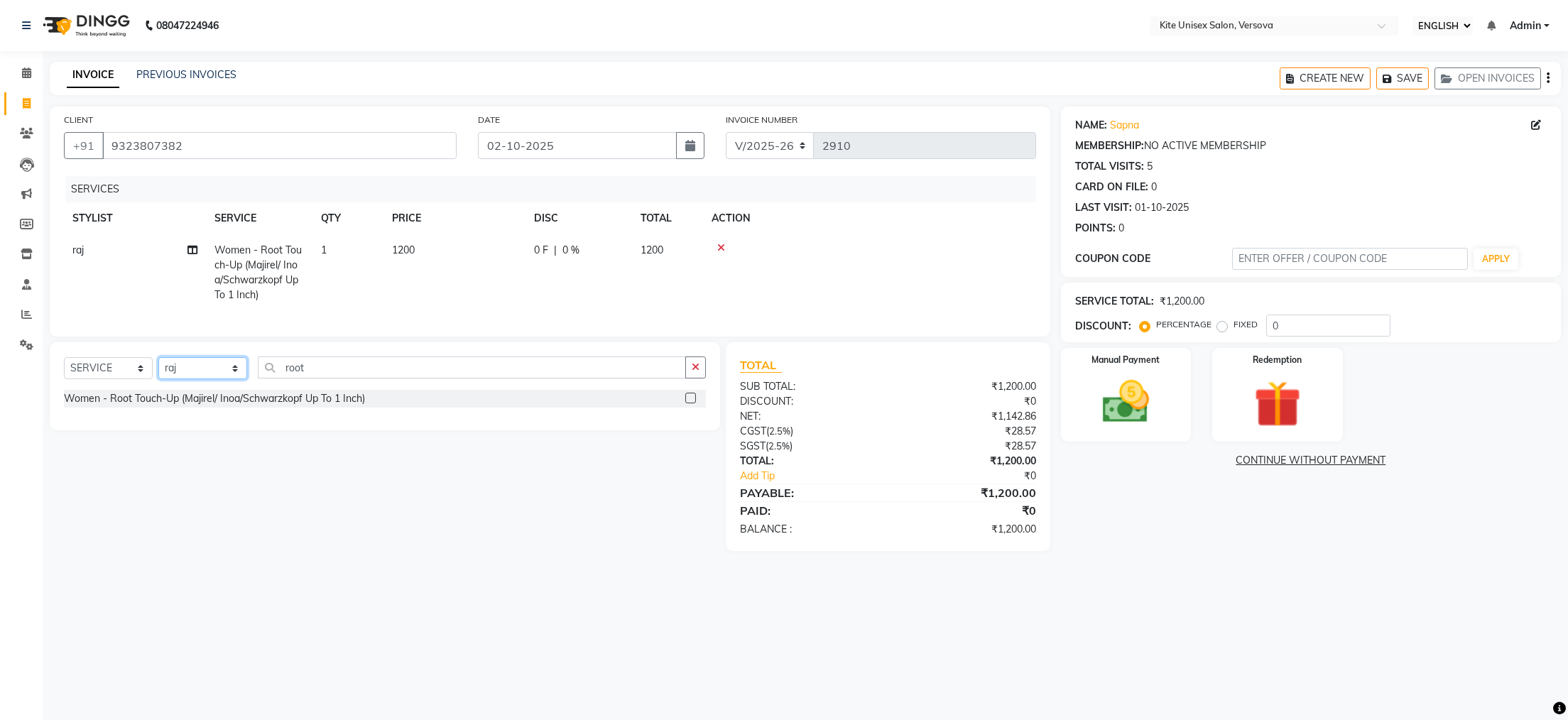
select select "51986"
click at [159, 379] on select "SELECT STYLIST [PERSON_NAME] DC [PERSON_NAME] [PERSON_NAME] Rajuuu [PERSON_NAME]" at bounding box center [203, 367] width 89 height 22
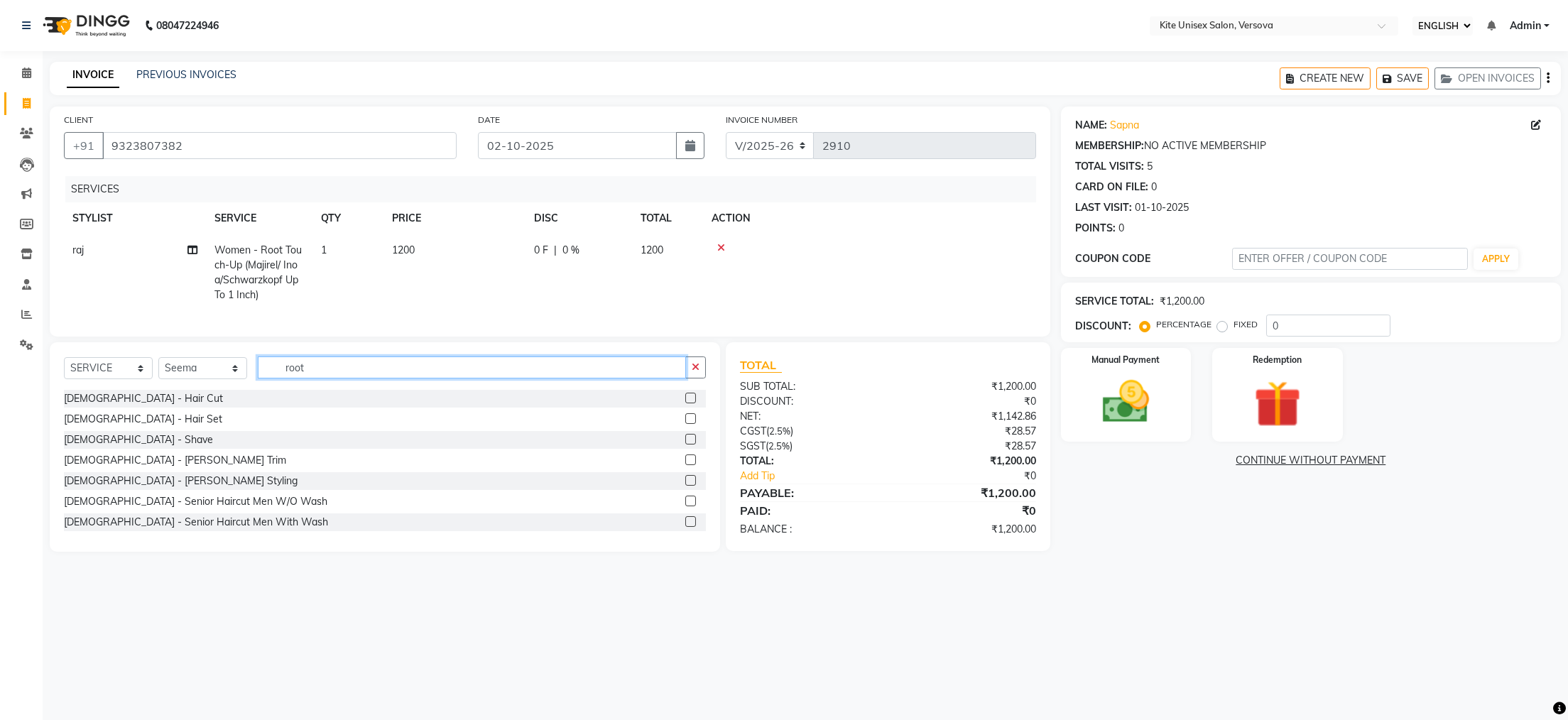
click at [332, 379] on input "root" at bounding box center [472, 367] width 429 height 22
type input "r"
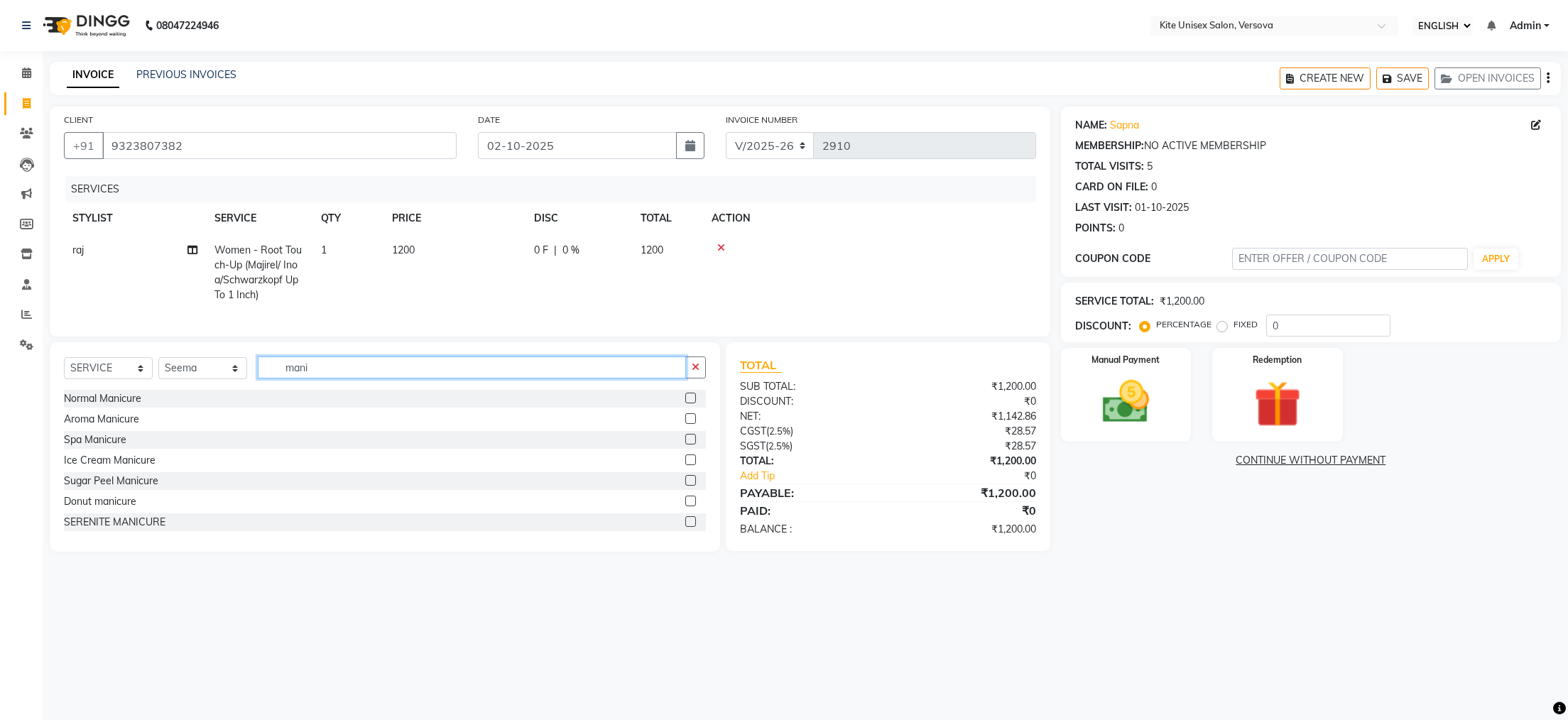
type input "mani"
click at [686, 403] on label at bounding box center [691, 398] width 10 height 10
click at [686, 403] on input "checkbox" at bounding box center [690, 399] width 10 height 10
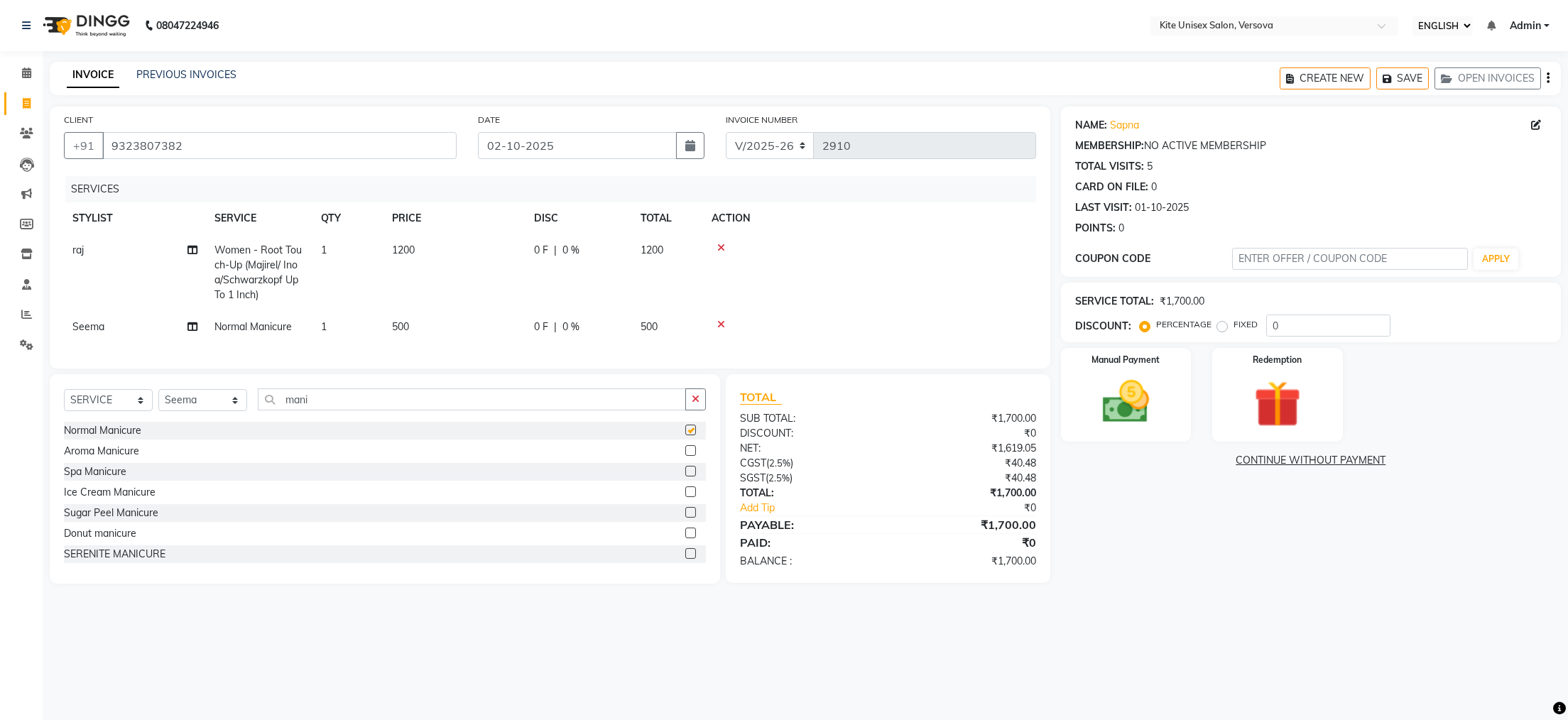
checkbox input "false"
click at [336, 410] on input "mani" at bounding box center [472, 399] width 429 height 22
type input "m"
type input "nail"
click at [686, 455] on label at bounding box center [691, 450] width 10 height 10
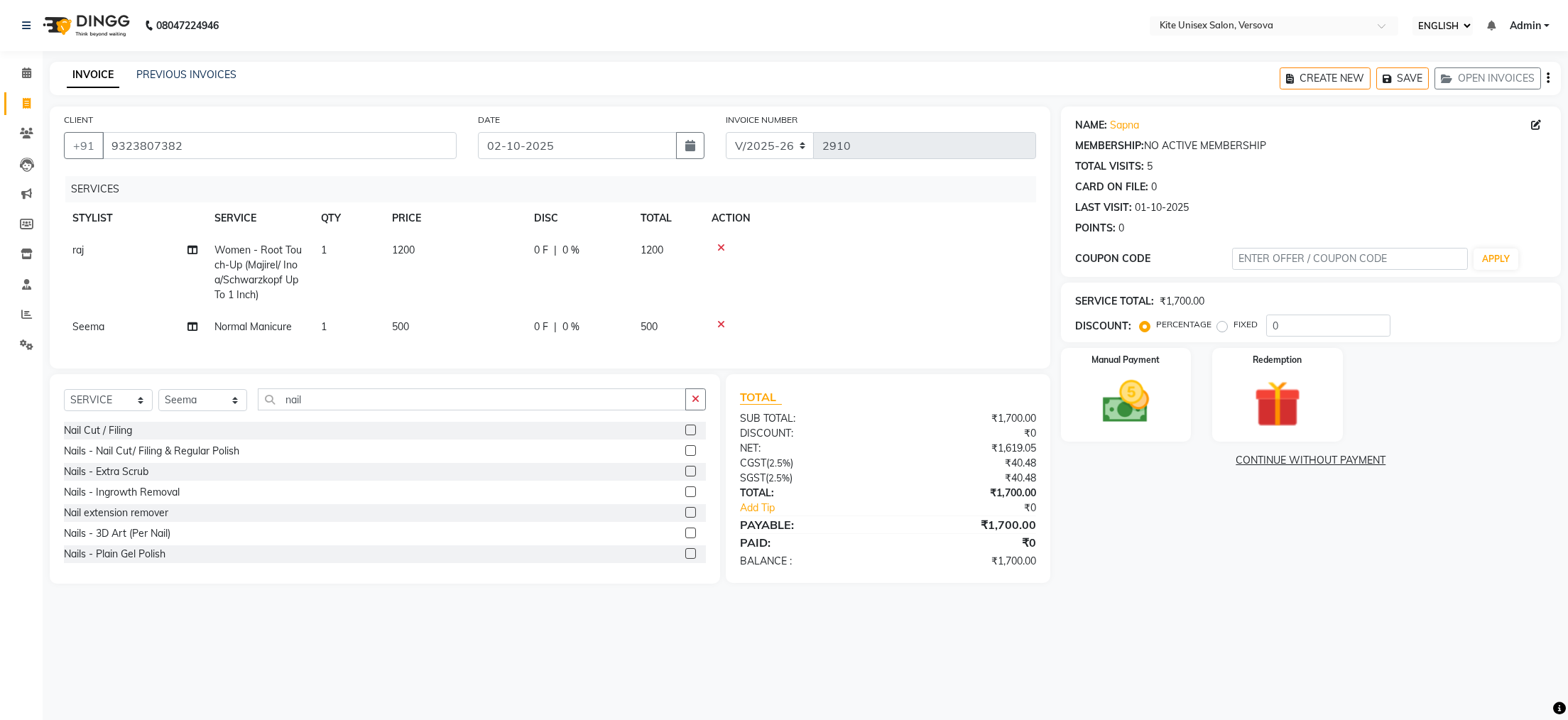
click at [686, 455] on input "checkbox" at bounding box center [690, 451] width 10 height 10
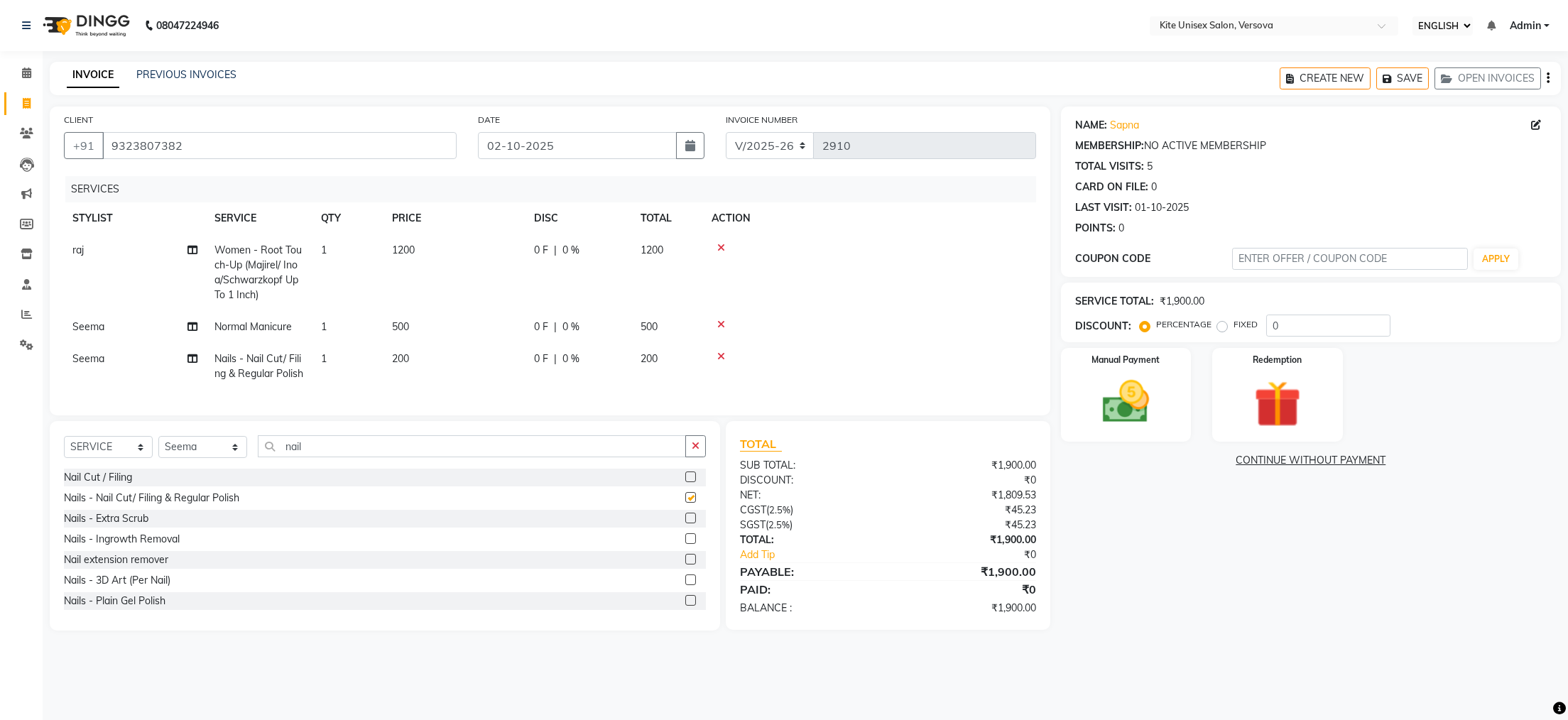
checkbox input "false"
click at [662, 354] on td "200" at bounding box center [668, 367] width 71 height 47
select select "51986"
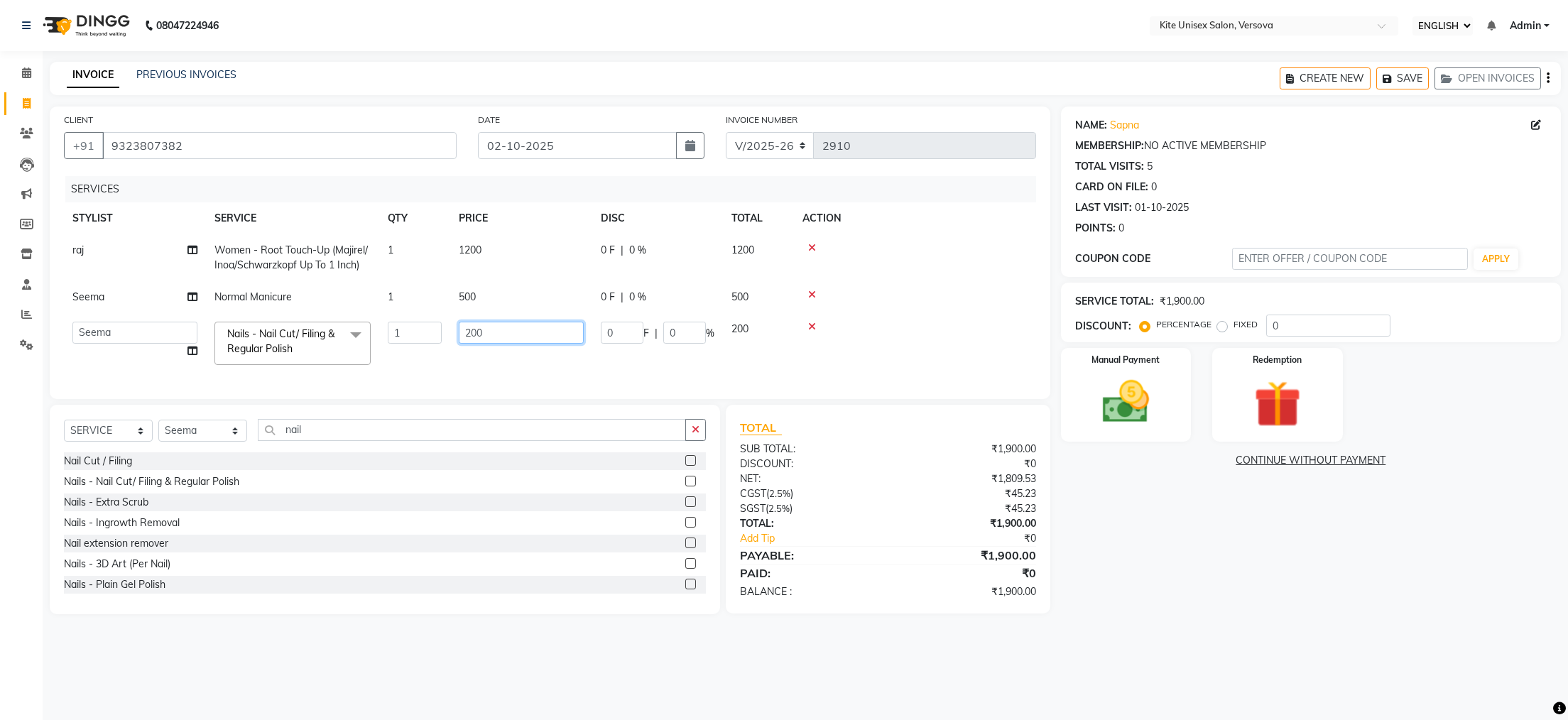
click at [544, 330] on input "200" at bounding box center [522, 332] width 125 height 22
type input "250"
click at [561, 659] on div "08047224946 Select Location × Kite Unisex Salon, Versova English ENGLISH Españo…" at bounding box center [784, 360] width 1568 height 720
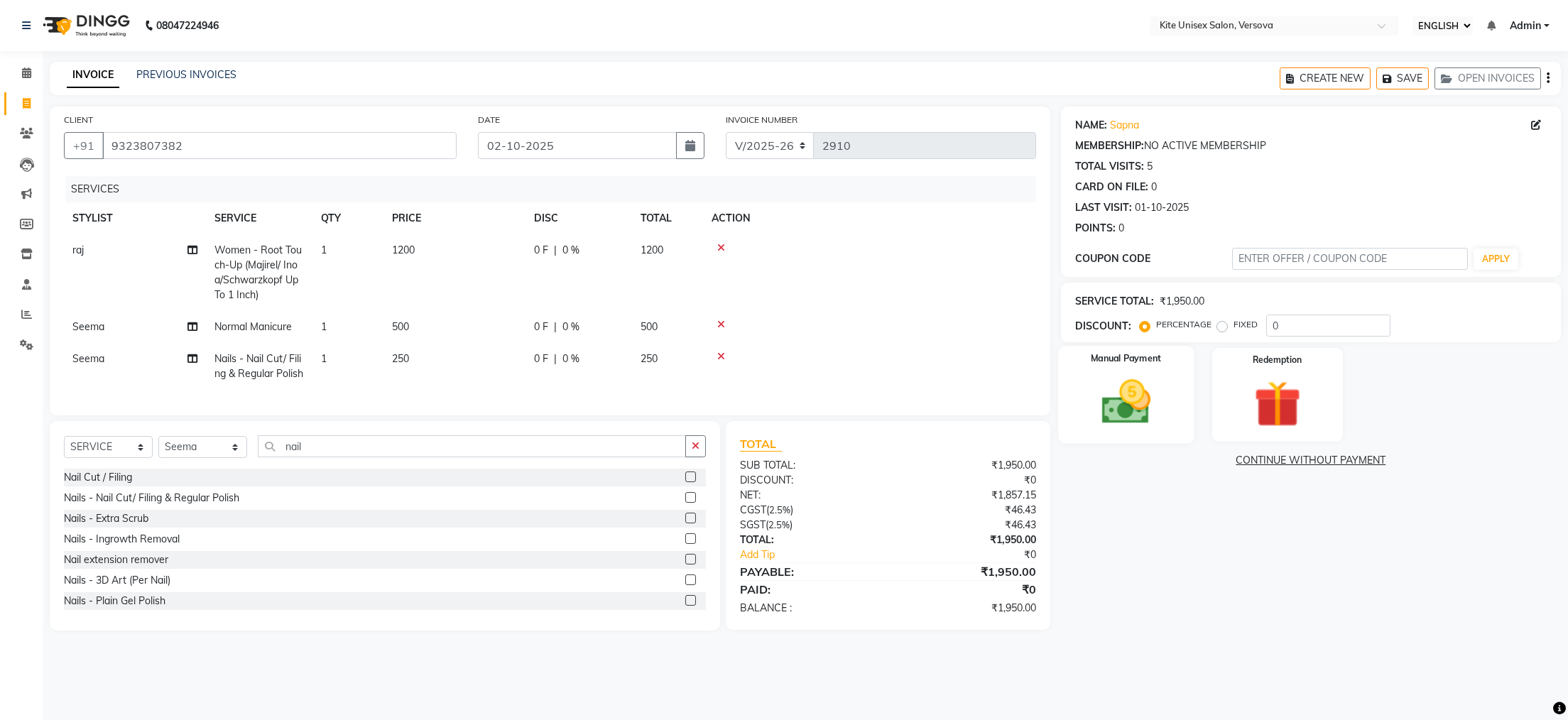
click at [1095, 406] on img at bounding box center [1125, 402] width 79 height 56
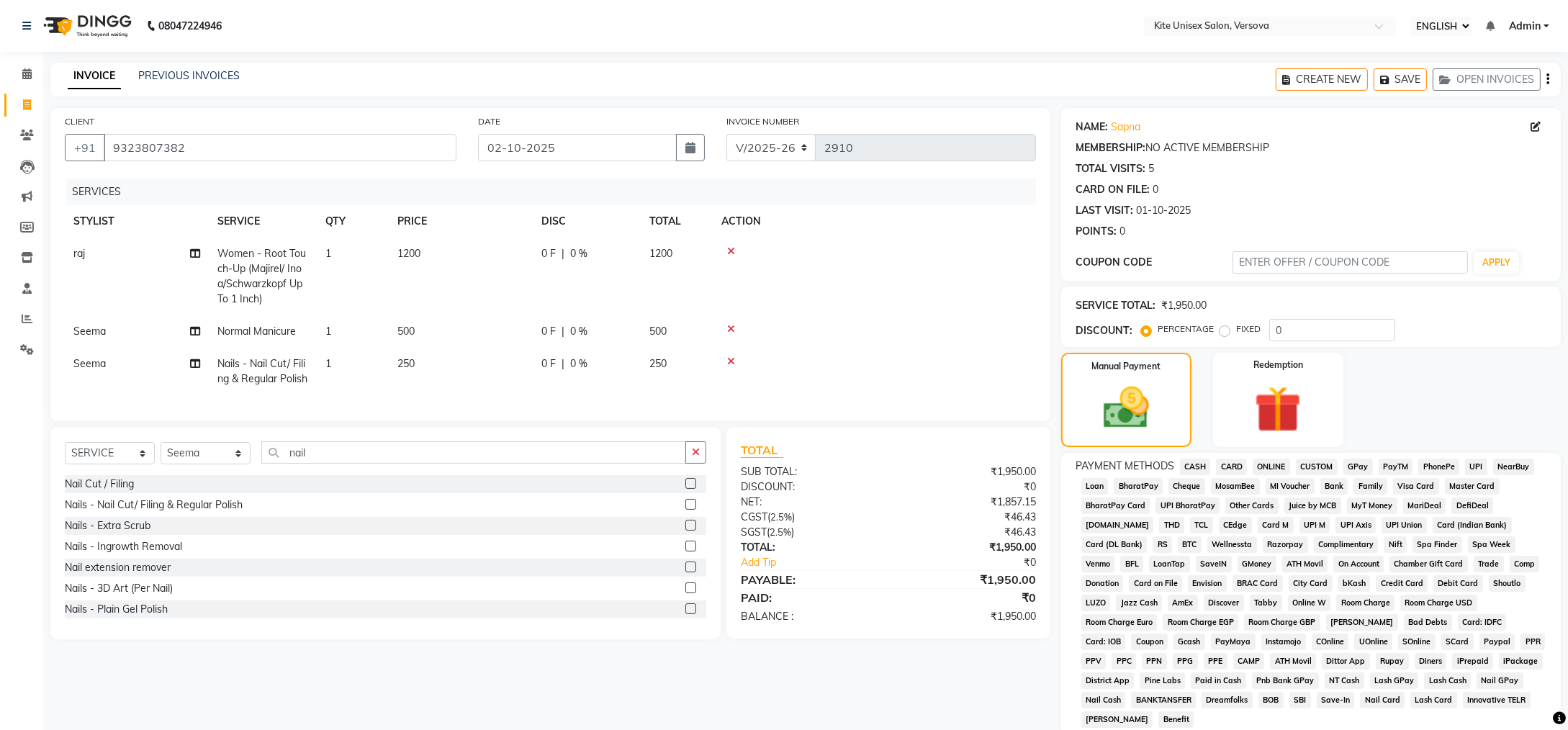
click at [1233, 465] on span "CARD" at bounding box center [1231, 466] width 31 height 17
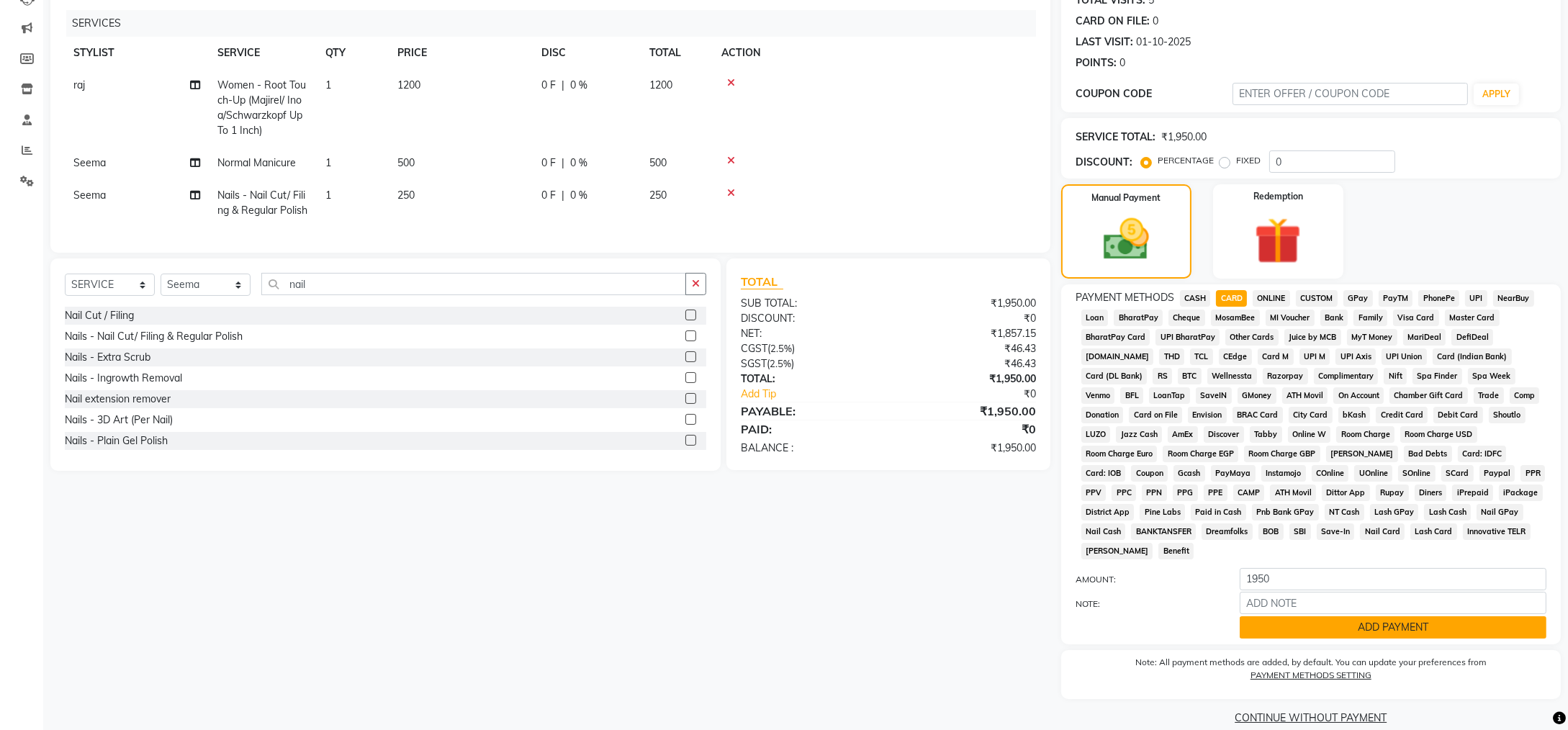
click at [1283, 616] on button "ADD PAYMENT" at bounding box center [1392, 627] width 306 height 22
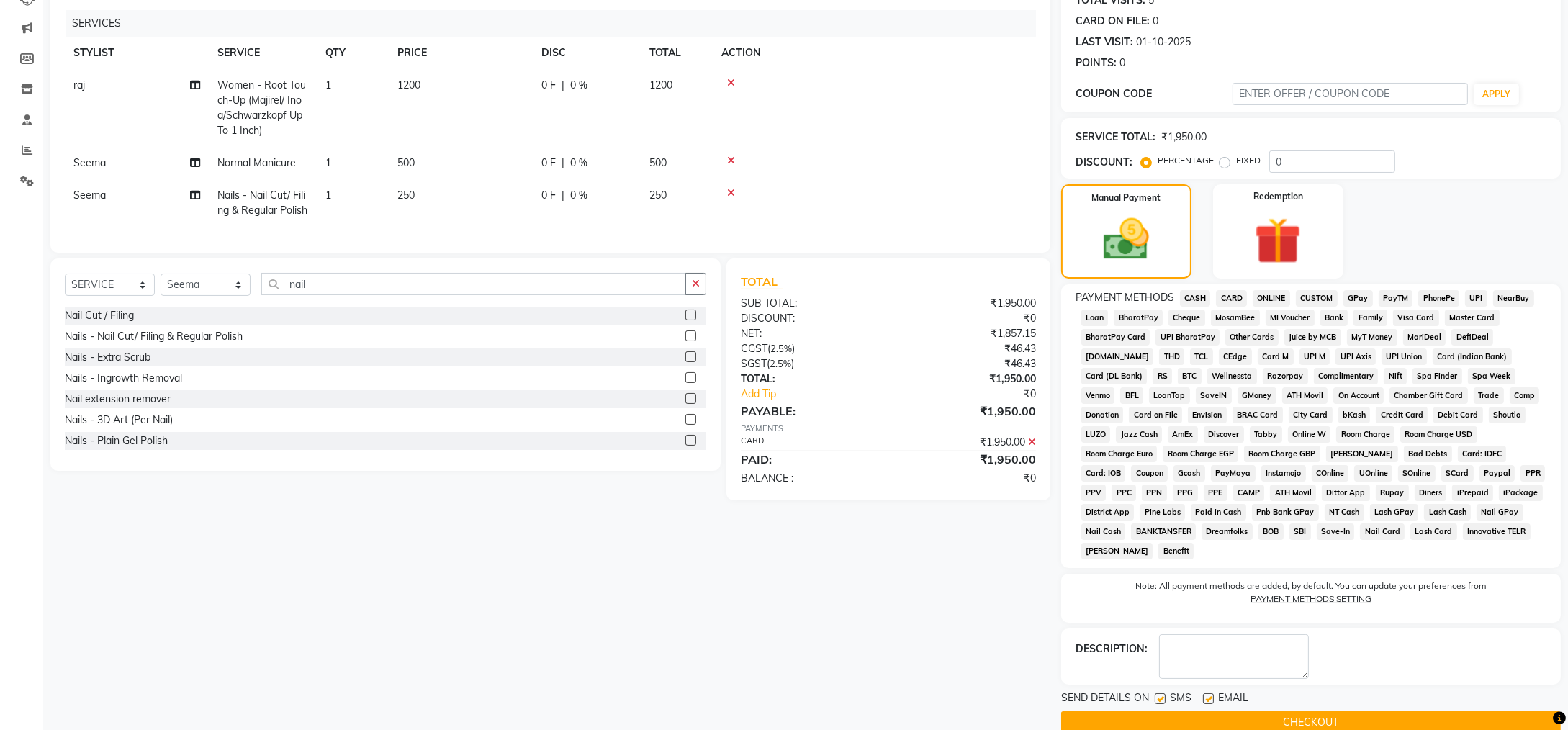
click at [1262, 711] on button "CHECKOUT" at bounding box center [1311, 722] width 500 height 22
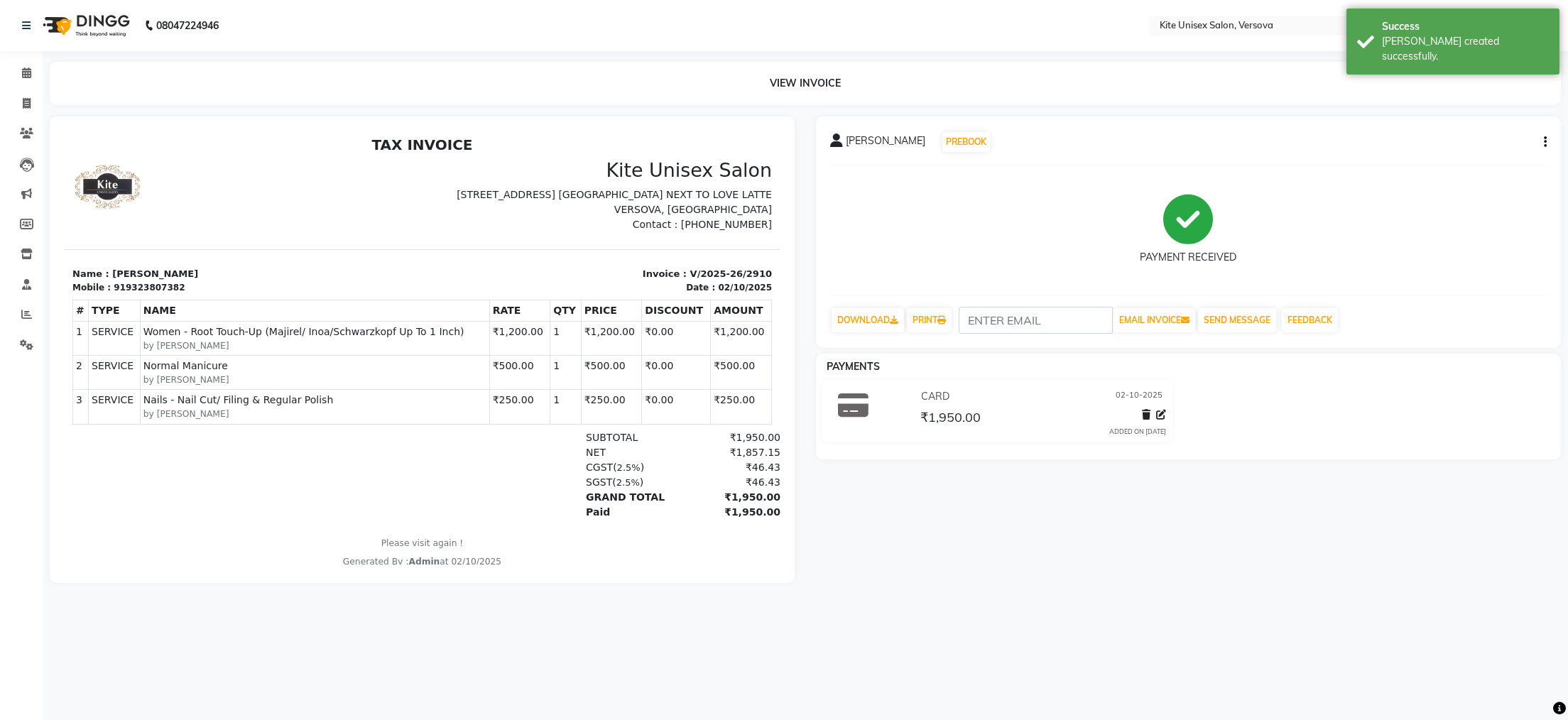
select select "6093"
select select "service"
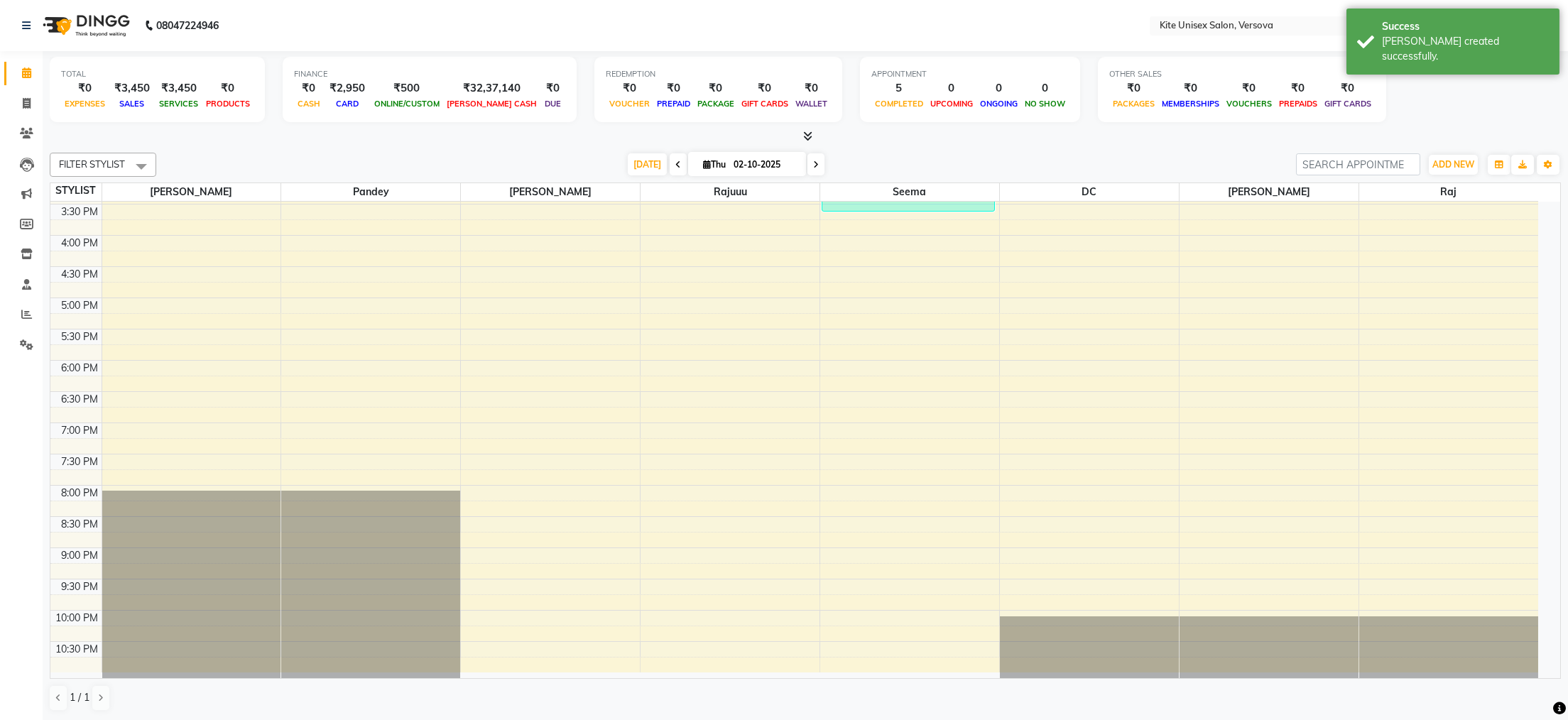
scroll to position [119, 0]
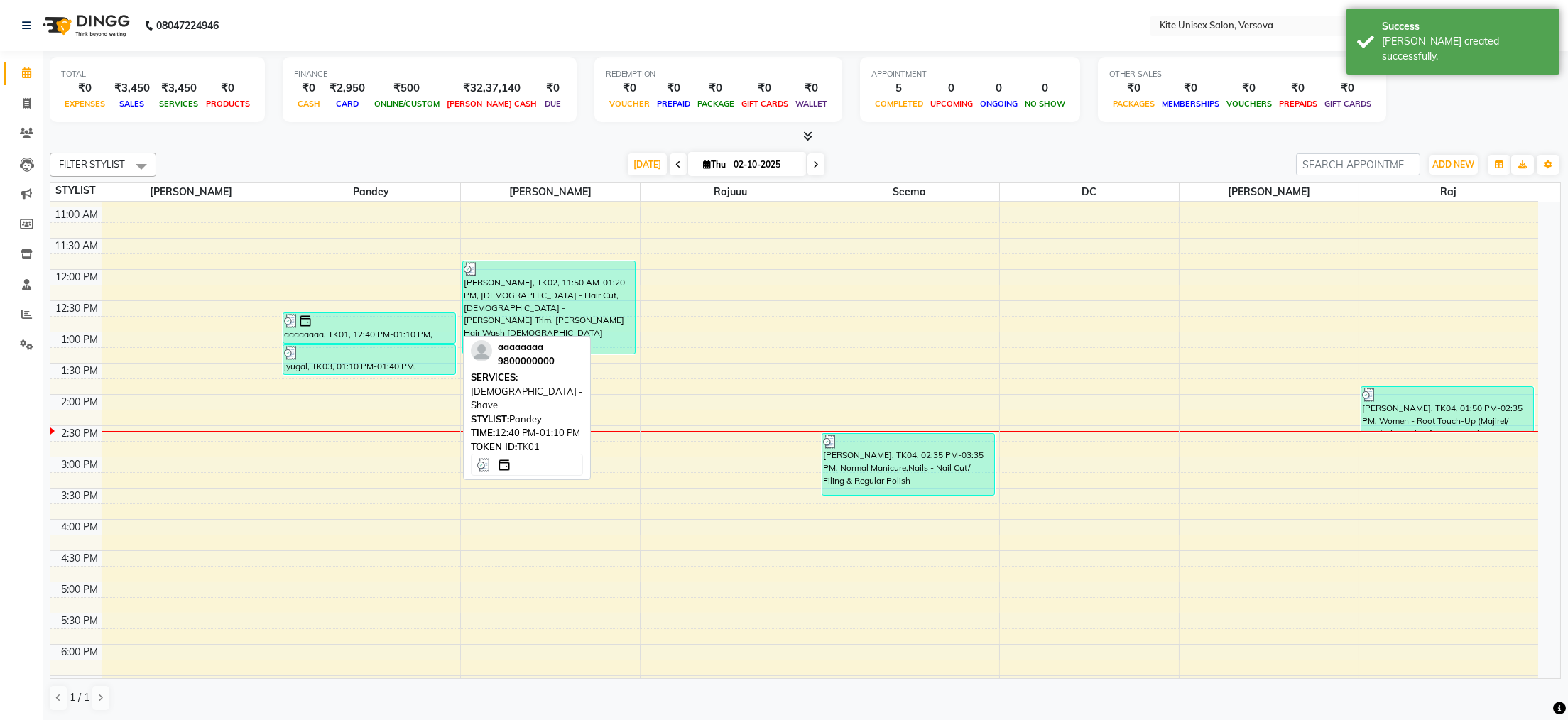
click at [407, 322] on div at bounding box center [369, 320] width 171 height 14
select select "3"
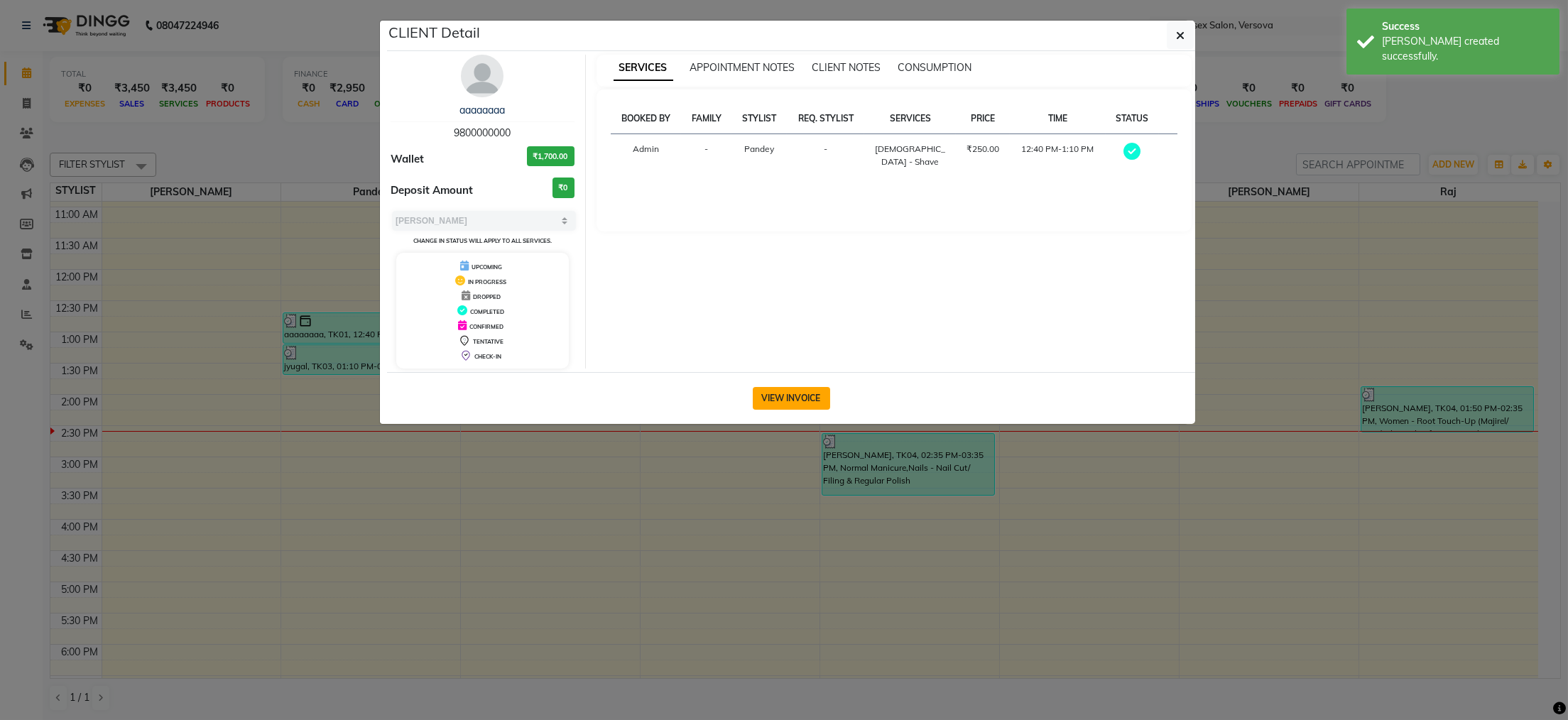
click at [757, 389] on button "VIEW INVOICE" at bounding box center [791, 398] width 78 height 23
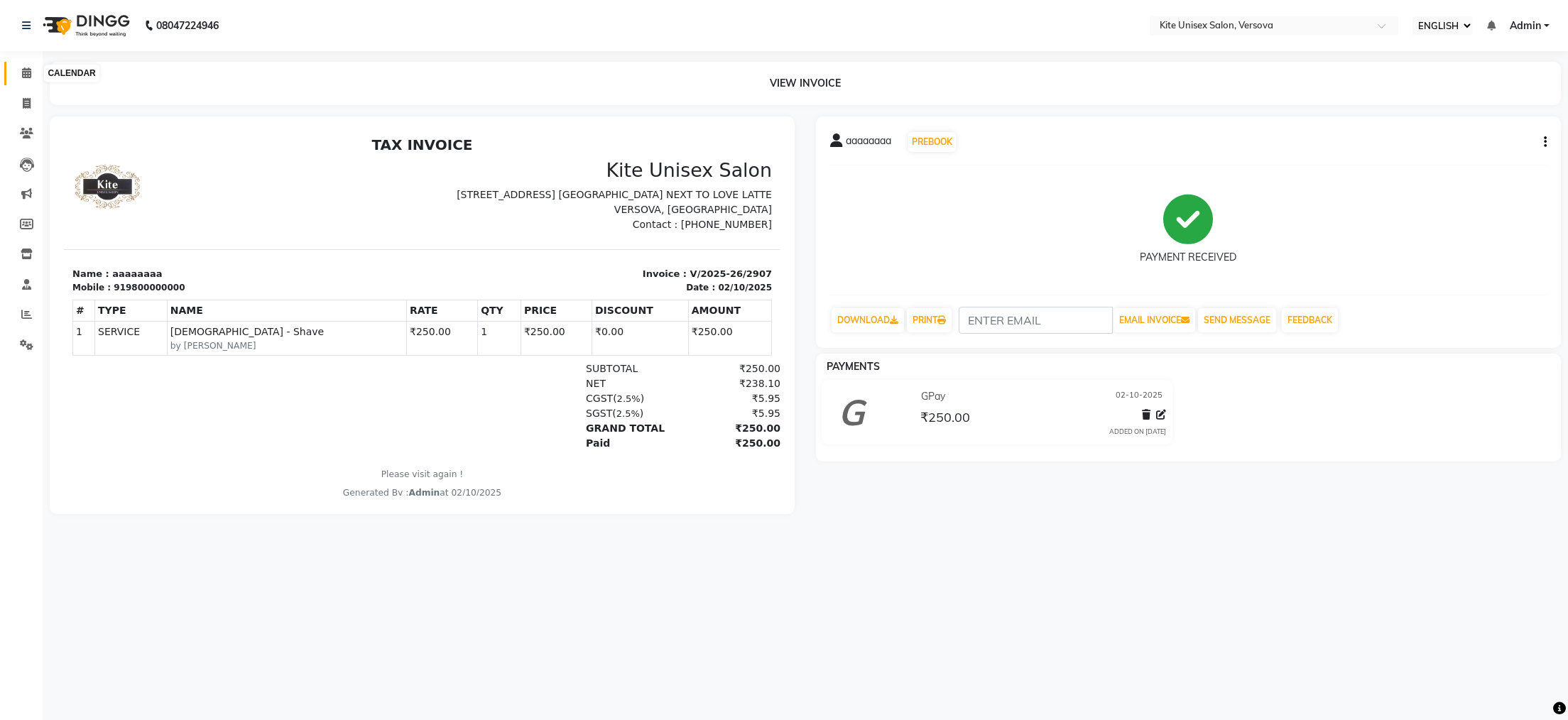
click at [25, 71] on icon at bounding box center [26, 72] width 10 height 10
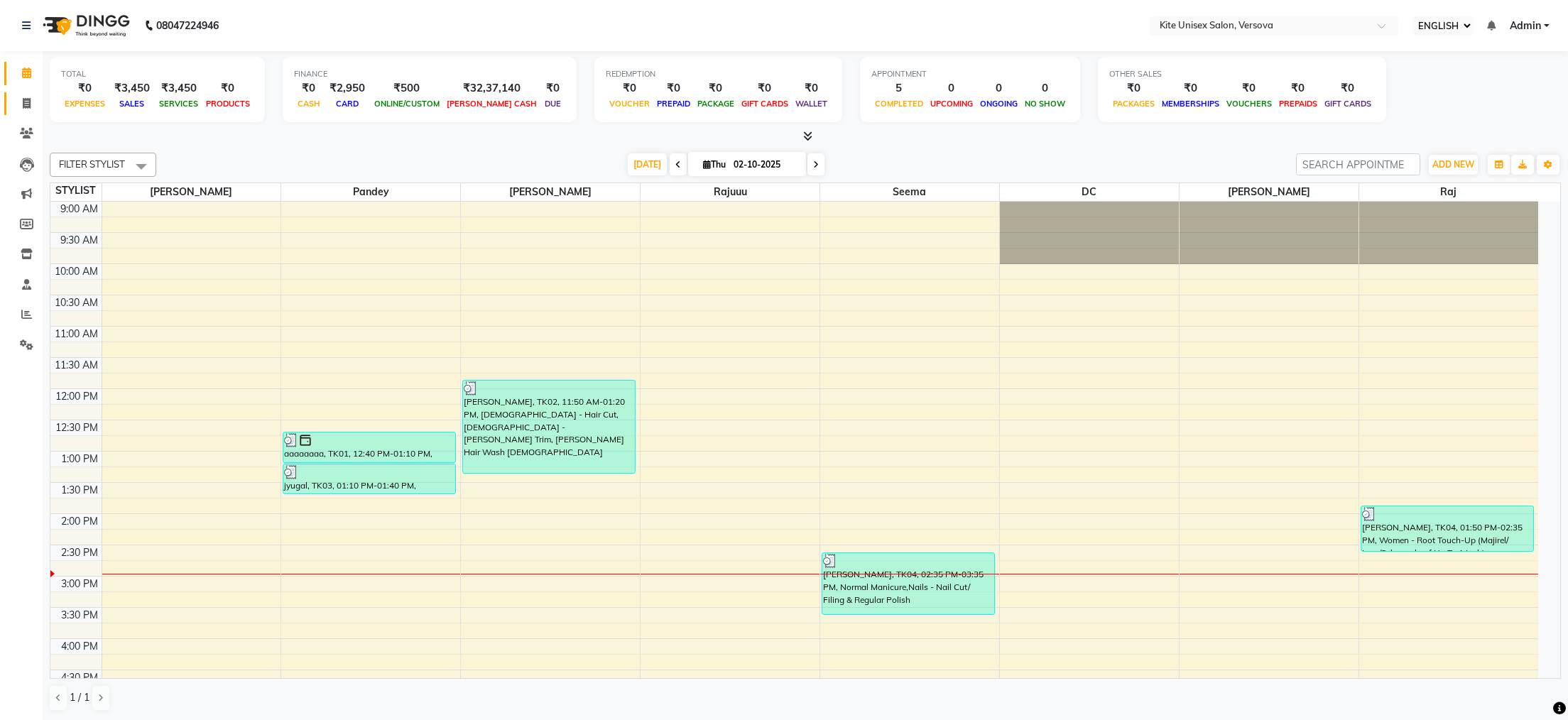
click at [24, 98] on icon at bounding box center [26, 104] width 8 height 10
select select "6093"
select select "service"
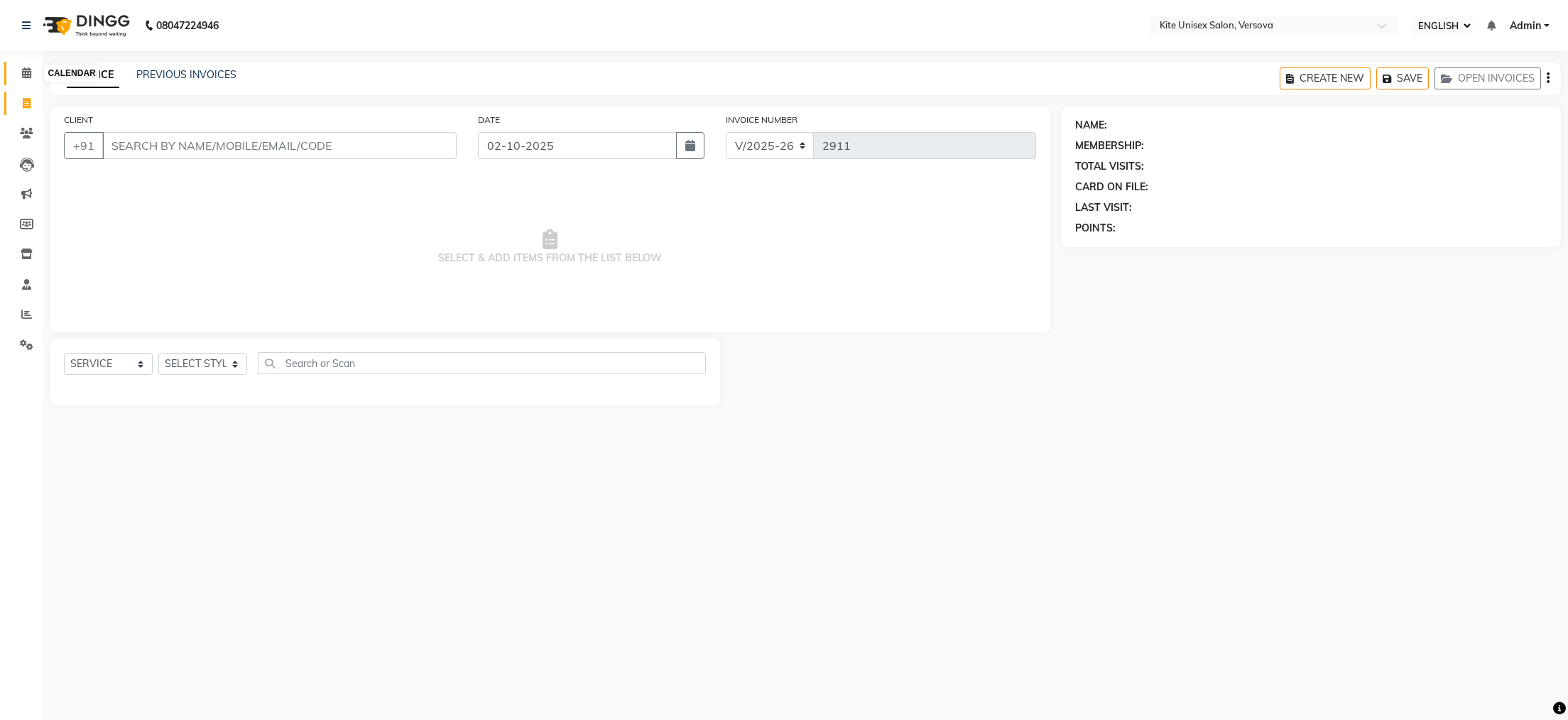
click at [25, 71] on icon at bounding box center [26, 72] width 10 height 10
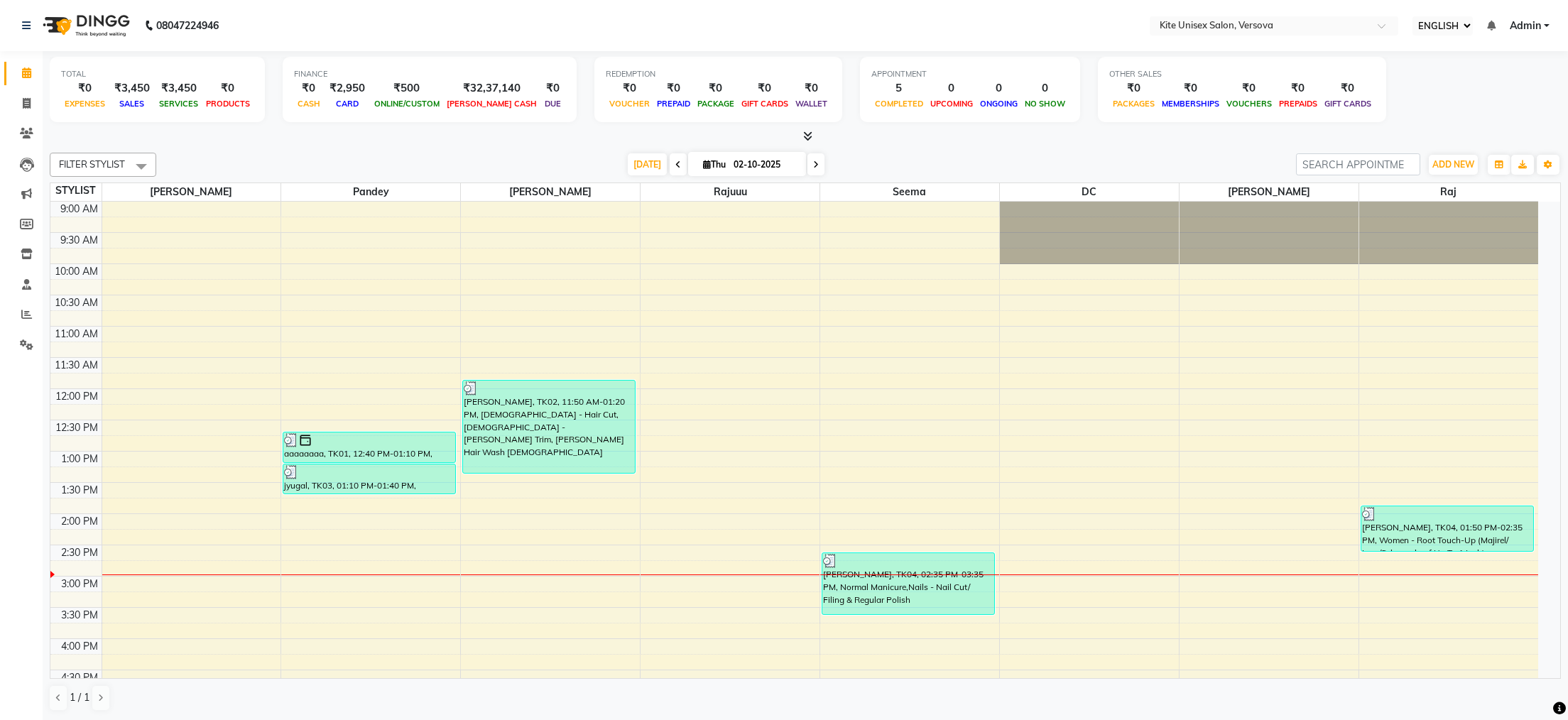
click at [675, 163] on icon at bounding box center [678, 165] width 6 height 9
type input "01-10-2025"
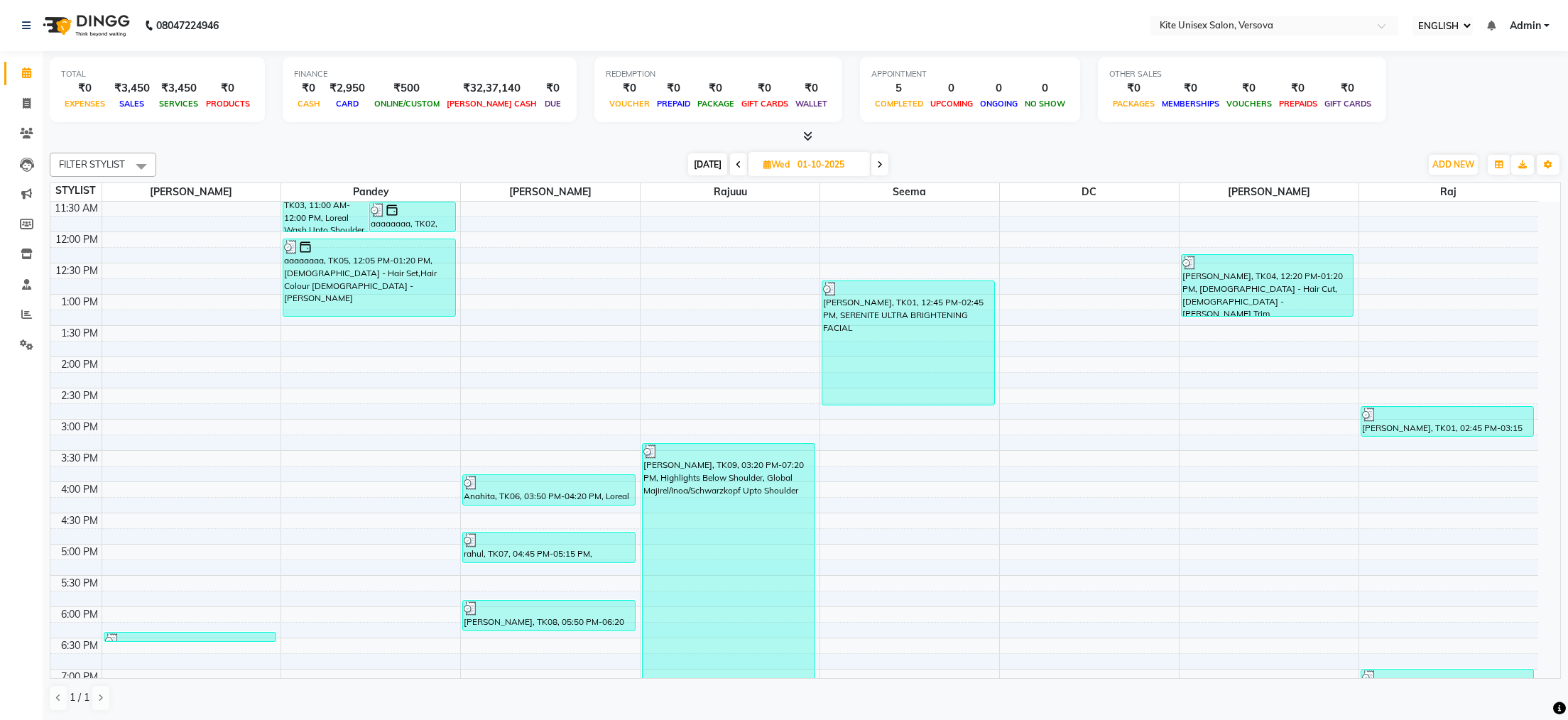
scroll to position [403, 0]
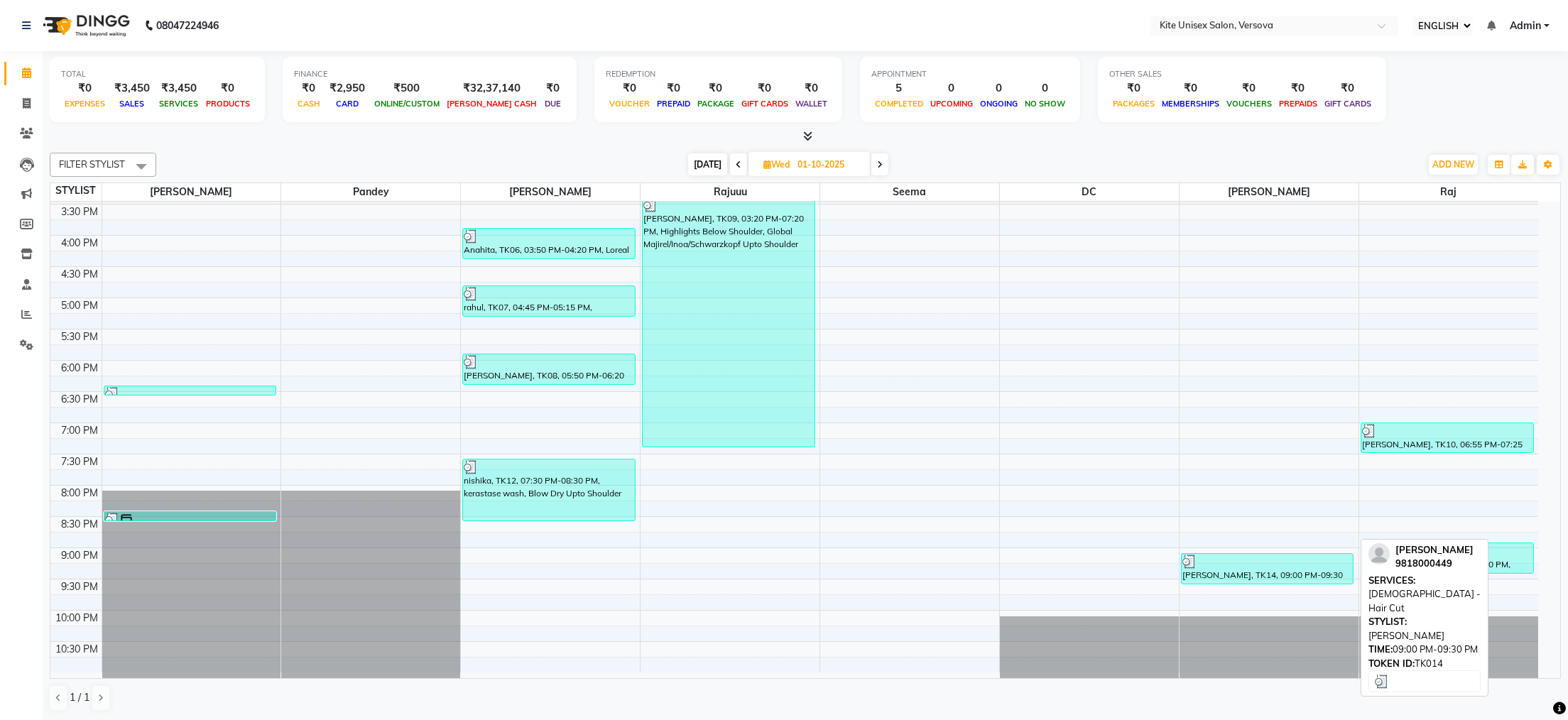
click at [1222, 575] on div "[PERSON_NAME], TK14, 09:00 PM-09:30 PM, [DEMOGRAPHIC_DATA] - Hair Cut" at bounding box center [1267, 569] width 172 height 30
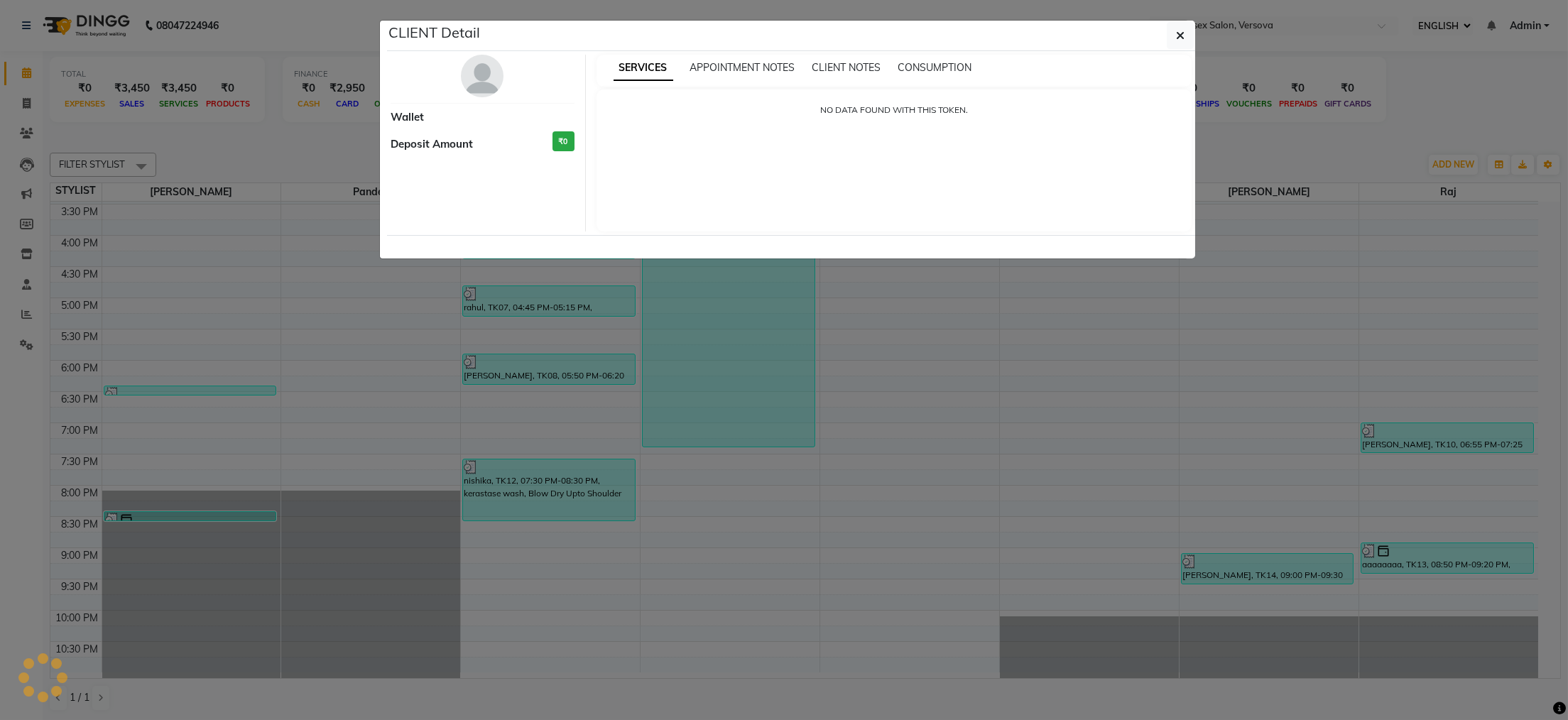
select select "3"
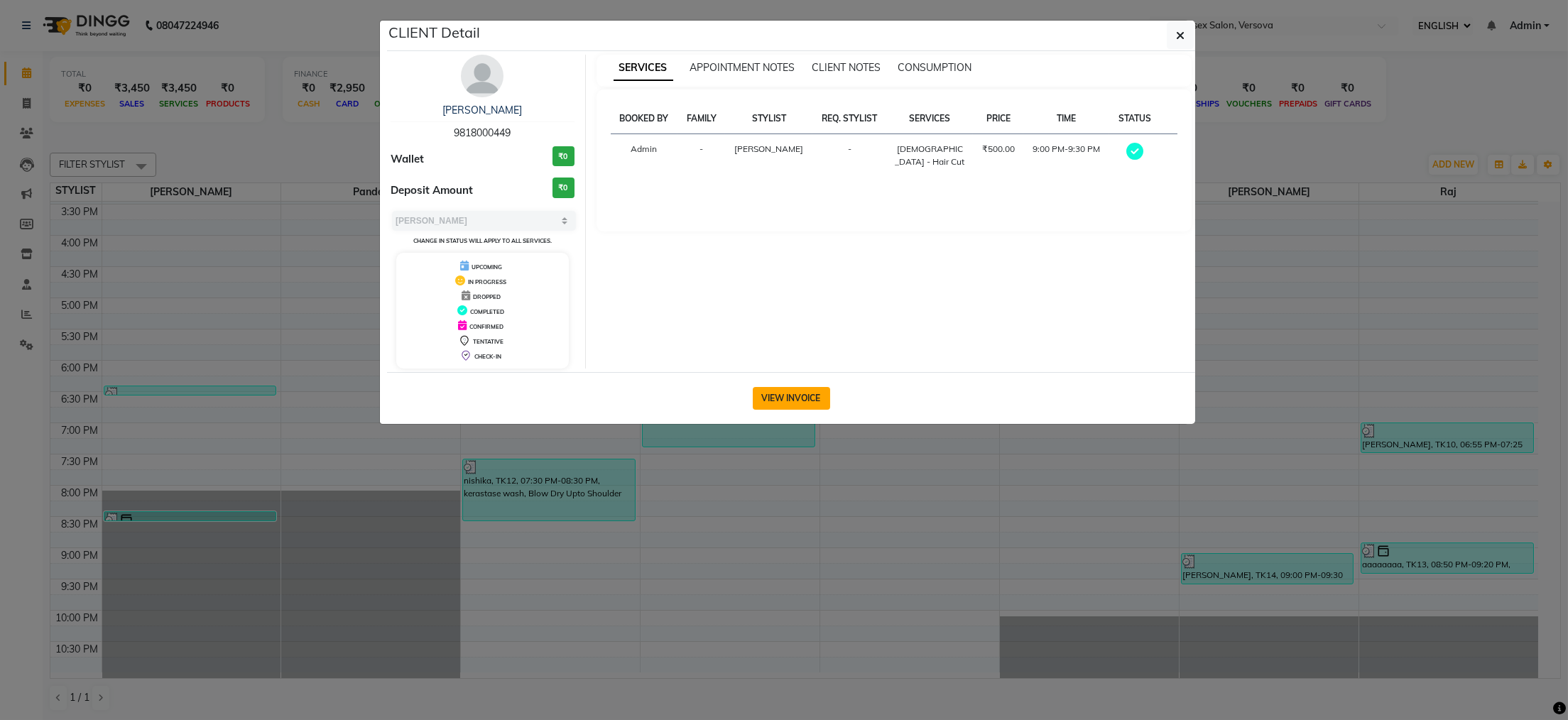
click at [799, 402] on button "VIEW INVOICE" at bounding box center [791, 398] width 78 height 23
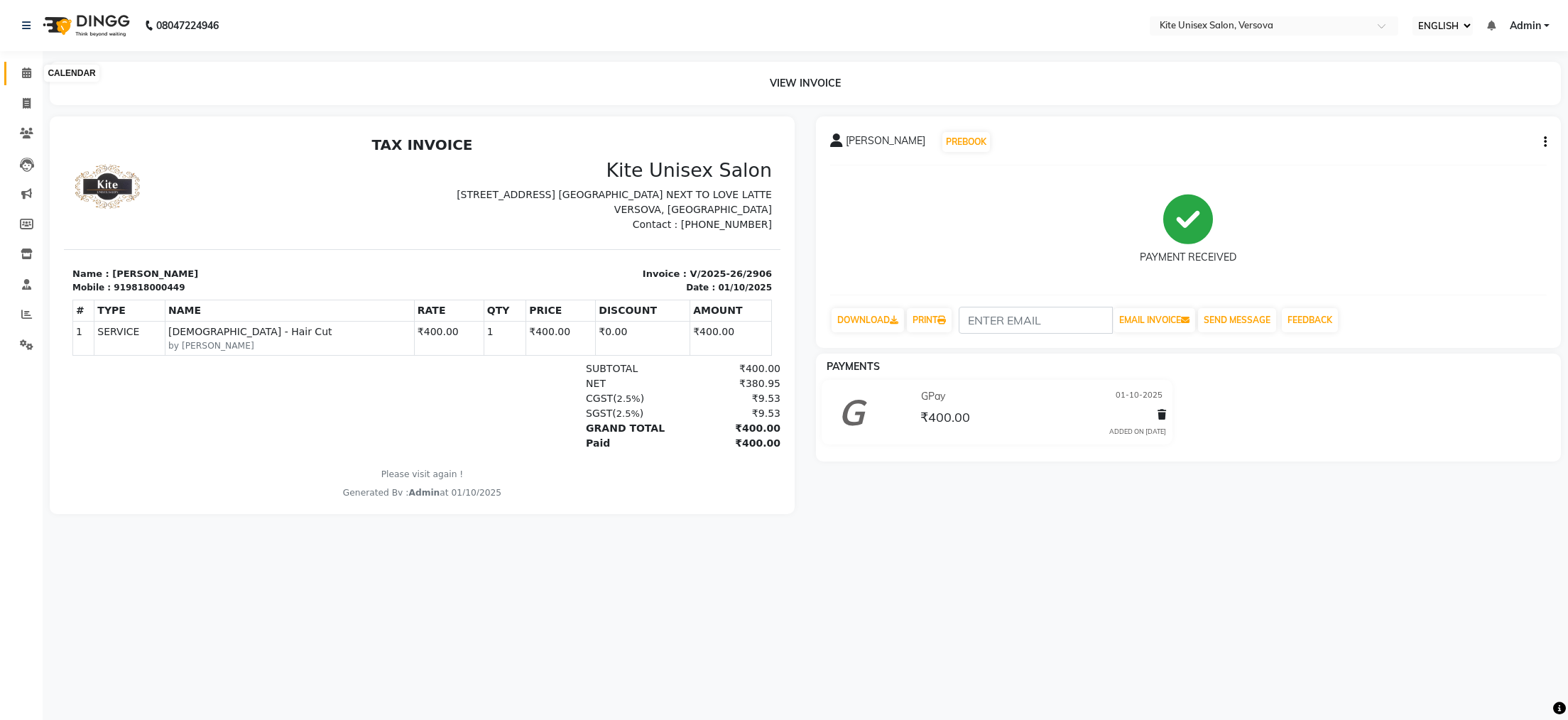
click at [28, 71] on icon at bounding box center [26, 72] width 10 height 10
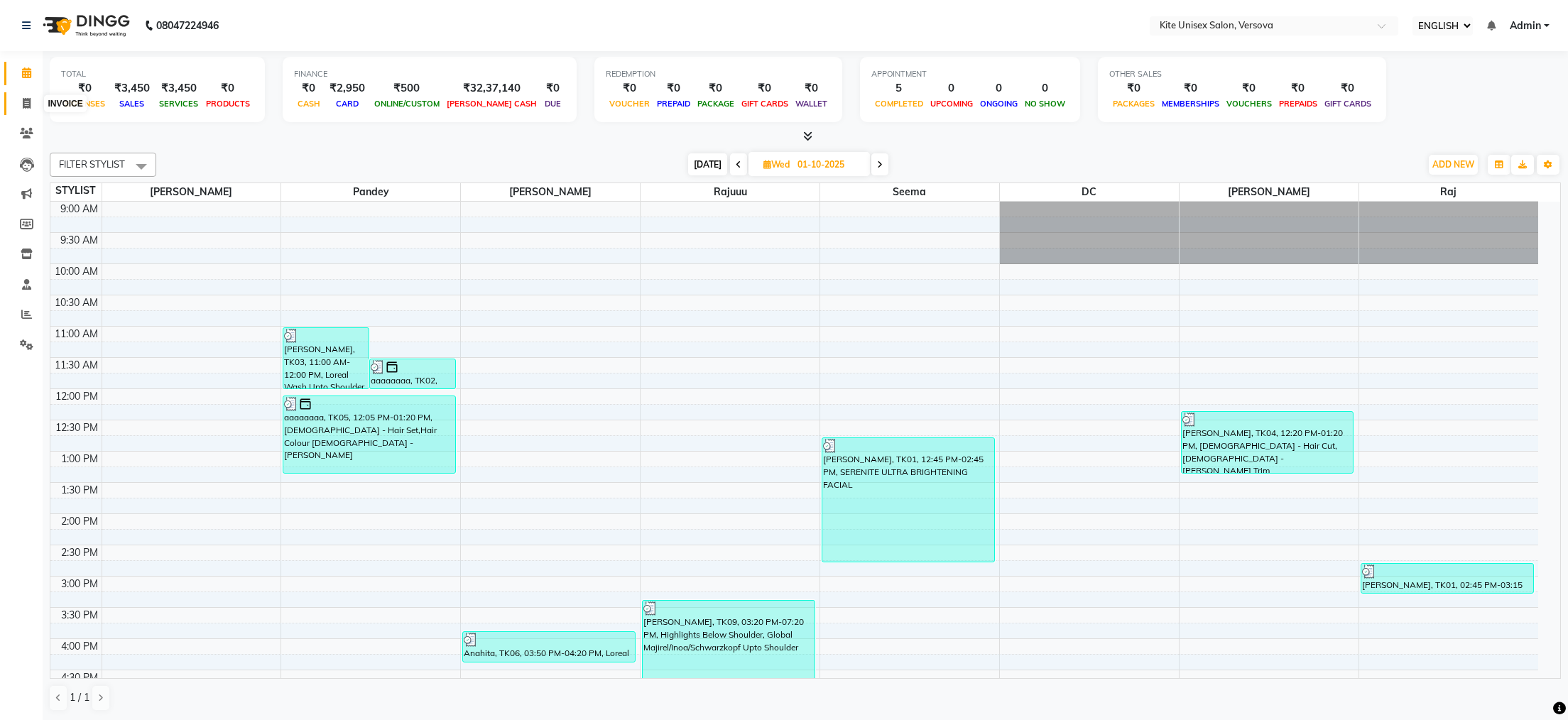
click at [23, 98] on icon at bounding box center [26, 104] width 8 height 10
select select "6093"
select select "service"
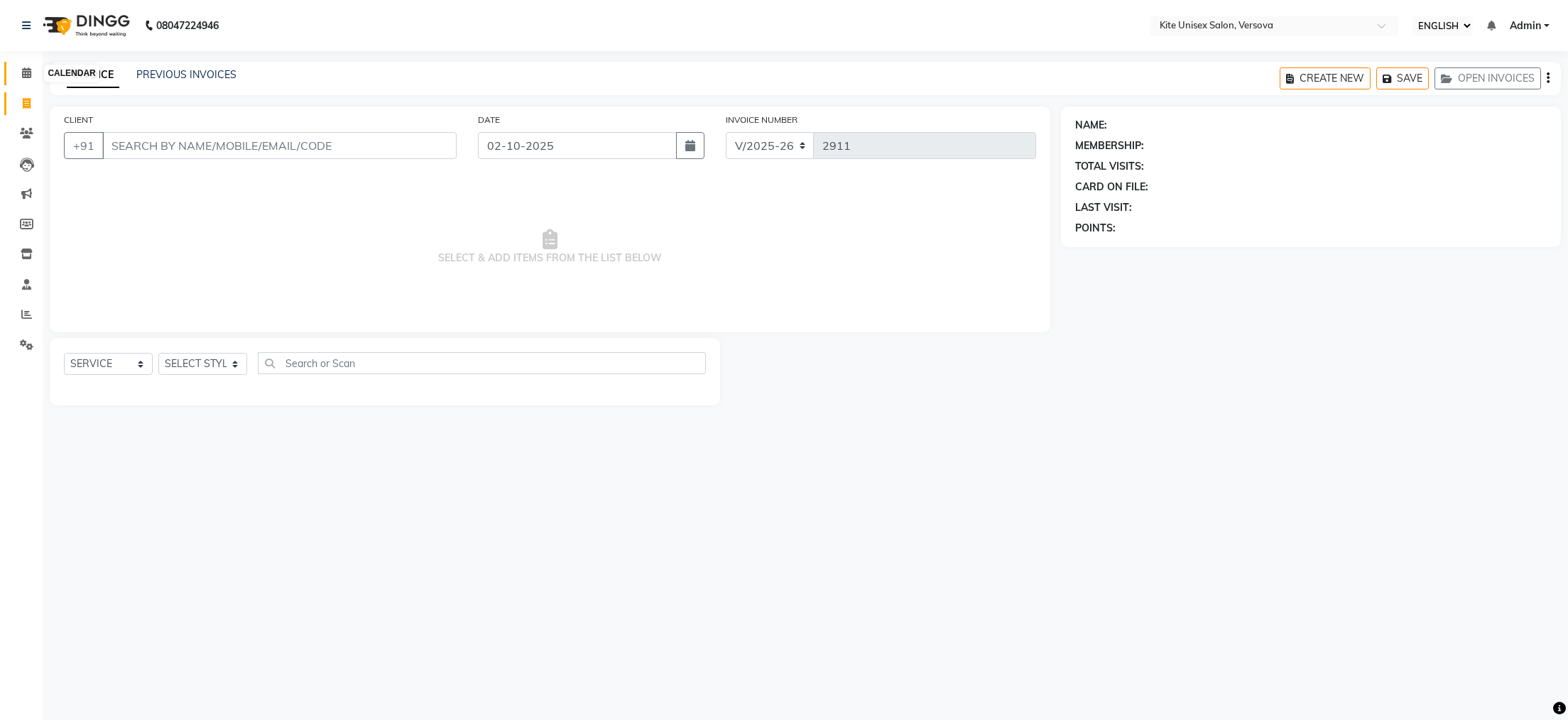
click at [25, 75] on icon at bounding box center [26, 72] width 10 height 10
